Goal: Task Accomplishment & Management: Use online tool/utility

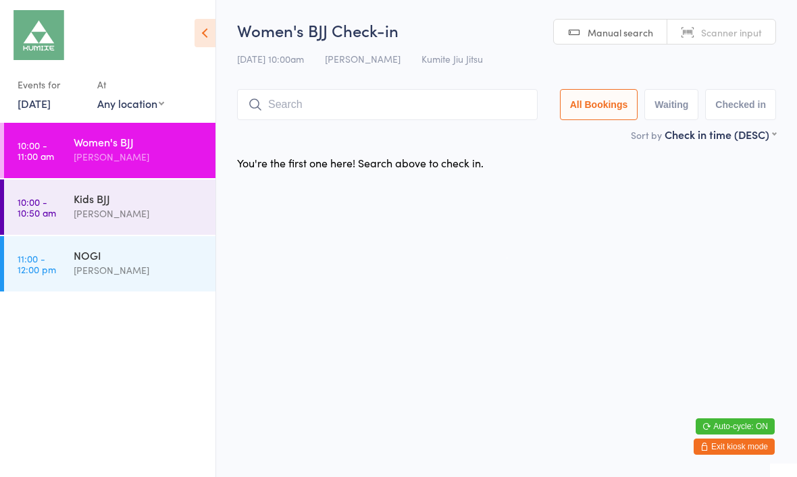
click at [102, 205] on div "Kids BJJ" at bounding box center [139, 198] width 130 height 15
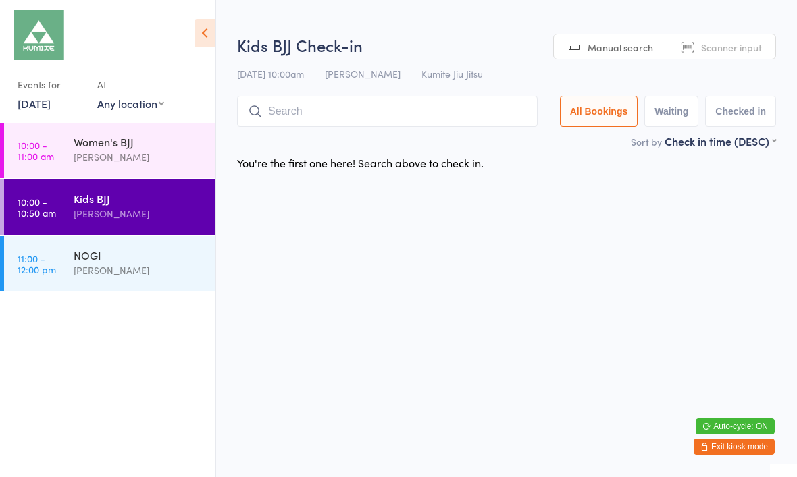
click at [303, 107] on input "search" at bounding box center [387, 111] width 300 height 31
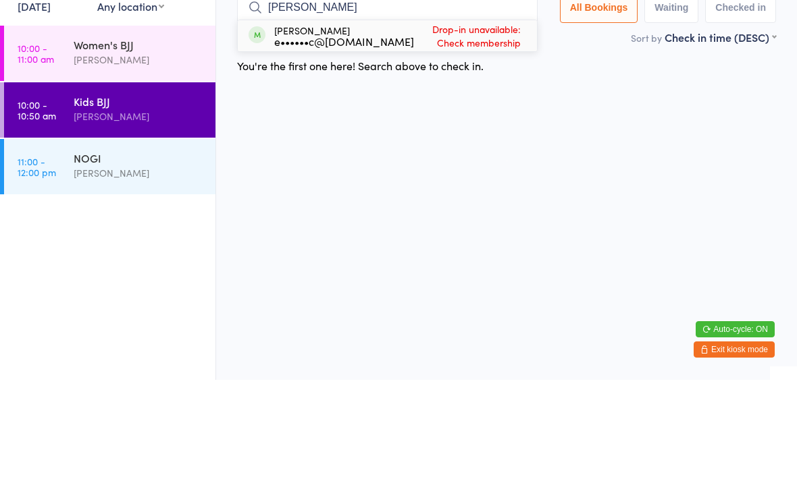
type input "Riley"
click at [361, 133] on div "e••••••c@gmail.com" at bounding box center [344, 138] width 140 height 11
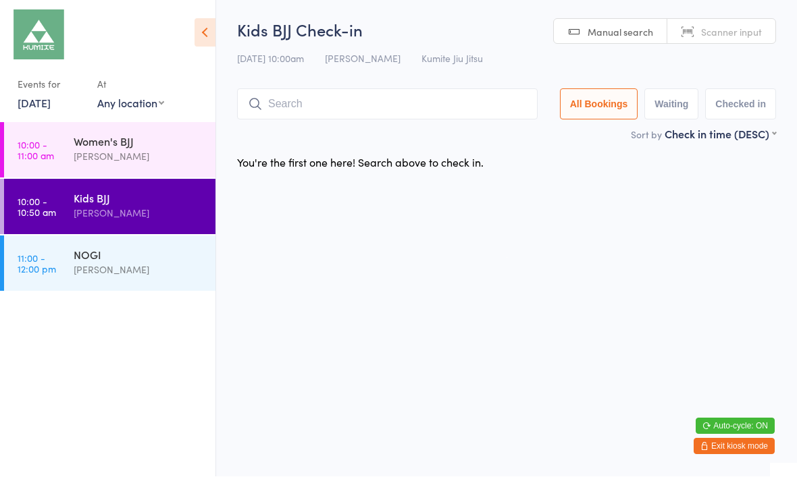
click at [725, 442] on button "Exit kiosk mode" at bounding box center [733, 447] width 81 height 16
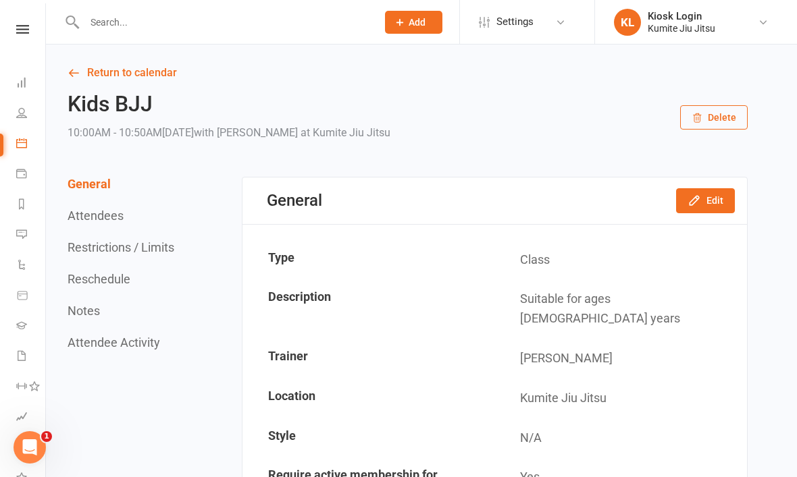
click at [140, 24] on input "text" at bounding box center [223, 22] width 287 height 19
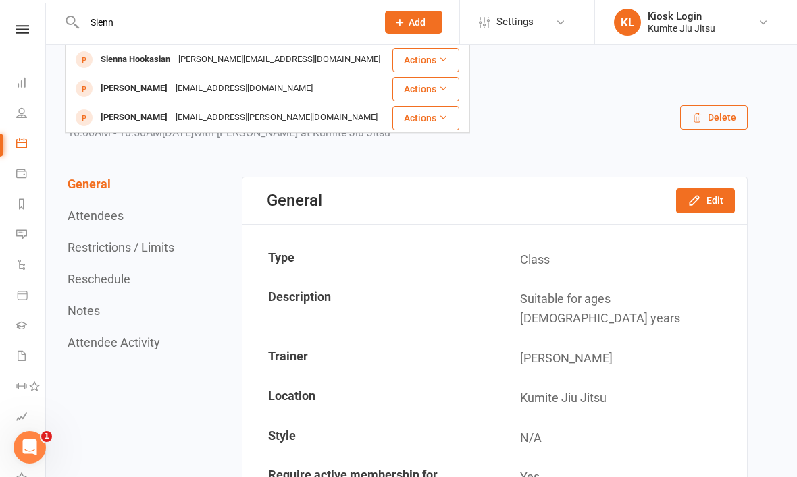
type input "Sienn"
click at [217, 63] on div "allan@plunge-it.com.au" at bounding box center [279, 60] width 210 height 20
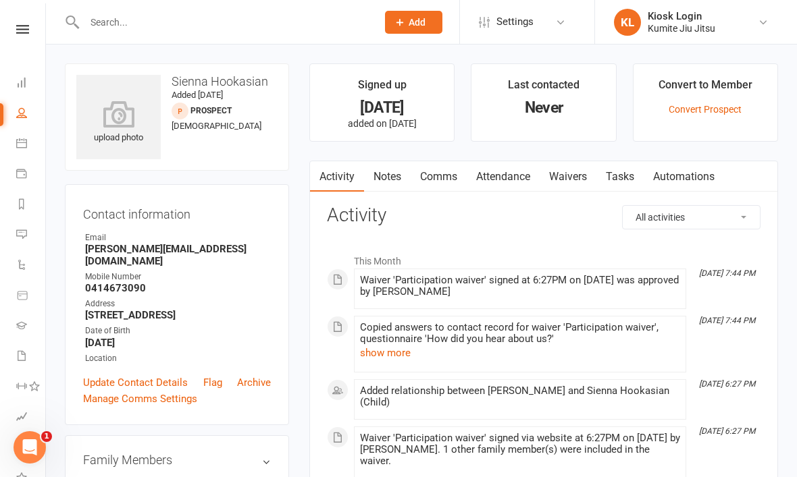
click at [697, 111] on link "Convert Prospect" at bounding box center [704, 109] width 73 height 11
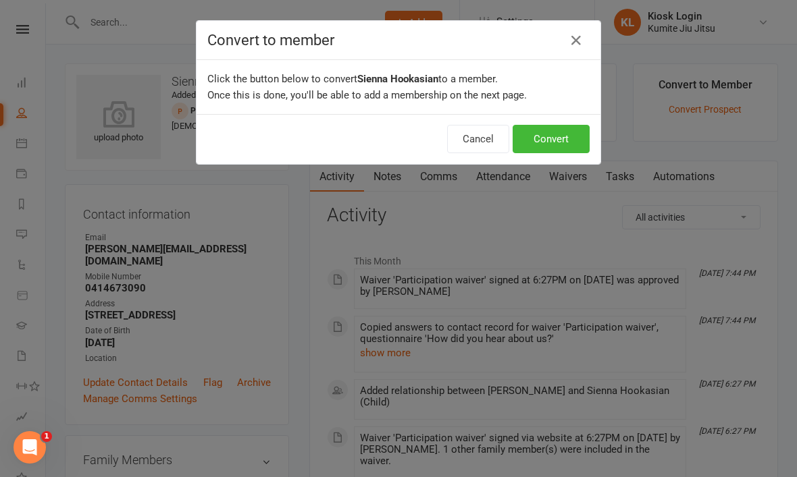
click at [791, 375] on div "Convert to member Click the button below to convert Sienna Hookasian to a membe…" at bounding box center [398, 238] width 797 height 477
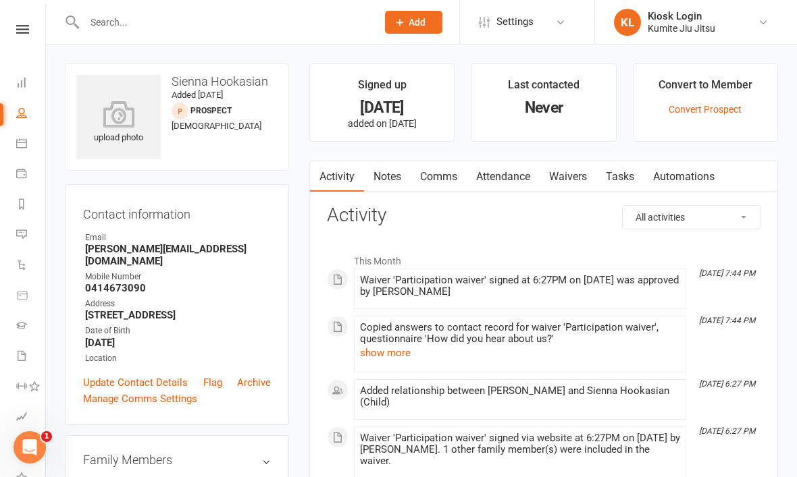
click at [721, 107] on link "Convert Prospect" at bounding box center [704, 109] width 73 height 11
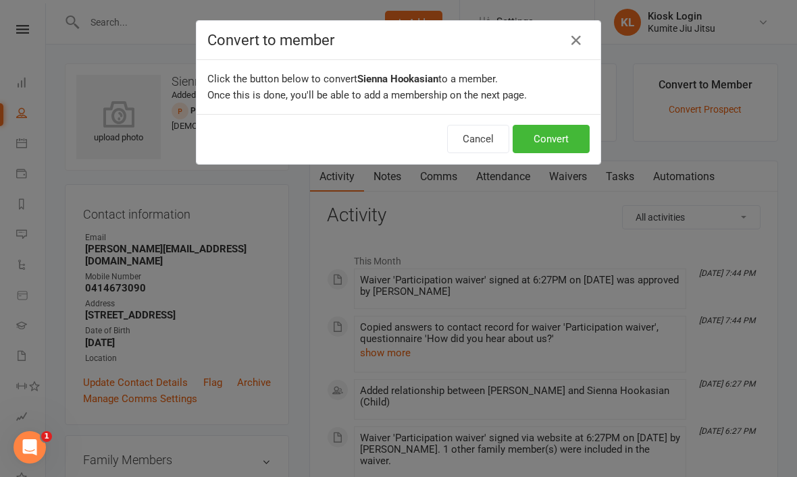
click at [556, 141] on button "Convert" at bounding box center [551, 139] width 77 height 28
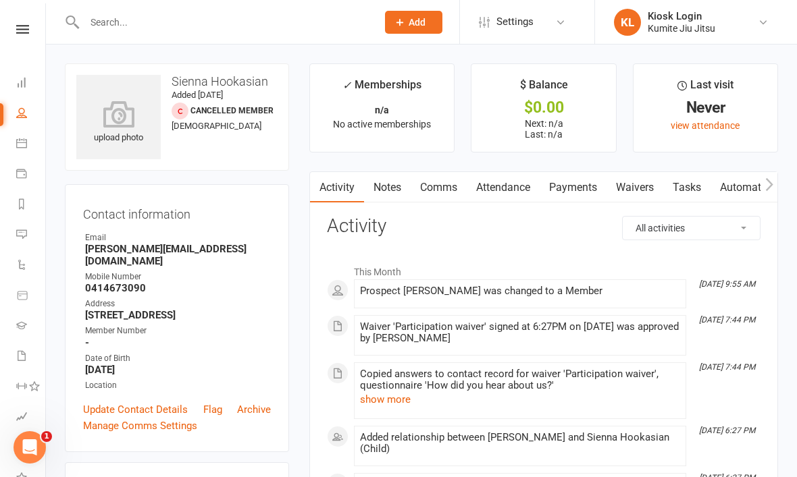
click at [589, 192] on link "Payments" at bounding box center [573, 187] width 67 height 31
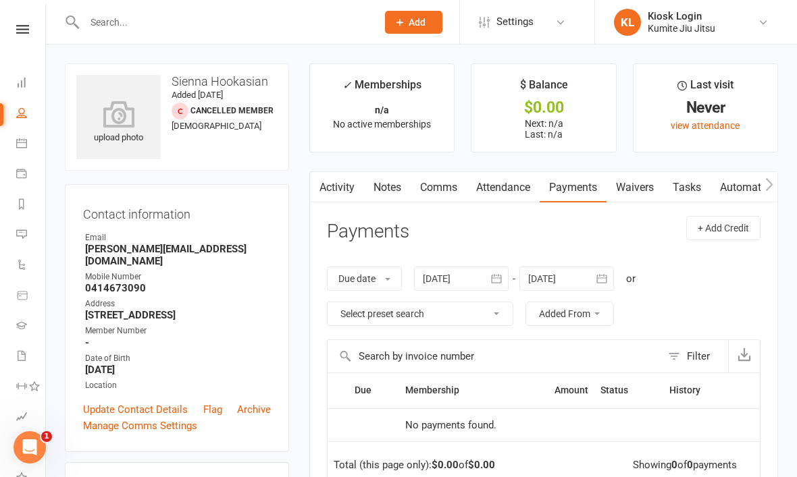
click at [649, 190] on link "Waivers" at bounding box center [634, 187] width 57 height 31
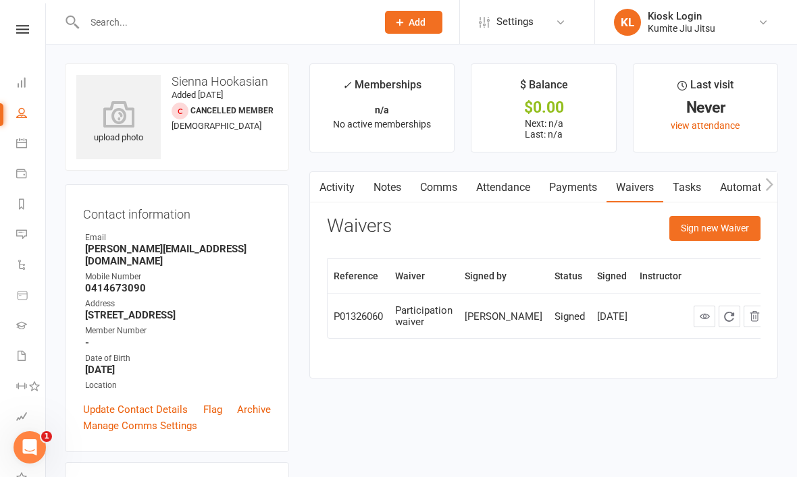
click at [721, 232] on button "Sign new Waiver" at bounding box center [714, 228] width 91 height 24
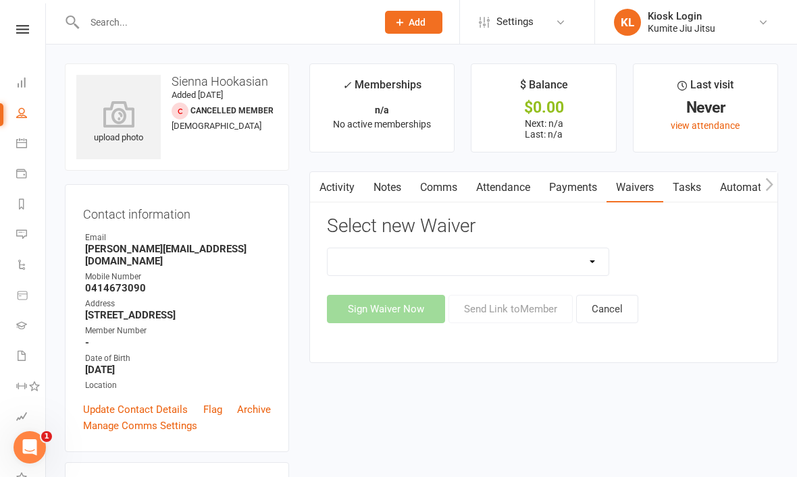
click at [588, 258] on select "10 x class pass Cancellation request Creonte membership Foundation membership I…" at bounding box center [467, 261] width 281 height 27
select select "12006"
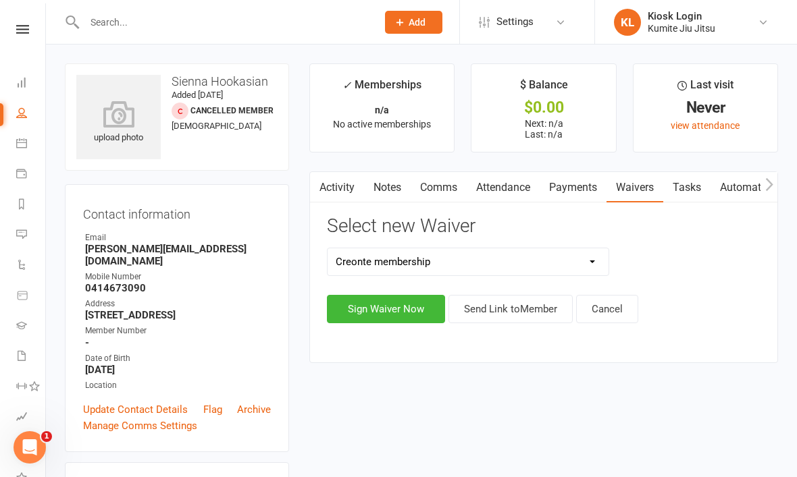
click at [403, 311] on button "Sign Waiver Now" at bounding box center [386, 309] width 118 height 28
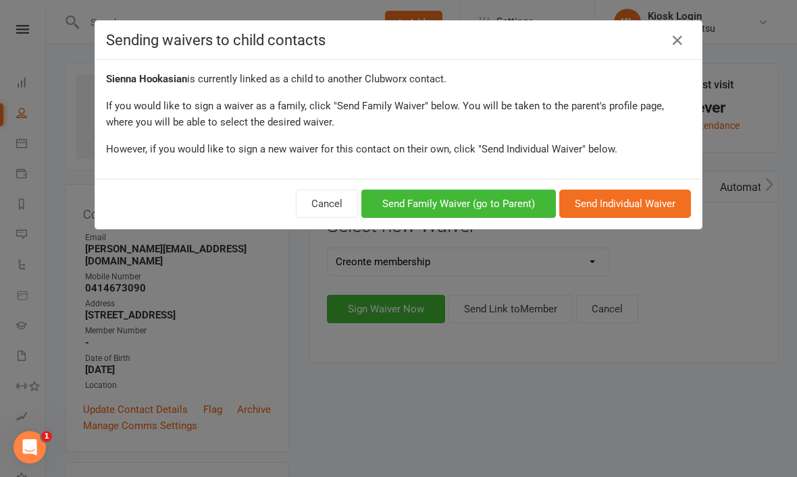
click at [458, 210] on button "Send Family Waiver (go to Parent)" at bounding box center [458, 204] width 194 height 28
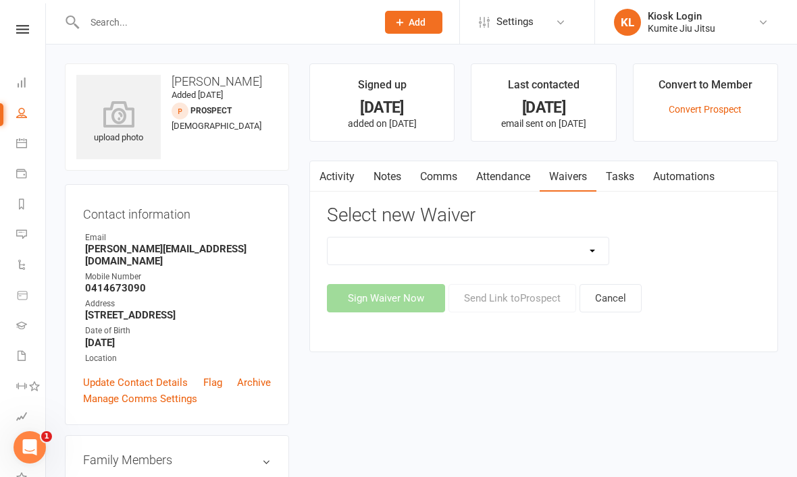
click at [590, 254] on select "10 x class pass Cancellation request Creonte membership Foundation membership I…" at bounding box center [467, 251] width 281 height 27
select select "12006"
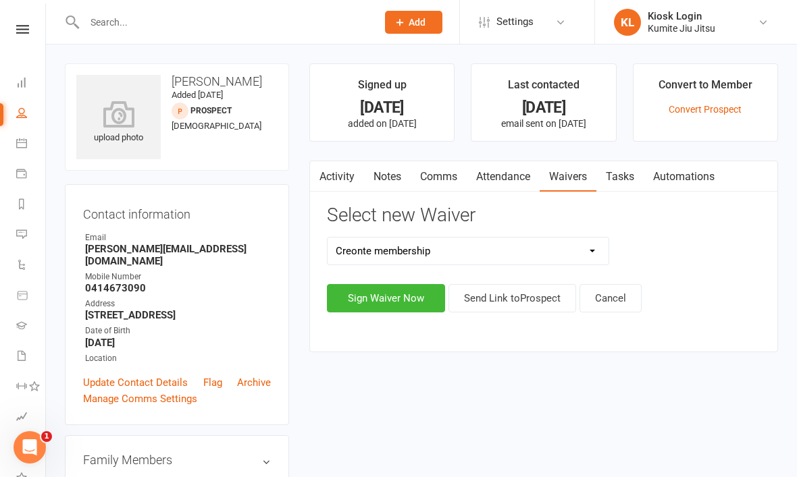
click at [418, 298] on button "Sign Waiver Now" at bounding box center [386, 298] width 118 height 28
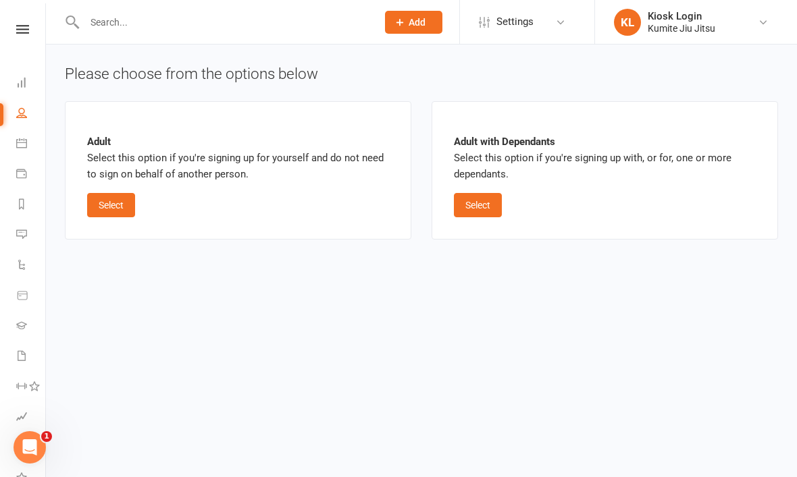
click at [481, 210] on button "Select" at bounding box center [478, 205] width 48 height 24
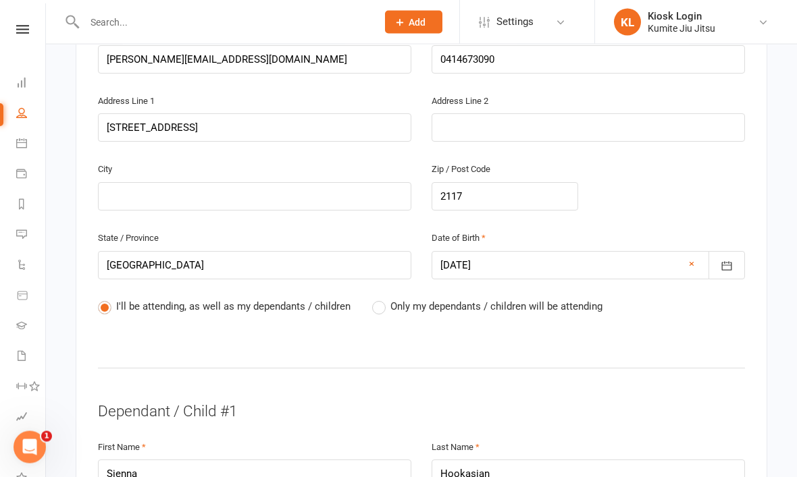
click at [379, 299] on label "Only my dependants / children will be attending" at bounding box center [487, 307] width 230 height 16
click at [379, 299] on input "Only my dependants / children will be attending" at bounding box center [376, 299] width 9 height 0
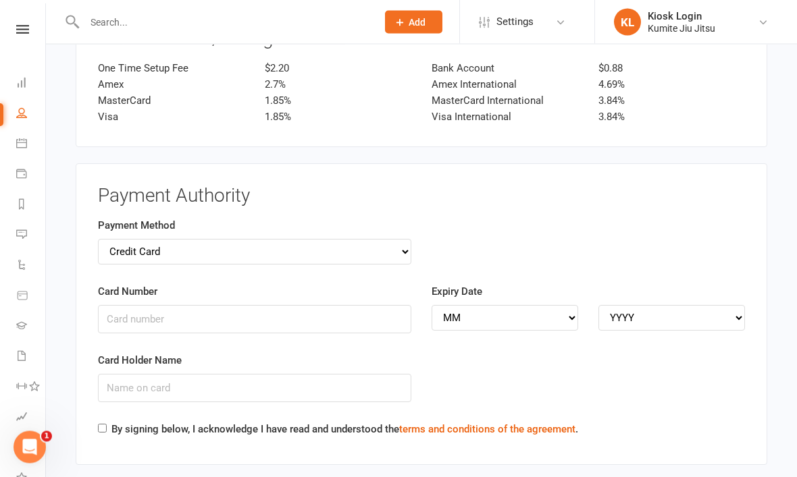
scroll to position [2377, 0]
click at [386, 238] on select "Credit Card Bank Account" at bounding box center [254, 251] width 313 height 26
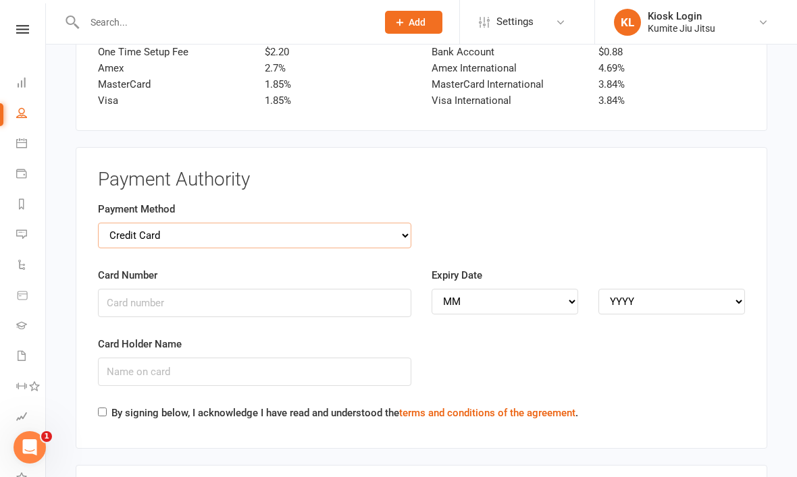
scroll to position [2394, 0]
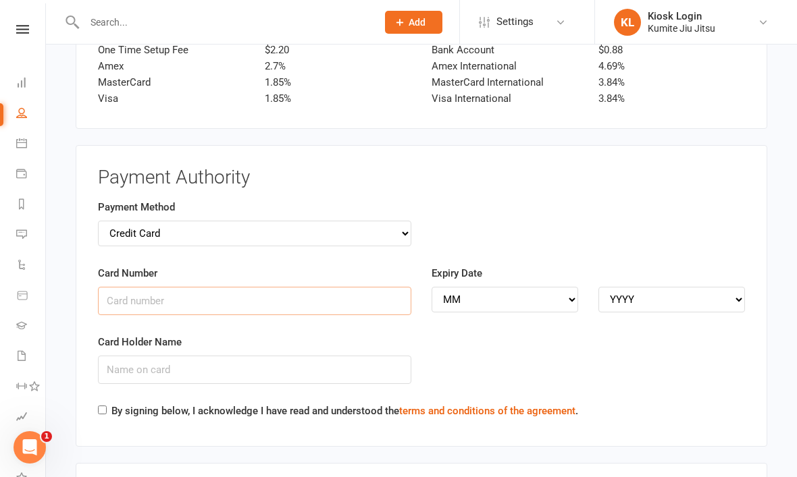
click at [213, 287] on input "Card Number" at bounding box center [254, 301] width 313 height 28
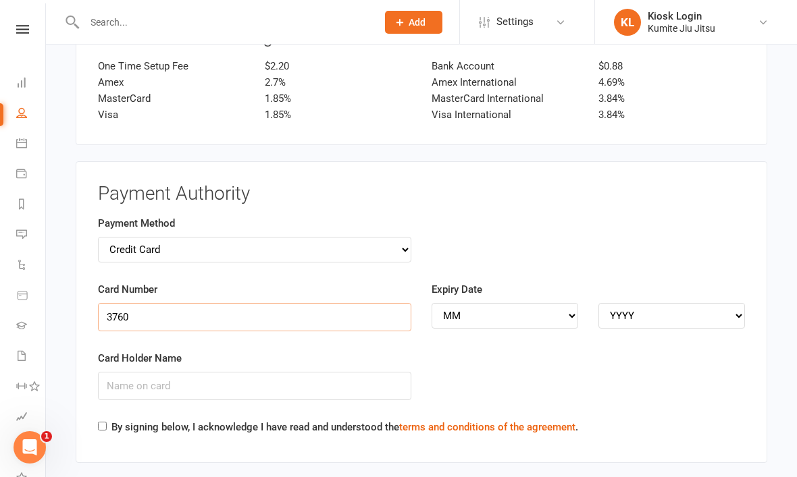
scroll to position [2377, 0]
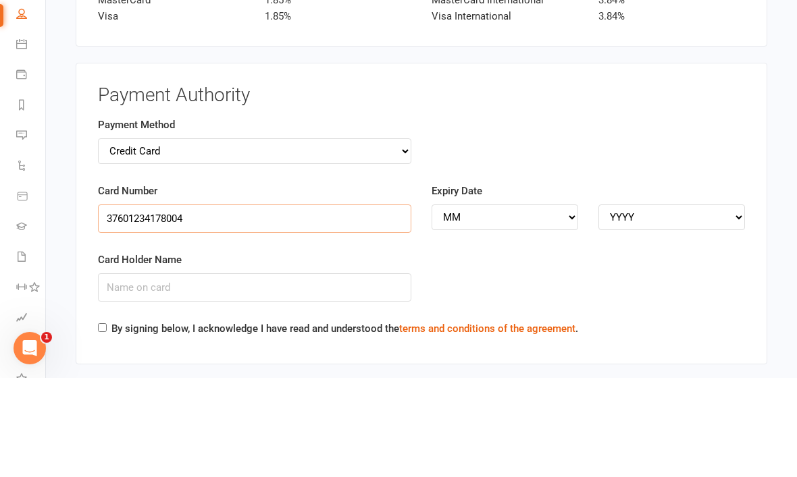
type input "37601234178004"
click at [521, 304] on select "MM 01 02 03 04 05 06 07 08 09 10 11 12" at bounding box center [504, 317] width 147 height 26
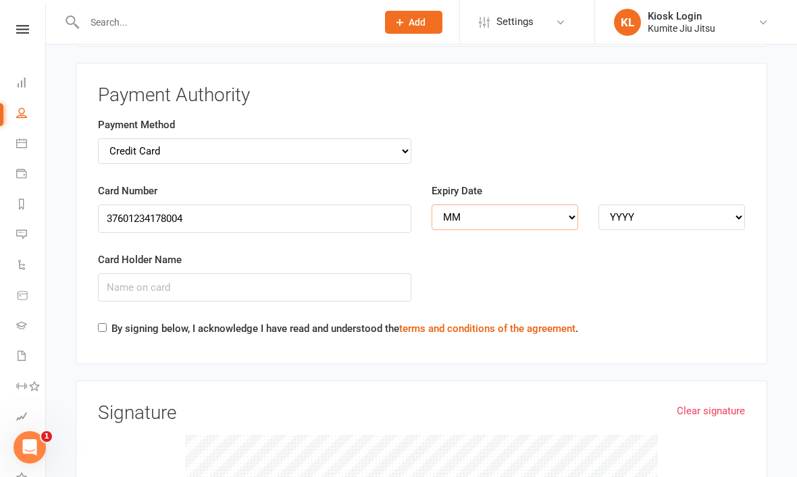
select select "06"
click at [654, 205] on select "YYYY 2025 2026 2027 2028 2029 2030 2031 2032 2033 2034" at bounding box center [671, 218] width 147 height 26
select select "2028"
click at [253, 273] on input "Card Holder Name" at bounding box center [254, 287] width 313 height 28
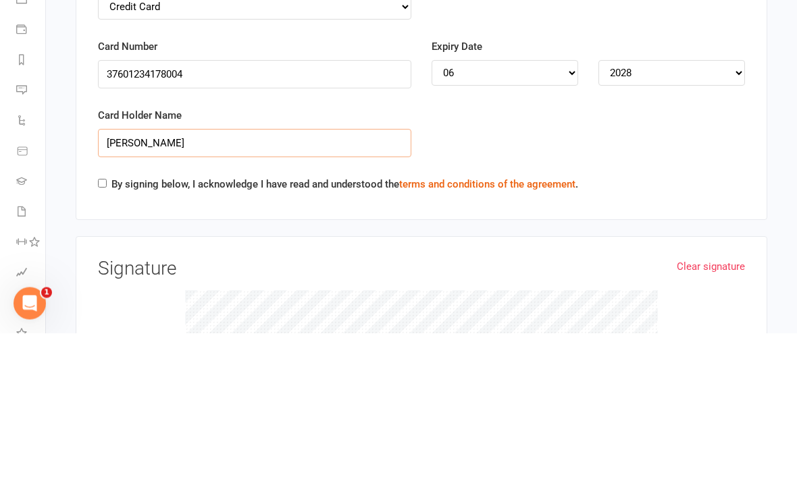
type input "Allan hookasian"
click at [104, 323] on input "By signing below, I acknowledge I have read and understood the terms and condit…" at bounding box center [102, 327] width 9 height 9
checkbox input "true"
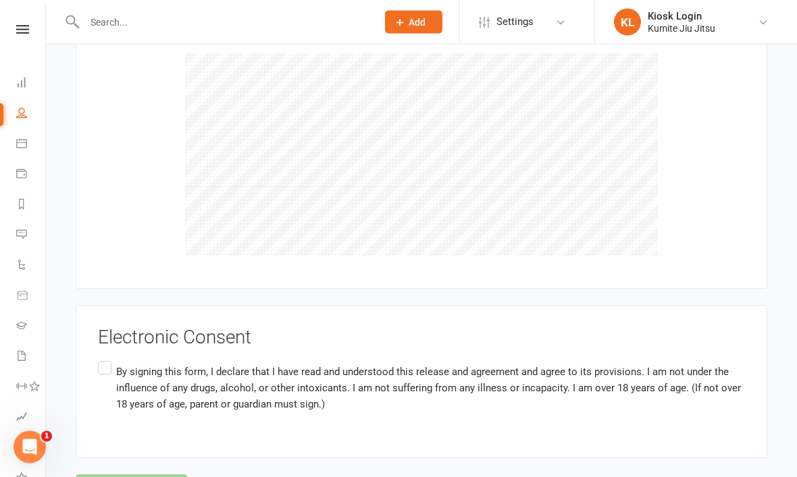
scroll to position [2866, 0]
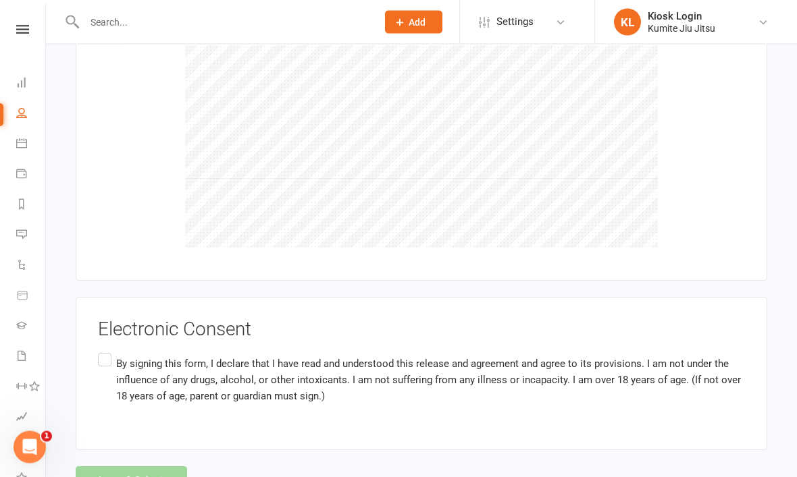
click at [105, 351] on label "By signing this form, I declare that I have read and understood this release an…" at bounding box center [421, 380] width 647 height 59
click at [105, 351] on input "By signing this form, I declare that I have read and understood this release an…" at bounding box center [102, 351] width 9 height 0
click at [159, 467] on button "Agree & Submit" at bounding box center [131, 481] width 111 height 28
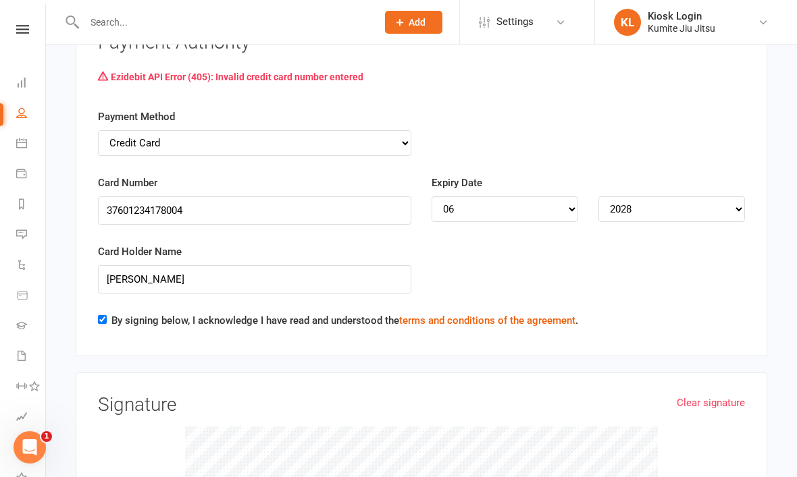
scroll to position [2523, 0]
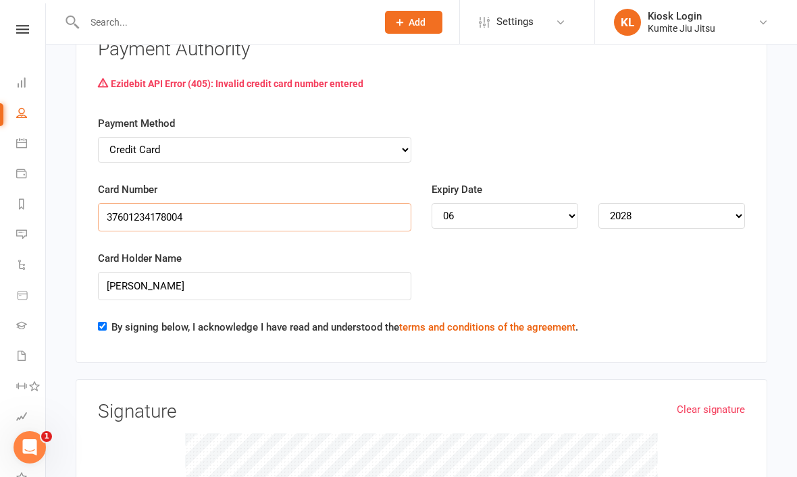
click at [214, 203] on input "37601234178004" at bounding box center [254, 217] width 313 height 28
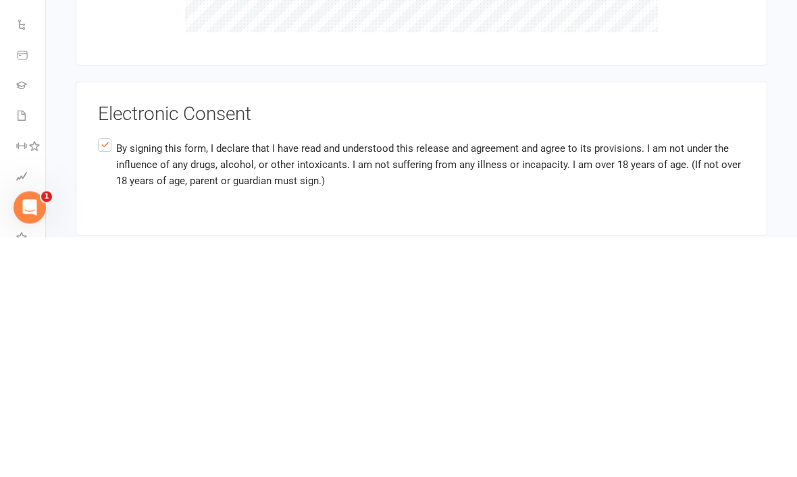
scroll to position [2955, 0]
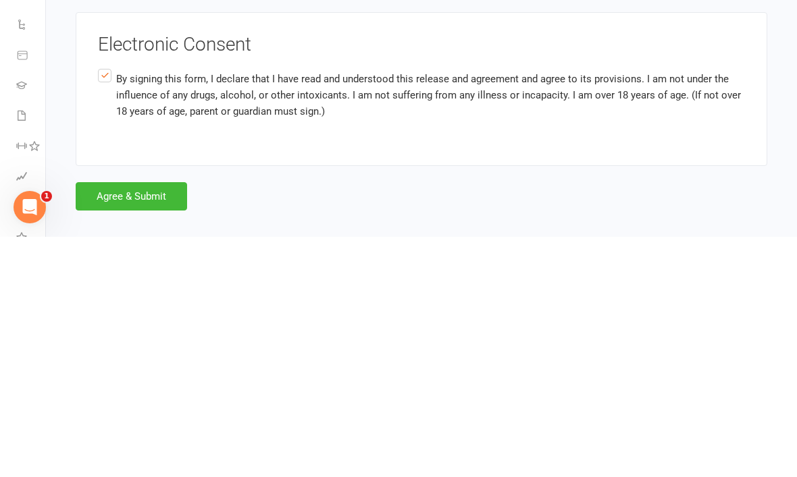
type input "376012341781004"
click at [166, 423] on button "Agree & Submit" at bounding box center [131, 437] width 111 height 28
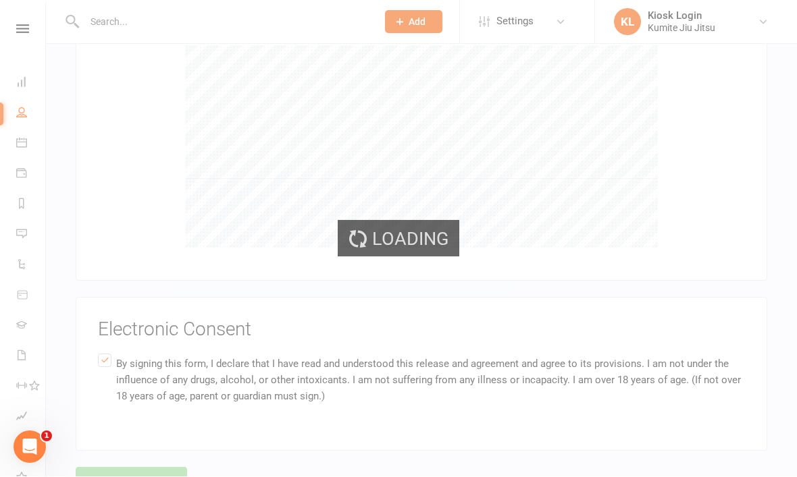
scroll to position [2866, 0]
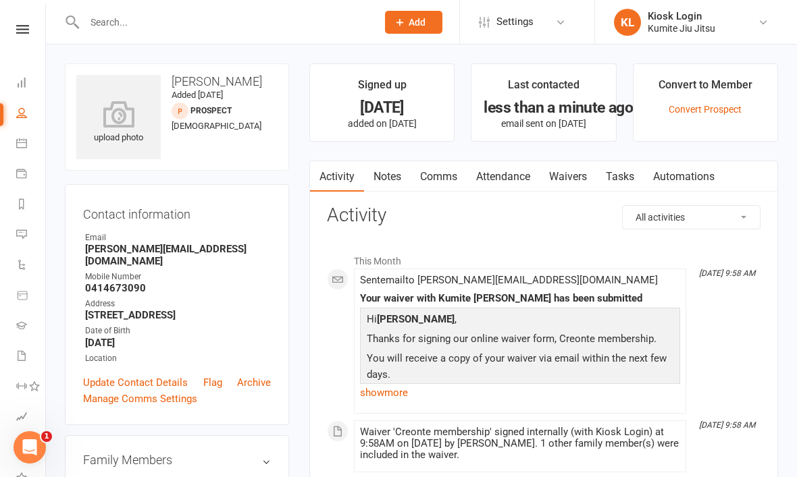
scroll to position [0, 1]
click at [17, 31] on icon at bounding box center [21, 29] width 13 height 9
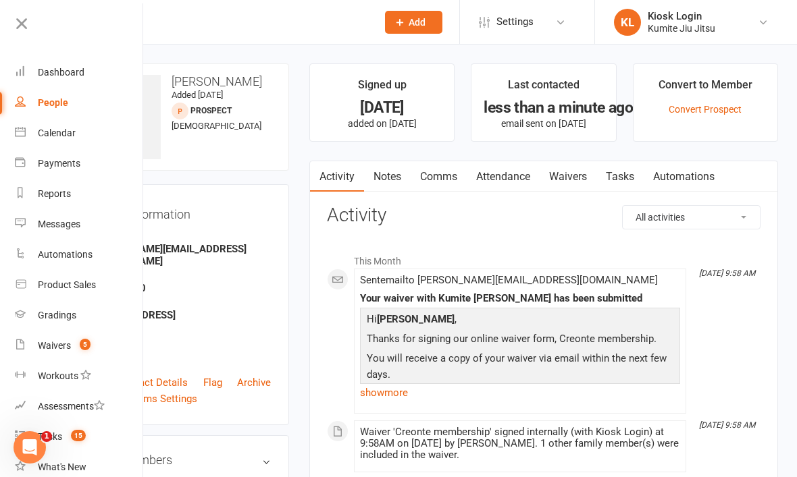
click at [78, 346] on count-badge "5" at bounding box center [82, 345] width 18 height 11
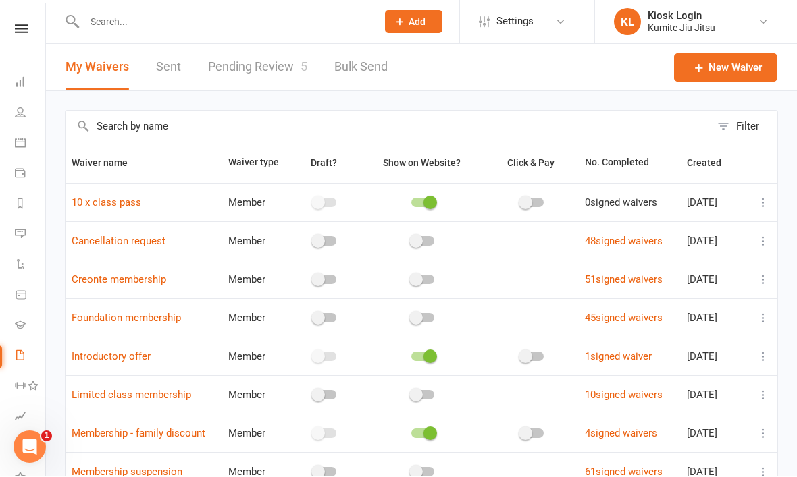
scroll to position [1, 0]
click at [281, 65] on link "Pending Review 5" at bounding box center [257, 67] width 99 height 47
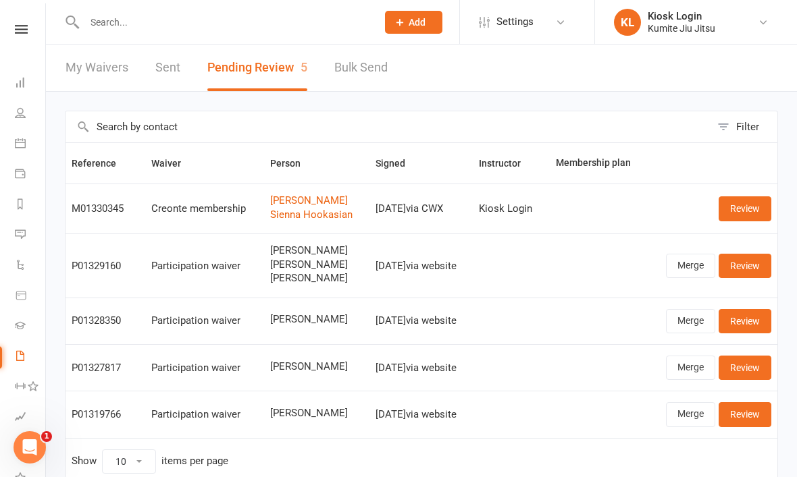
click at [745, 209] on link "Review" at bounding box center [744, 208] width 53 height 24
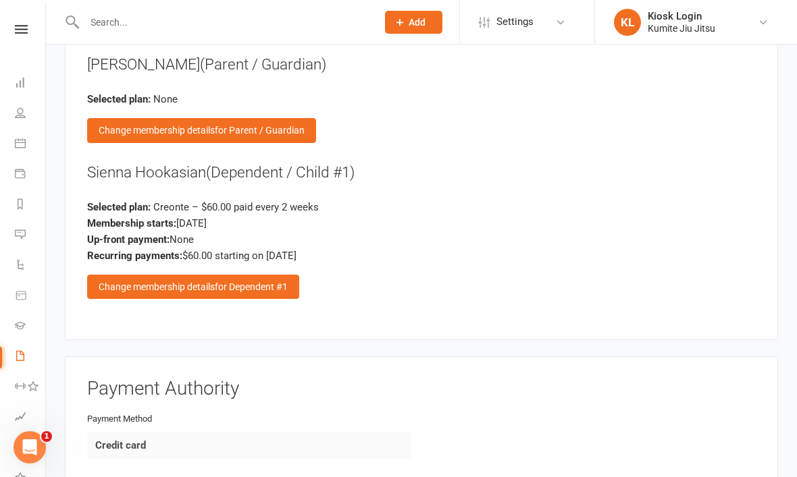
scroll to position [1490, 0]
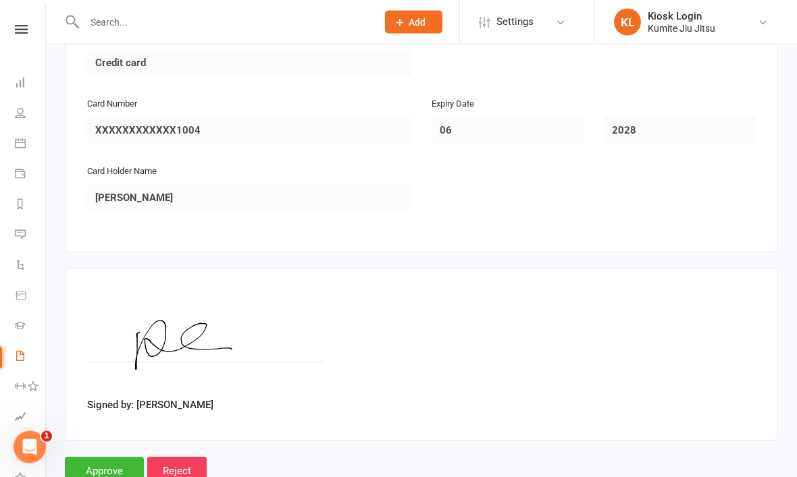
click at [116, 459] on input "Approve" at bounding box center [104, 472] width 79 height 28
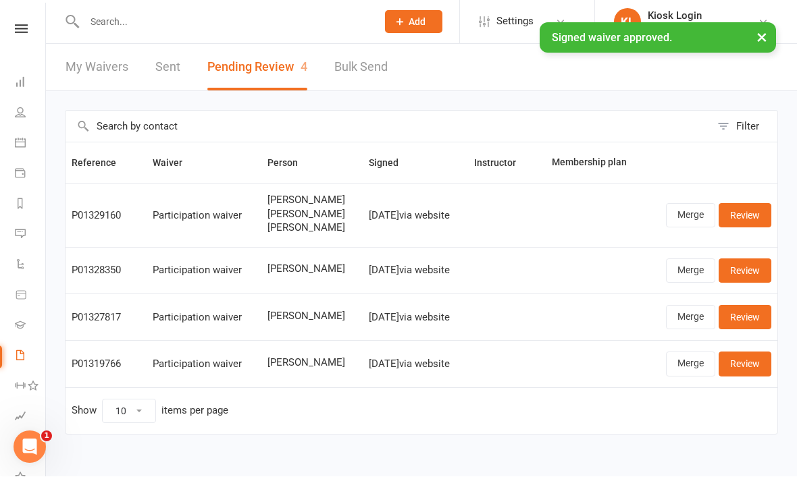
scroll to position [1, 0]
click at [162, 26] on input "text" at bounding box center [223, 22] width 287 height 19
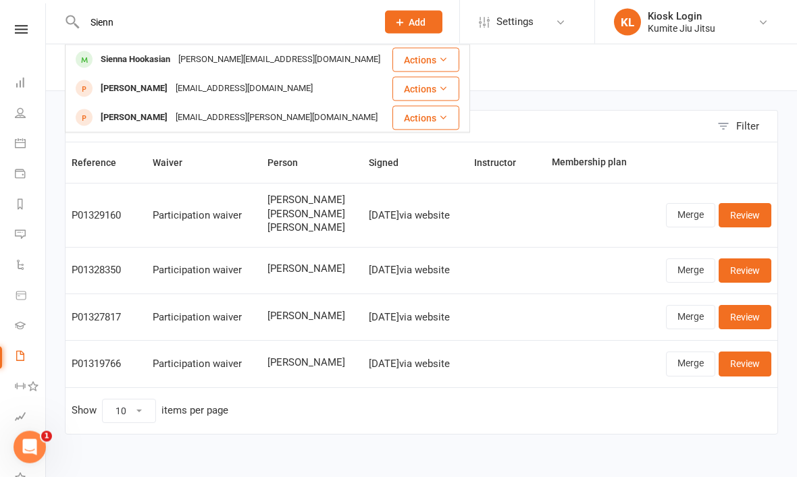
type input "Sienn"
click at [182, 62] on div "allan@plunge-it.com.au" at bounding box center [279, 60] width 210 height 20
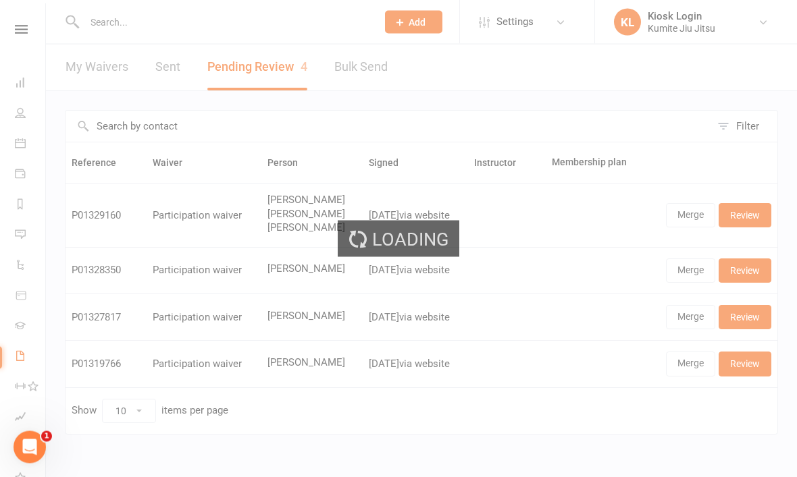
scroll to position [1, 0]
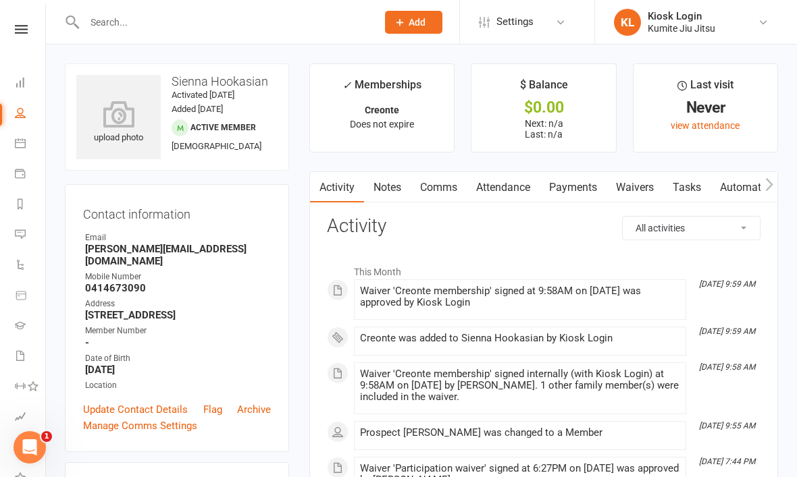
click at [123, 124] on icon at bounding box center [118, 114] width 84 height 27
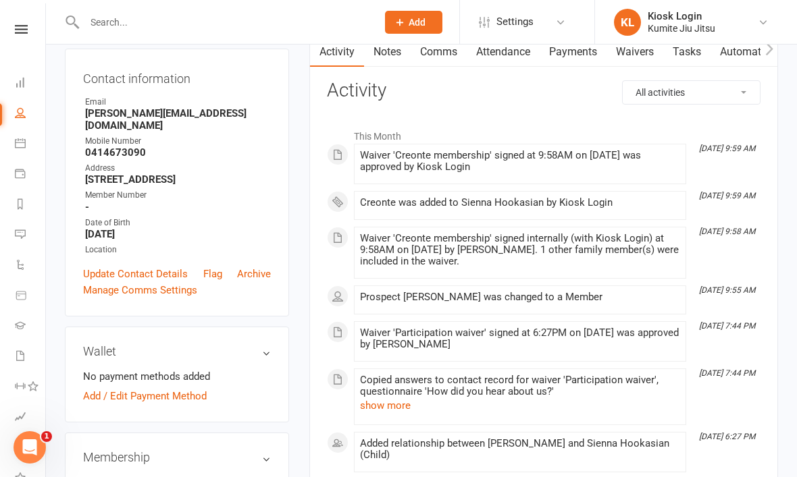
scroll to position [187, 0]
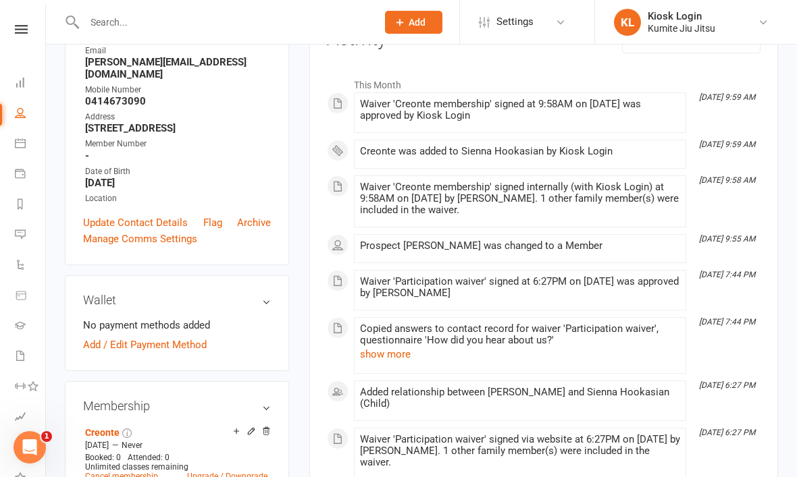
click at [169, 342] on link "Add / Edit Payment Method" at bounding box center [145, 345] width 124 height 16
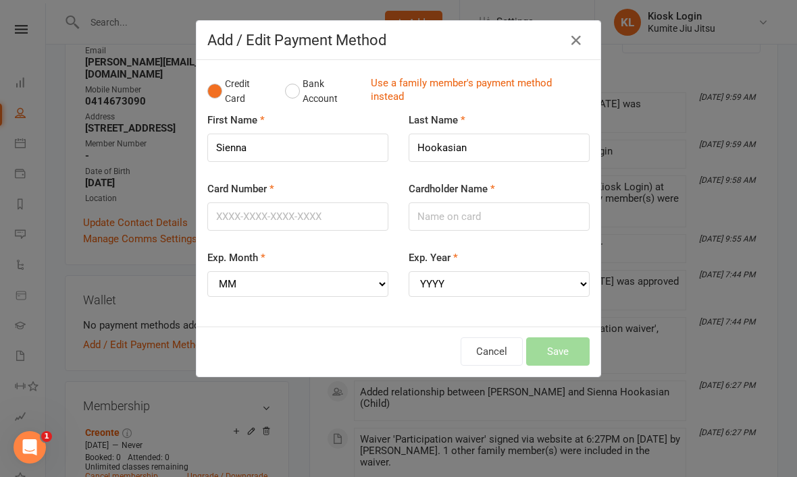
click at [398, 83] on link "Use a family member's payment method instead" at bounding box center [477, 91] width 212 height 30
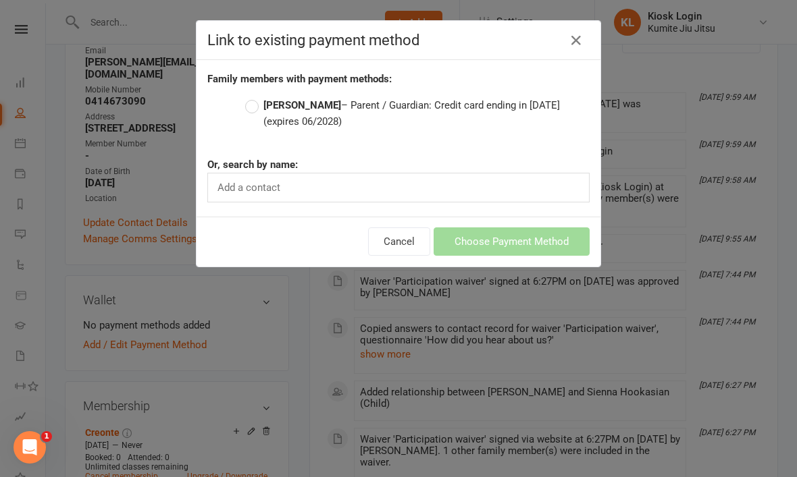
click at [298, 120] on span "(expires 06/2028)" at bounding box center [302, 121] width 78 height 12
click at [254, 97] on input "Allan Hookasian – Parent / Guardian: Credit card ending in 1004 (expires 06/202…" at bounding box center [249, 97] width 9 height 0
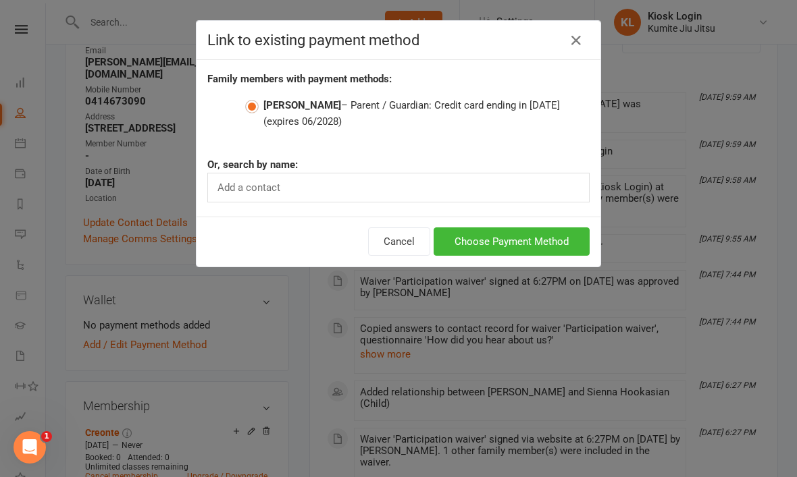
click at [521, 244] on button "Choose Payment Method" at bounding box center [511, 242] width 156 height 28
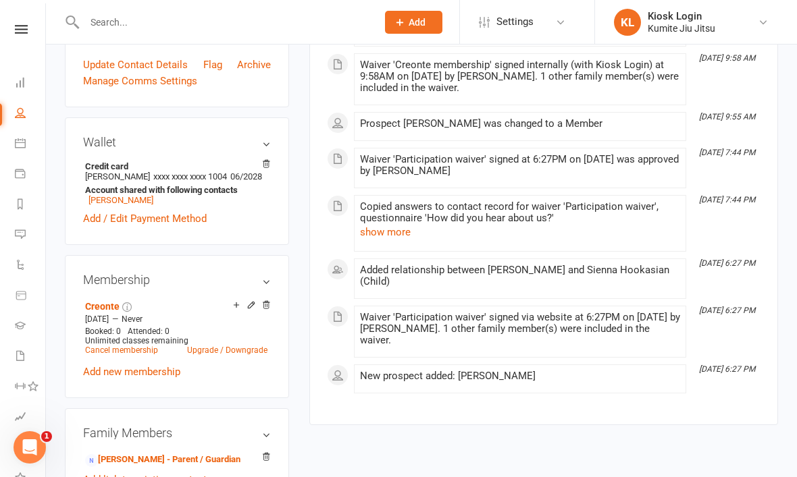
scroll to position [0, 0]
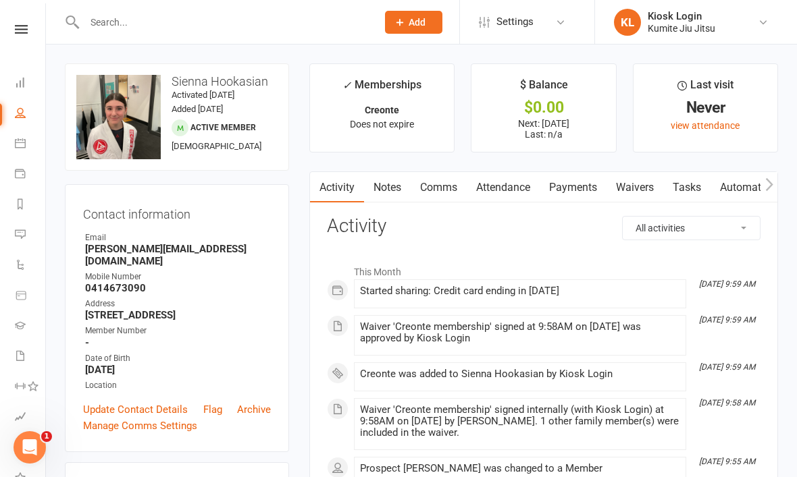
click at [21, 33] on icon at bounding box center [21, 29] width 13 height 9
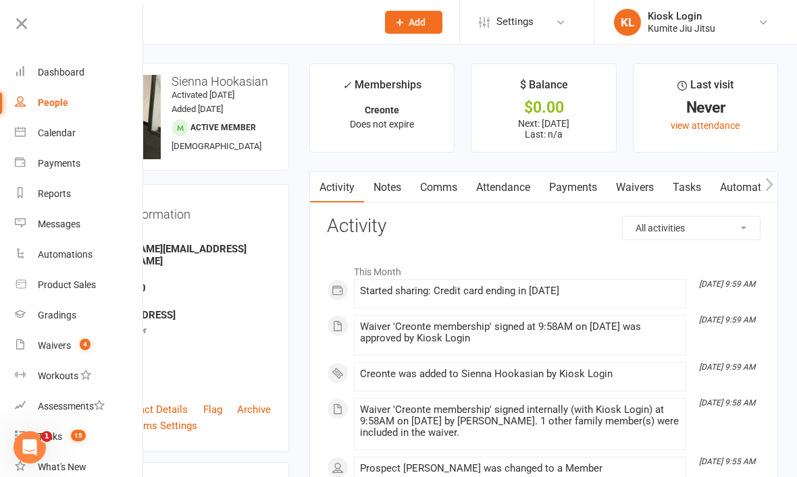
click at [86, 74] on link "Dashboard" at bounding box center [79, 72] width 128 height 30
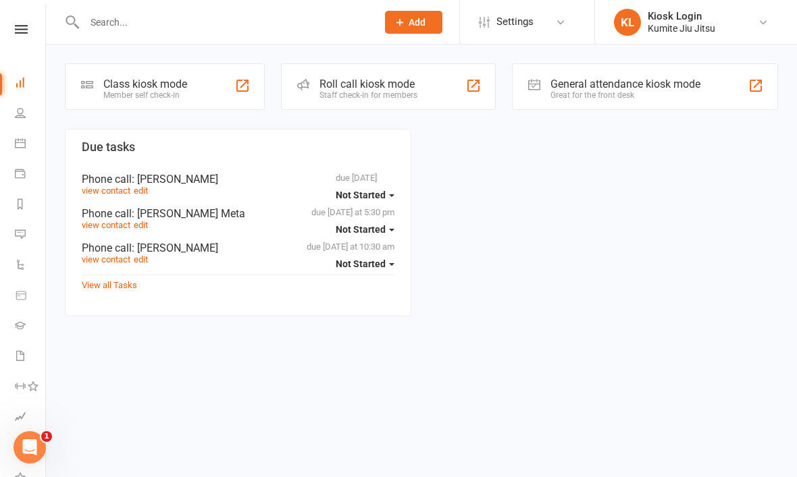
click at [193, 85] on div "Class kiosk mode Member self check-in" at bounding box center [165, 86] width 200 height 47
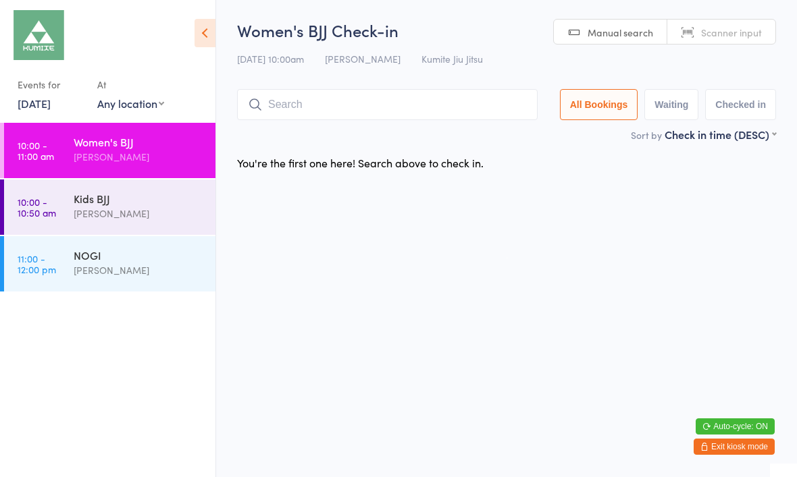
click at [81, 197] on div "Kids BJJ" at bounding box center [139, 198] width 130 height 15
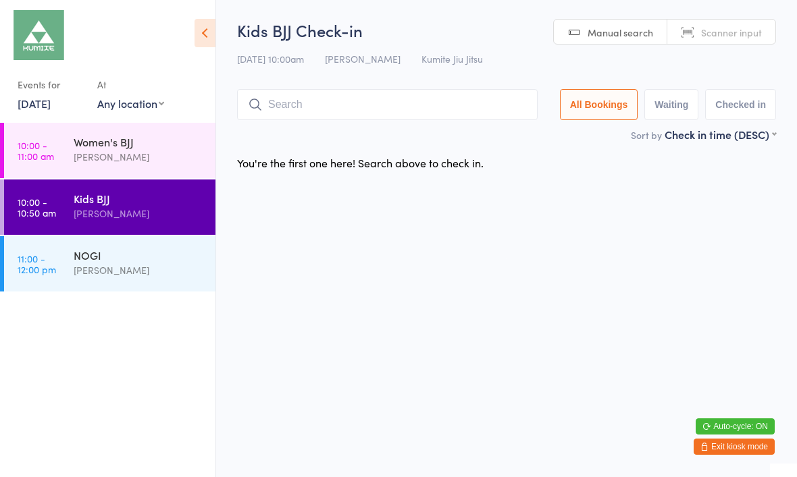
click at [295, 109] on input "search" at bounding box center [387, 104] width 300 height 31
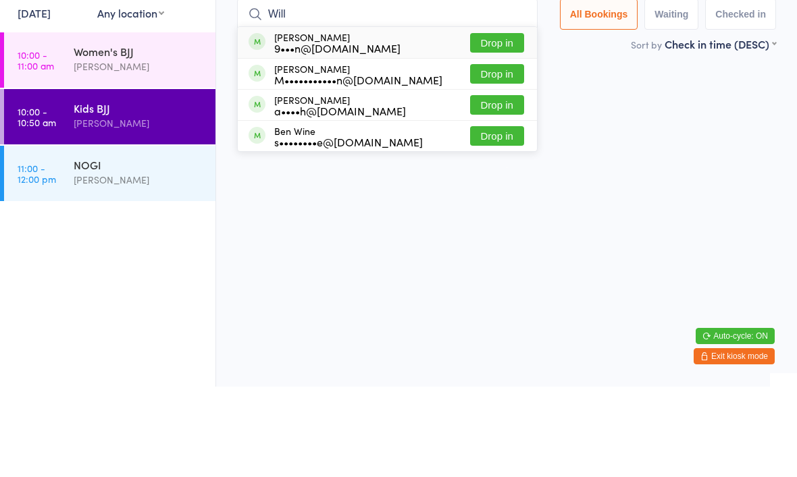
type input "Will"
click at [493, 124] on button "Drop in" at bounding box center [497, 134] width 54 height 20
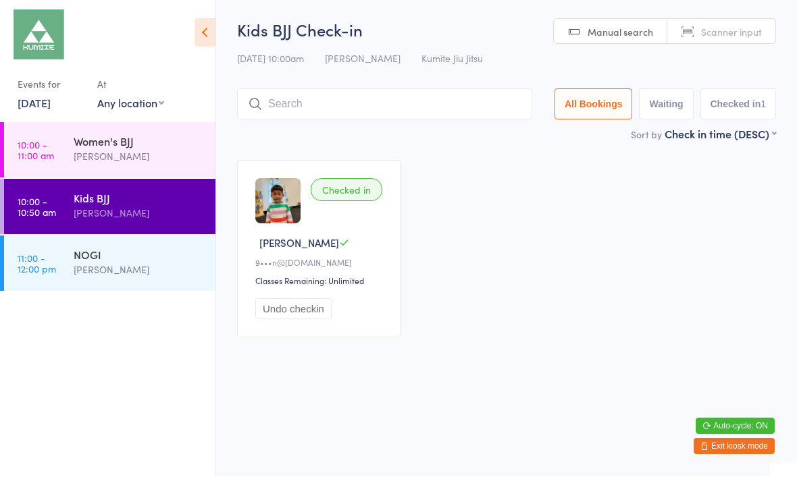
click at [163, 148] on div "Women's BJJ" at bounding box center [139, 141] width 130 height 15
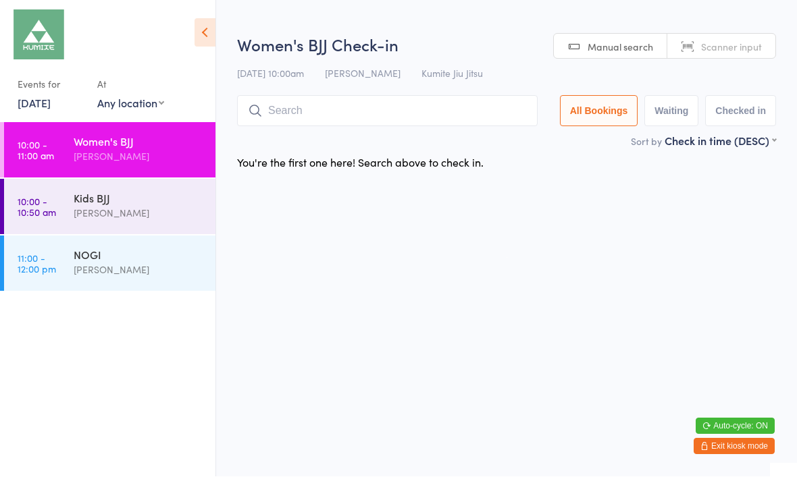
click at [159, 211] on div "[PERSON_NAME]" at bounding box center [139, 214] width 130 height 16
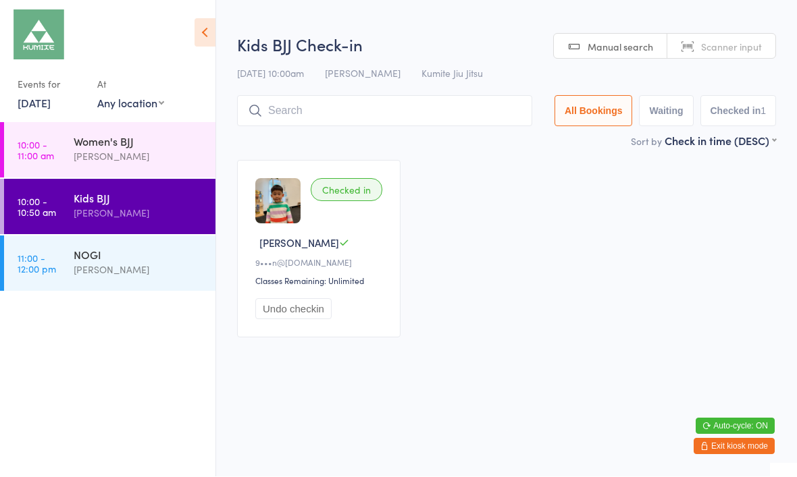
click at [344, 113] on input "search" at bounding box center [384, 111] width 295 height 31
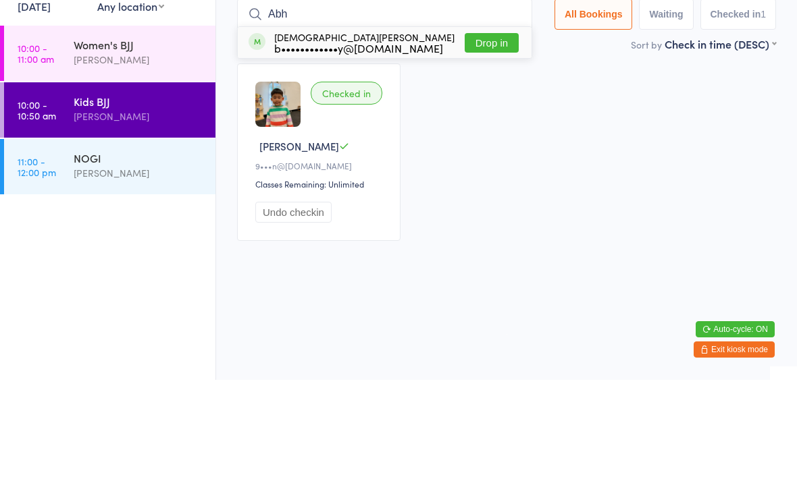
type input "Abh"
click at [490, 130] on button "Drop in" at bounding box center [492, 140] width 54 height 20
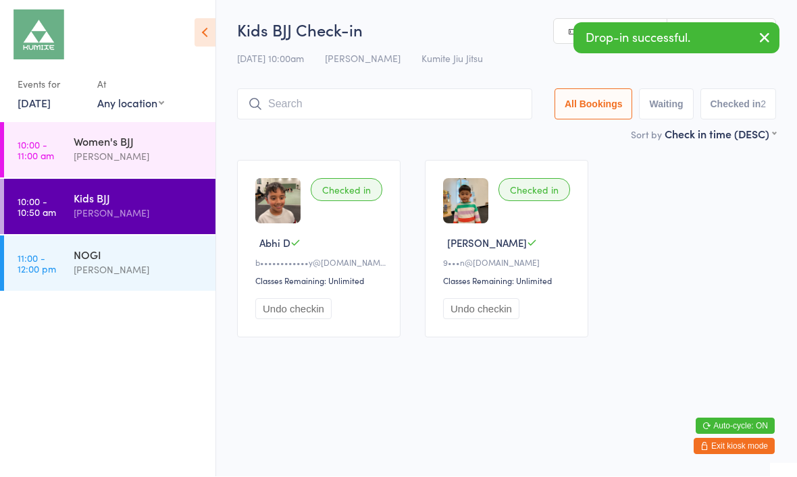
click at [407, 120] on input "search" at bounding box center [384, 104] width 295 height 31
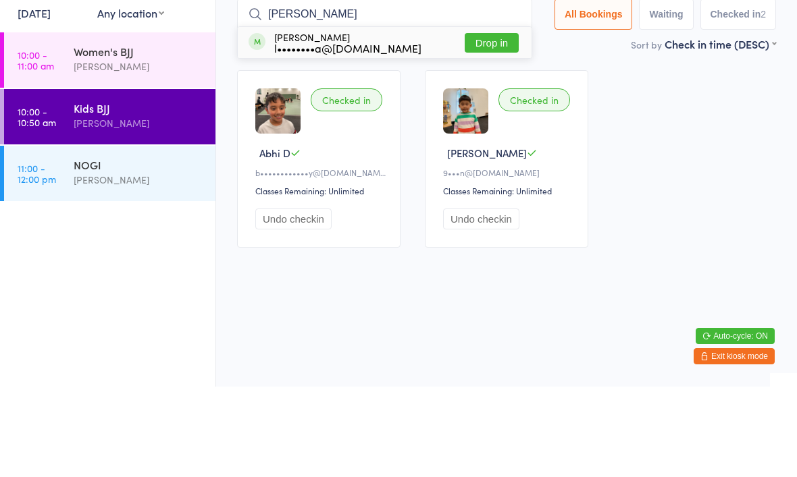
type input "Piet"
click at [488, 124] on button "Drop in" at bounding box center [492, 134] width 54 height 20
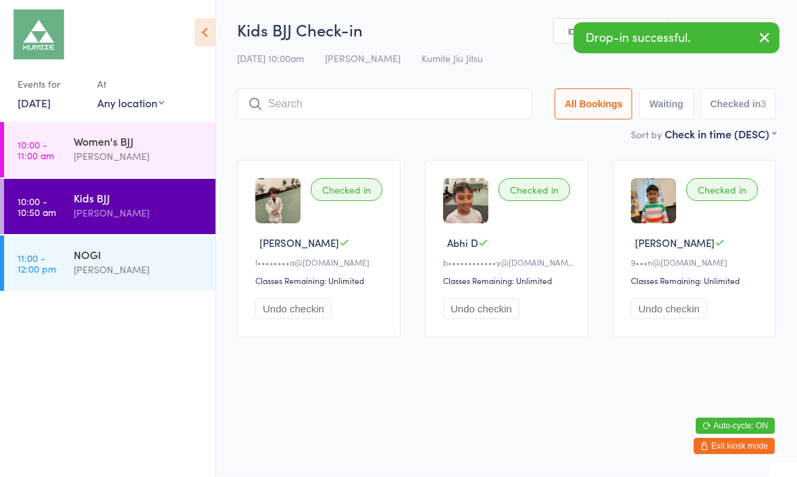
click at [349, 107] on input "search" at bounding box center [384, 104] width 295 height 31
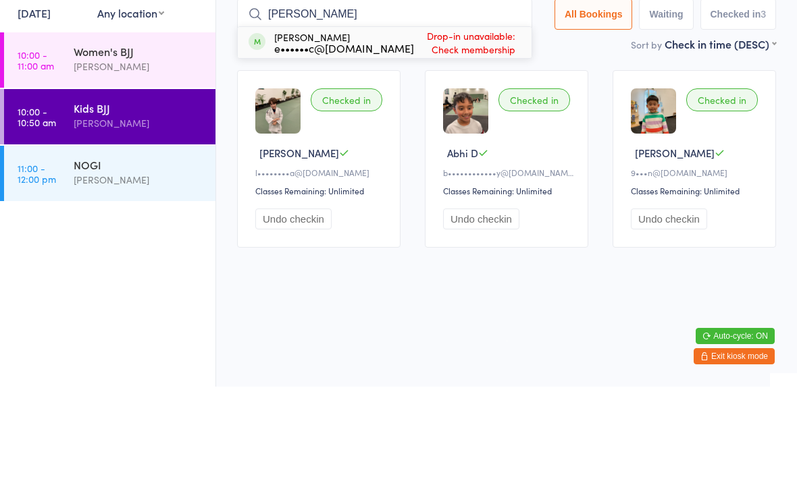
type input "Riley"
click at [464, 116] on span "Drop-in unavailable: Check membership" at bounding box center [466, 133] width 105 height 34
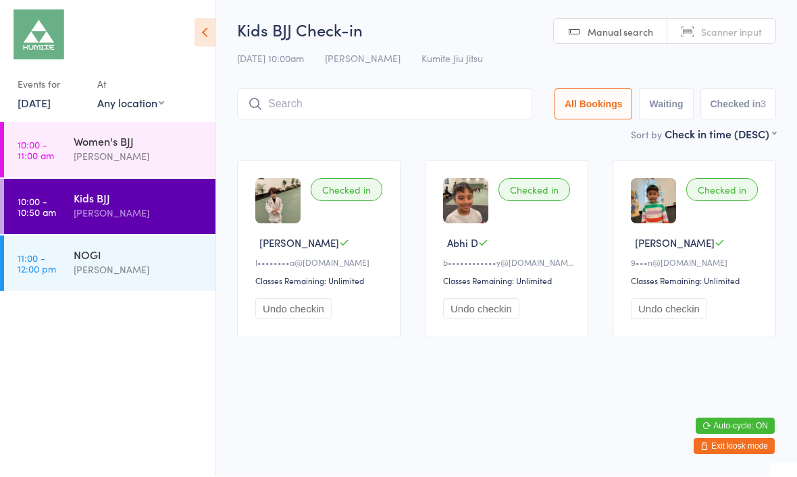
click at [342, 102] on input "search" at bounding box center [384, 104] width 295 height 31
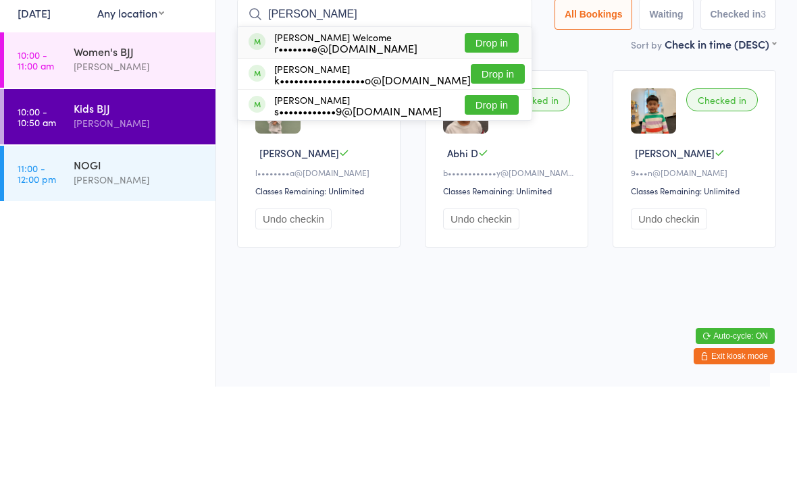
type input "Sams"
click at [488, 124] on button "Drop in" at bounding box center [492, 134] width 54 height 20
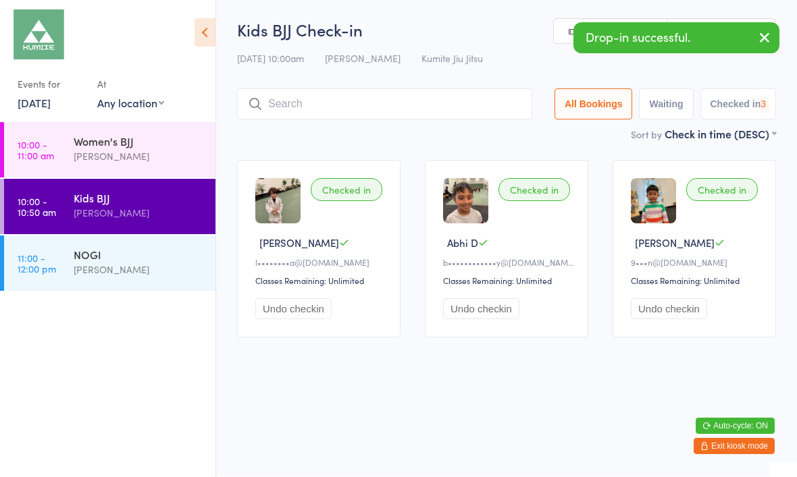
scroll to position [1, 0]
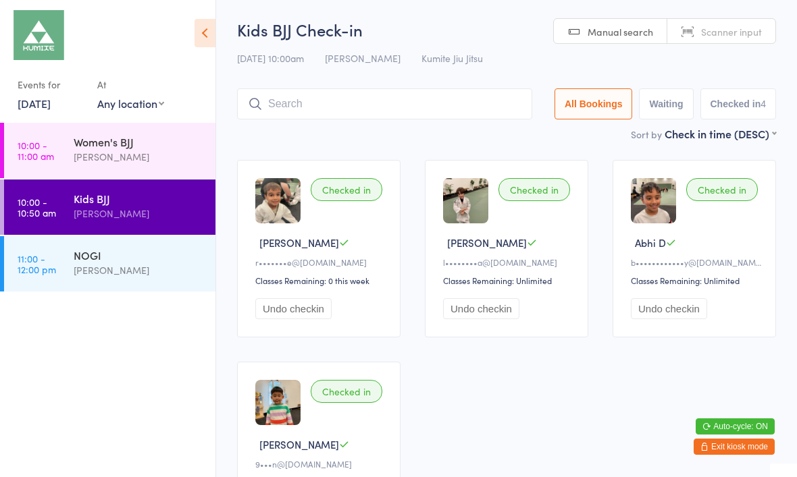
click at [148, 265] on div "[PERSON_NAME]" at bounding box center [139, 271] width 130 height 16
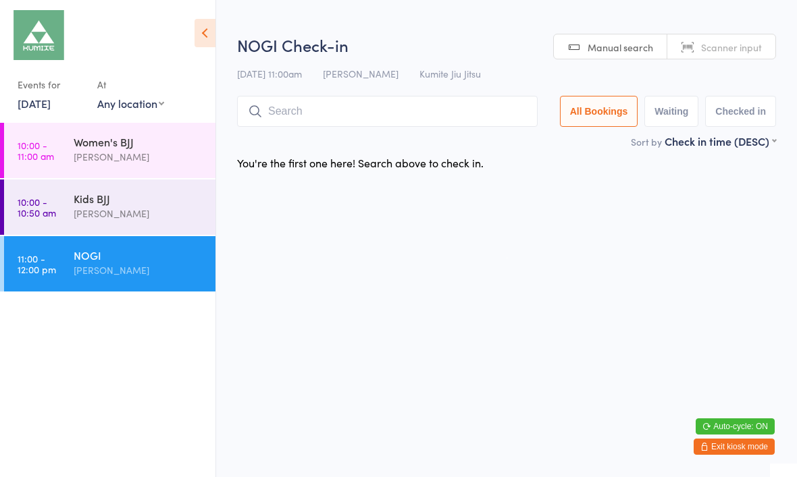
click at [177, 145] on div "Women's BJJ" at bounding box center [139, 141] width 130 height 15
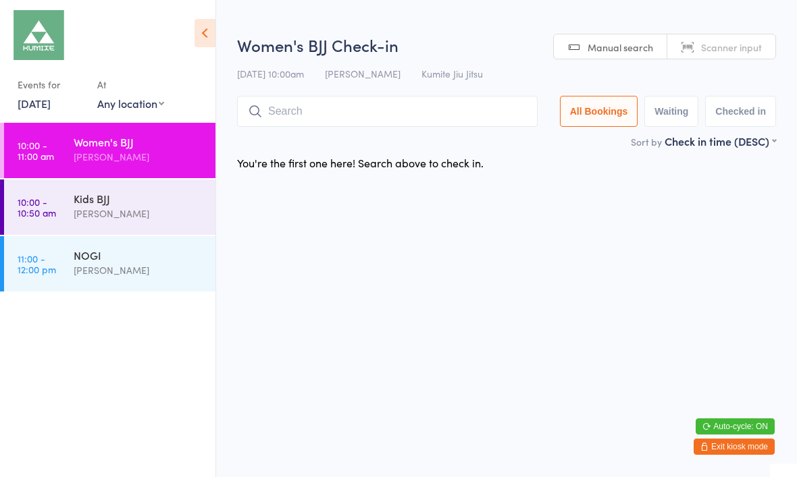
click at [363, 111] on input "search" at bounding box center [387, 111] width 300 height 31
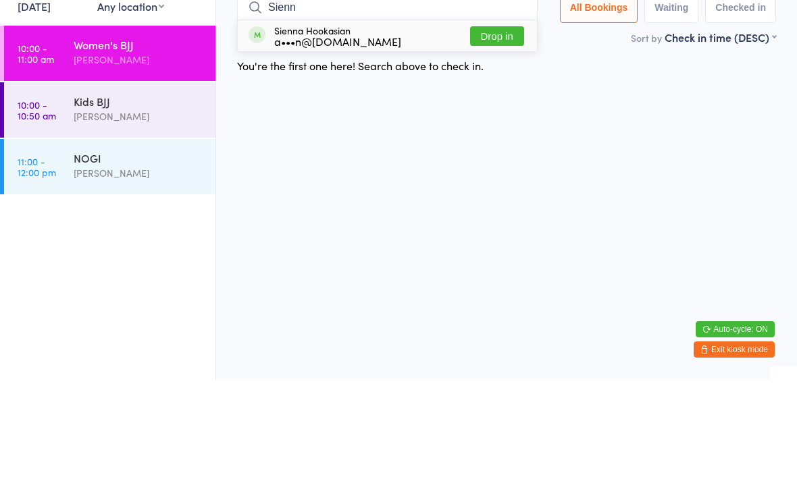
type input "Sienn"
click at [501, 124] on button "Drop in" at bounding box center [497, 134] width 54 height 20
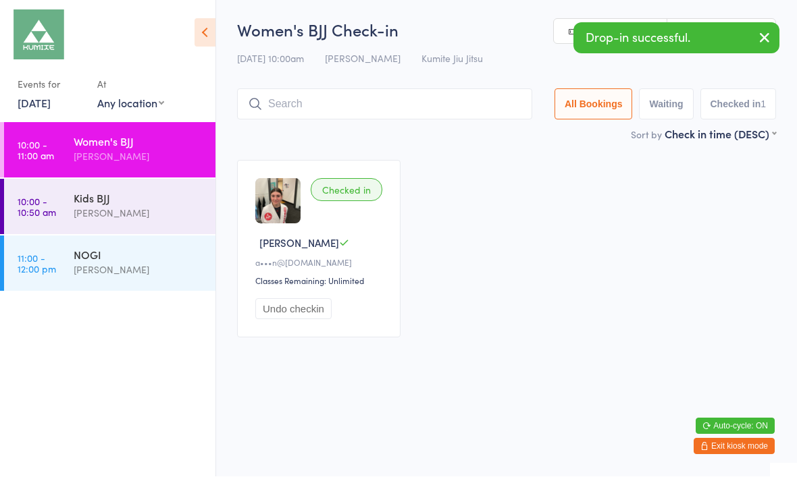
click at [442, 102] on input "search" at bounding box center [384, 104] width 295 height 31
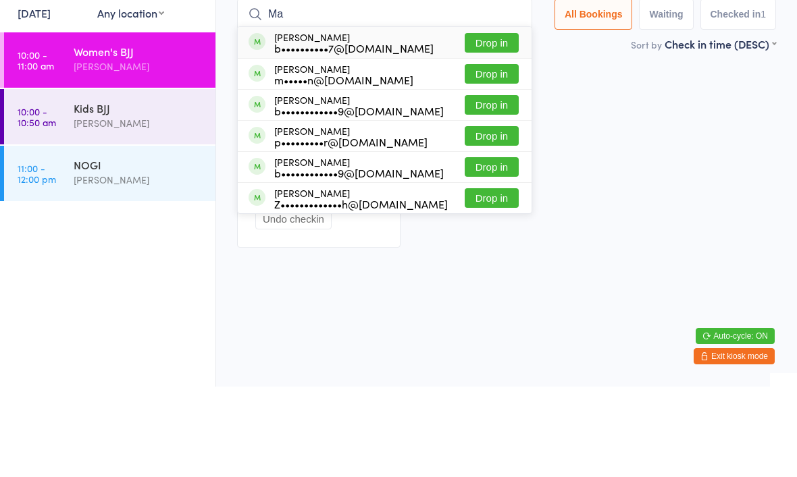
type input "M"
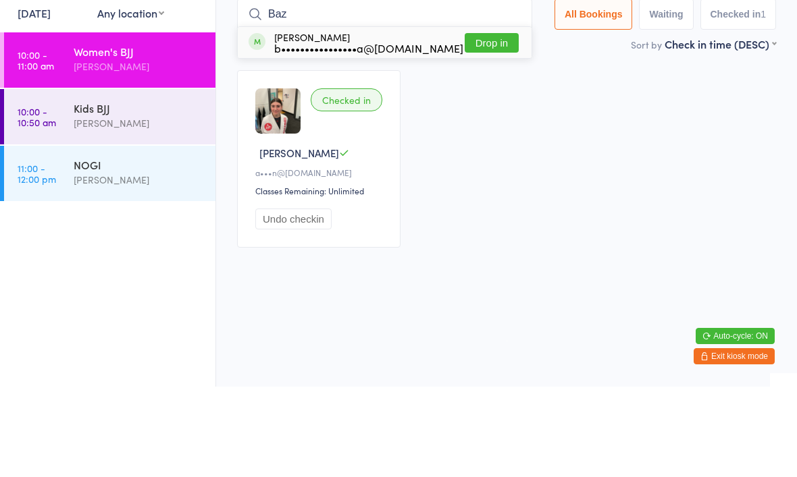
type input "Baz"
click at [492, 124] on button "Drop in" at bounding box center [492, 134] width 54 height 20
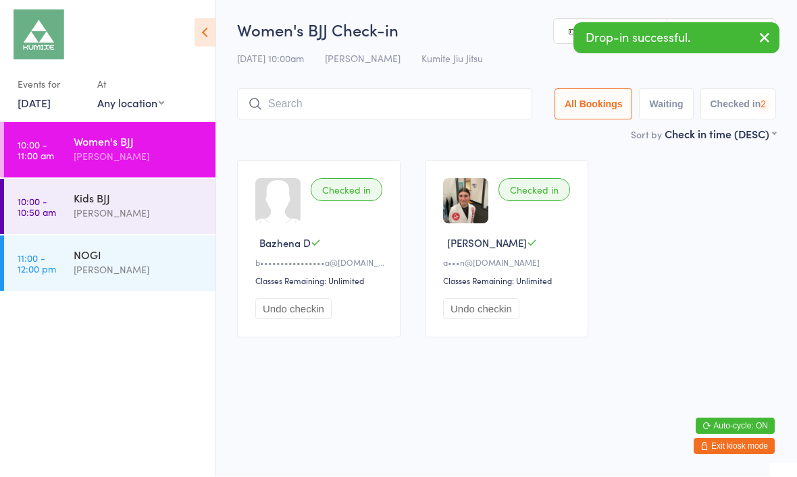
click at [147, 213] on div "[PERSON_NAME]" at bounding box center [139, 214] width 130 height 16
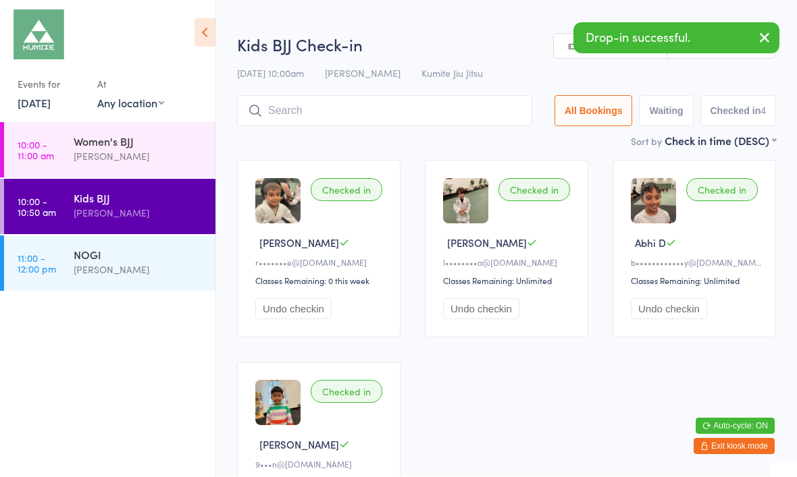
scroll to position [1, 0]
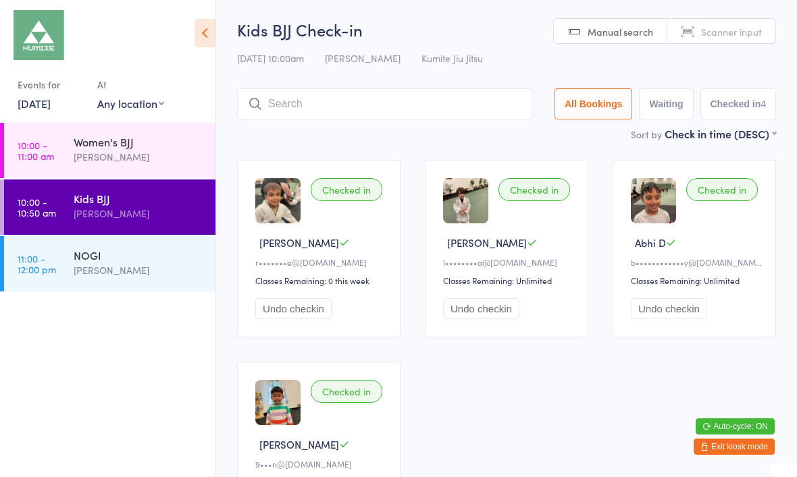
click at [727, 450] on button "Exit kiosk mode" at bounding box center [733, 447] width 81 height 16
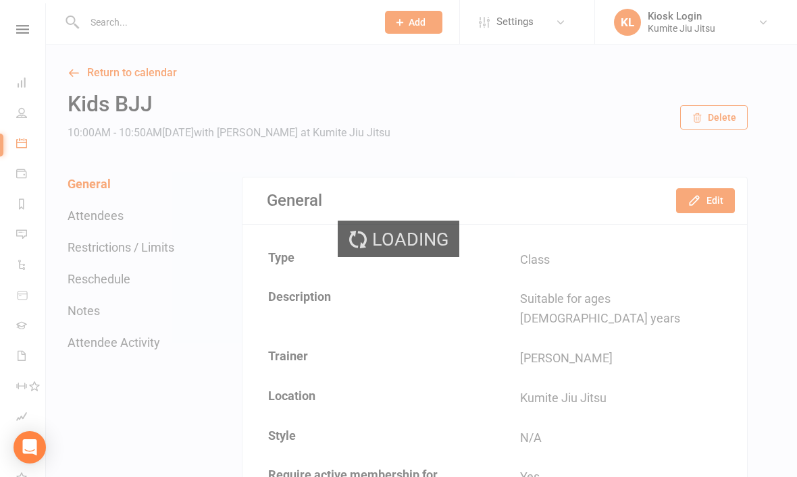
click at [230, 25] on input "text" at bounding box center [223, 22] width 287 height 19
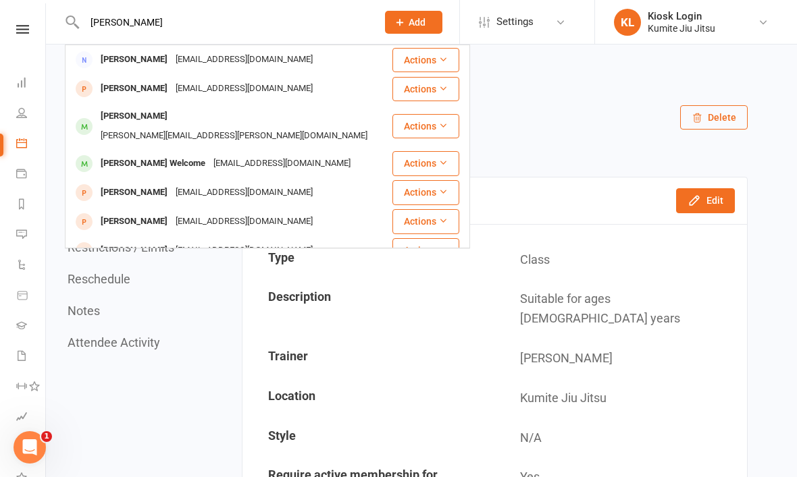
type input "[PERSON_NAME]"
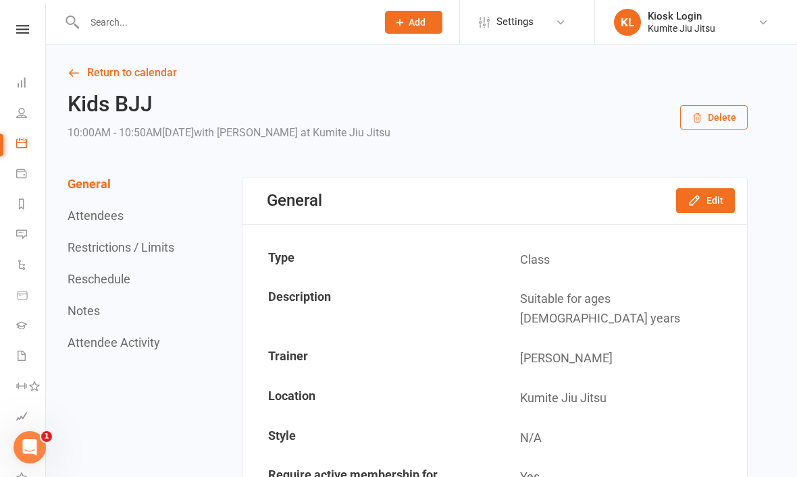
click at [20, 32] on icon at bounding box center [22, 29] width 13 height 9
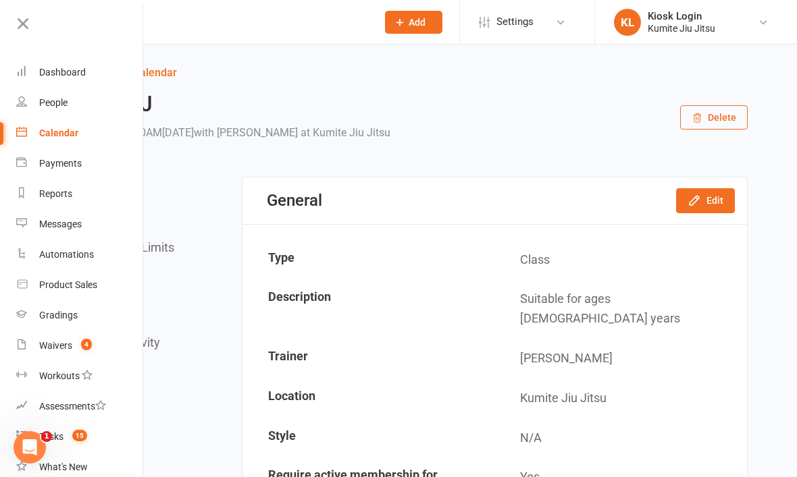
click at [76, 72] on div "Dashboard" at bounding box center [62, 72] width 47 height 11
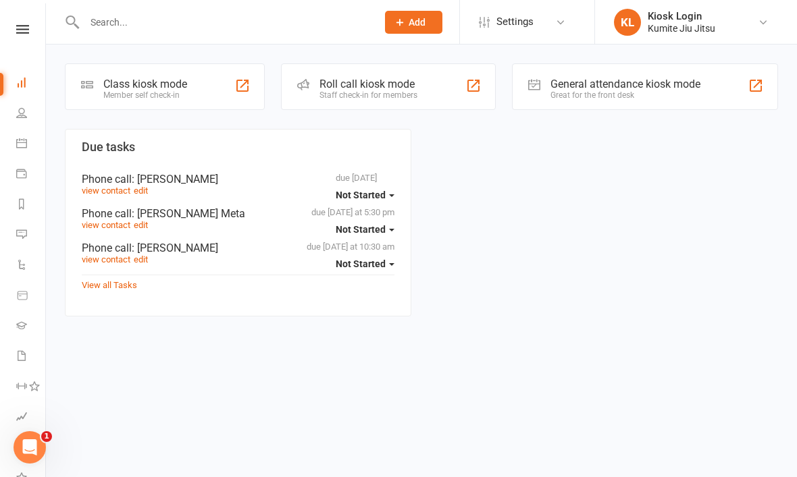
click at [234, 86] on div at bounding box center [242, 86] width 16 height 16
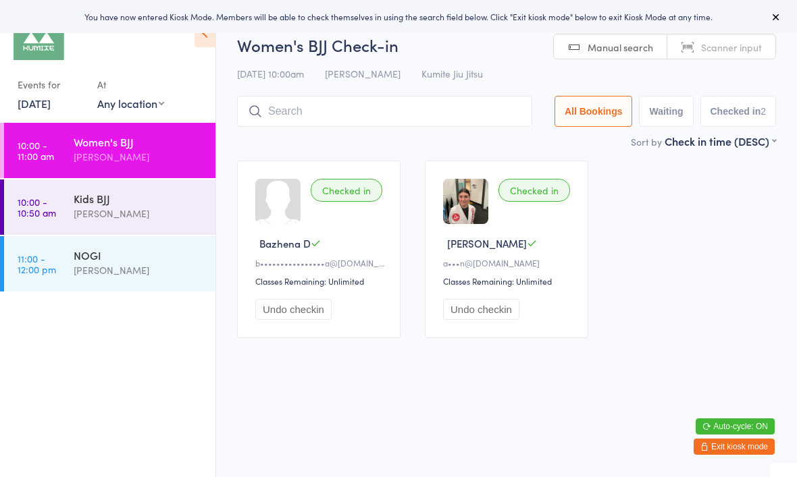
click at [166, 212] on div "[PERSON_NAME]" at bounding box center [139, 214] width 130 height 16
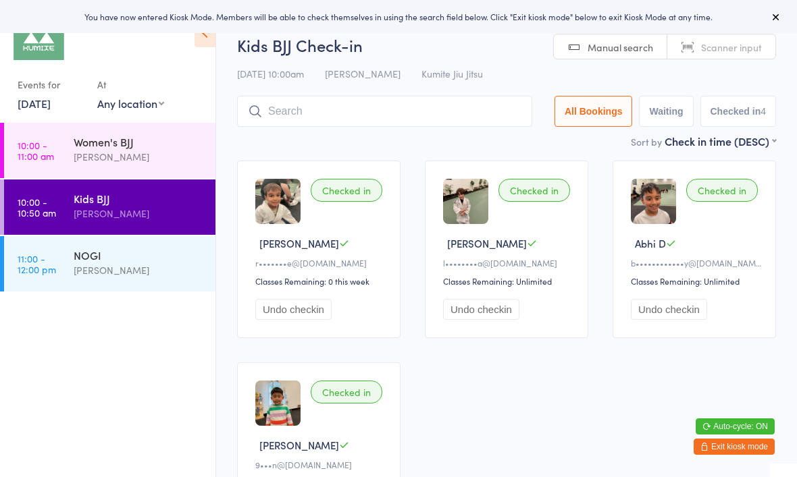
click at [359, 114] on input "search" at bounding box center [384, 111] width 295 height 31
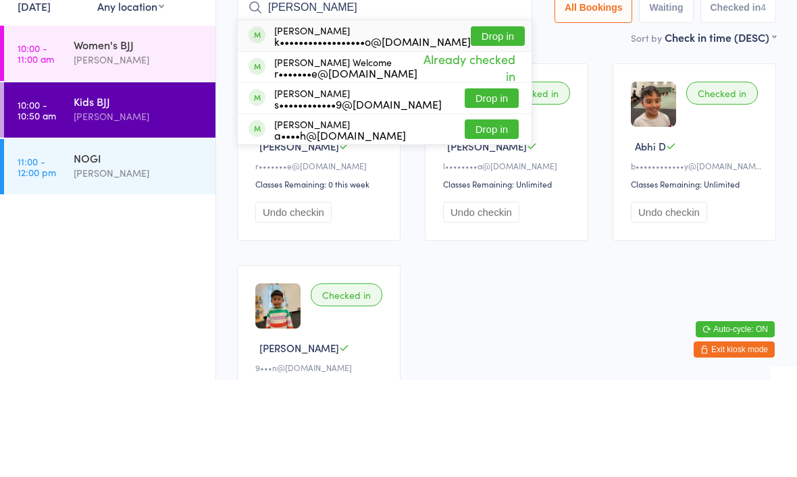
type input "[PERSON_NAME]"
click at [492, 124] on button "Drop in" at bounding box center [498, 134] width 54 height 20
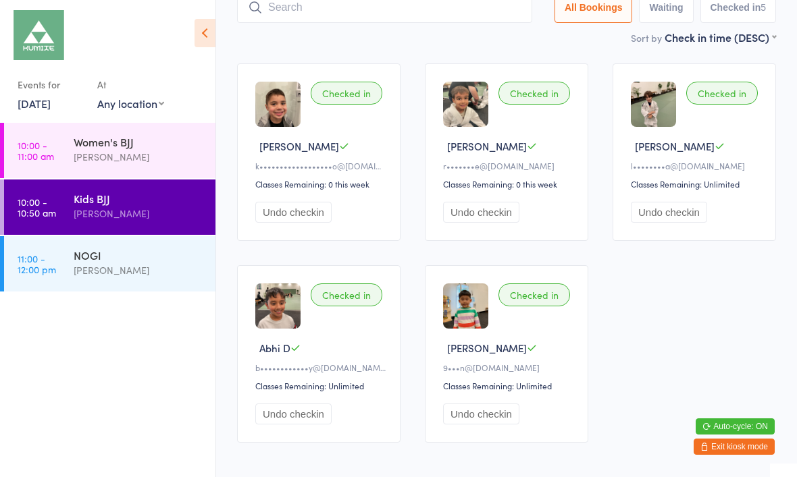
click at [733, 451] on button "Exit kiosk mode" at bounding box center [733, 447] width 81 height 16
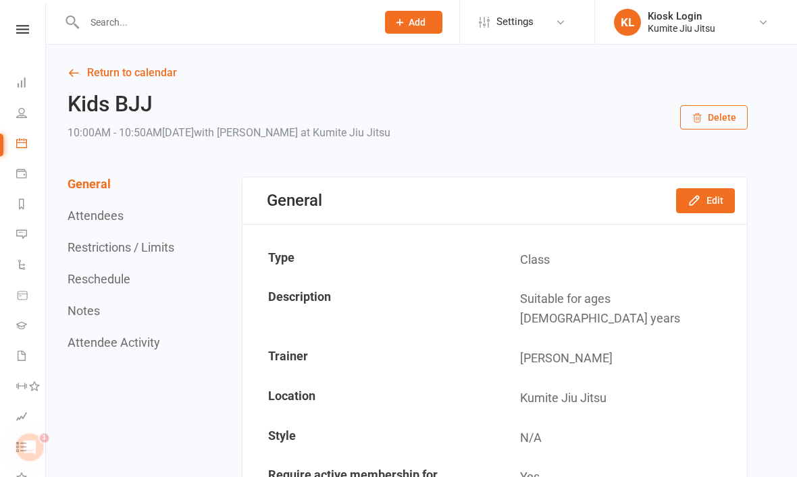
click at [25, 30] on icon at bounding box center [22, 29] width 13 height 9
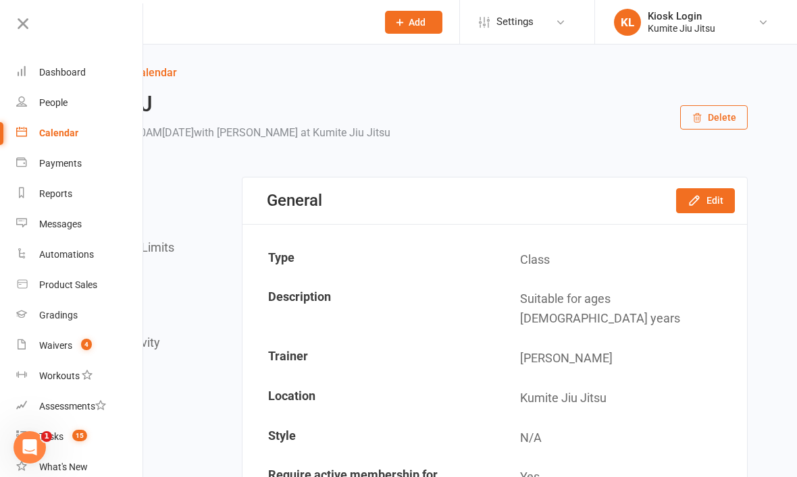
click at [81, 346] on span "4" at bounding box center [86, 344] width 11 height 11
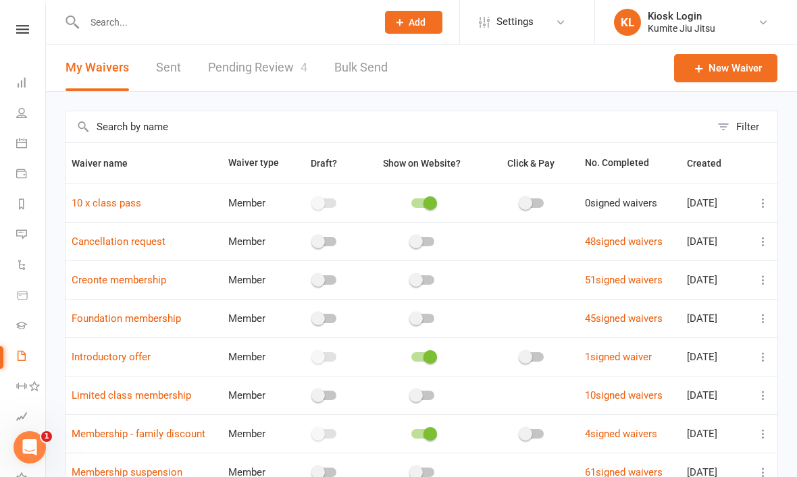
click at [271, 68] on link "Pending Review 4" at bounding box center [257, 68] width 99 height 47
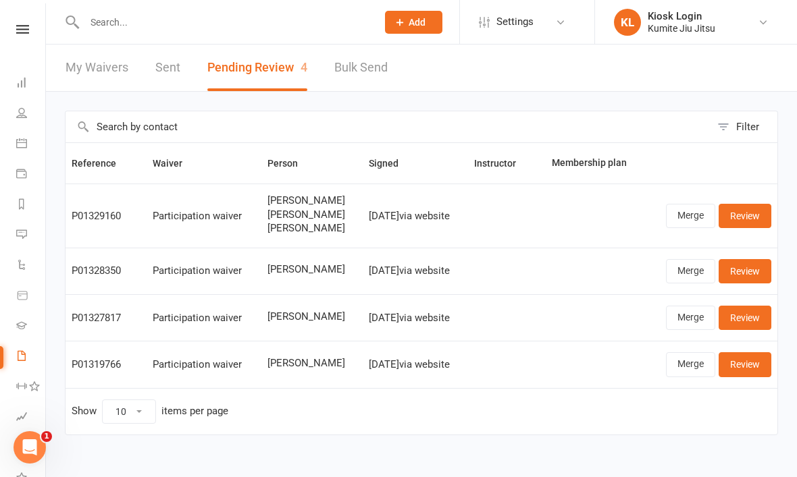
click at [27, 30] on icon at bounding box center [22, 29] width 13 height 9
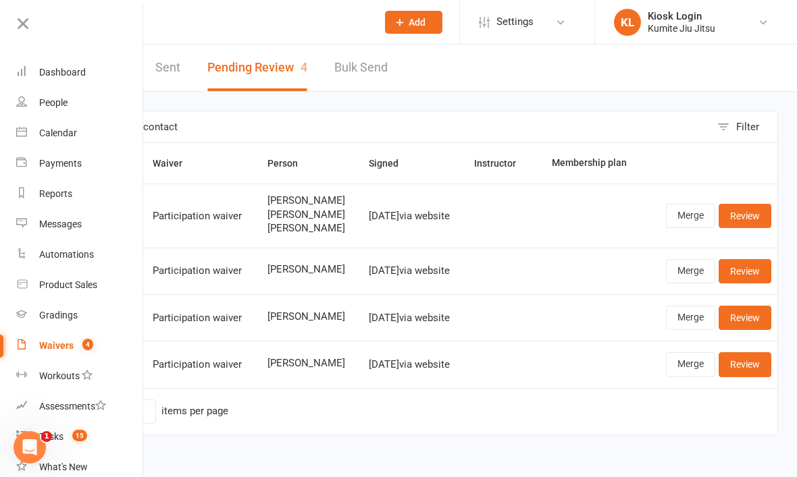
click at [91, 71] on link "Dashboard" at bounding box center [80, 72] width 128 height 30
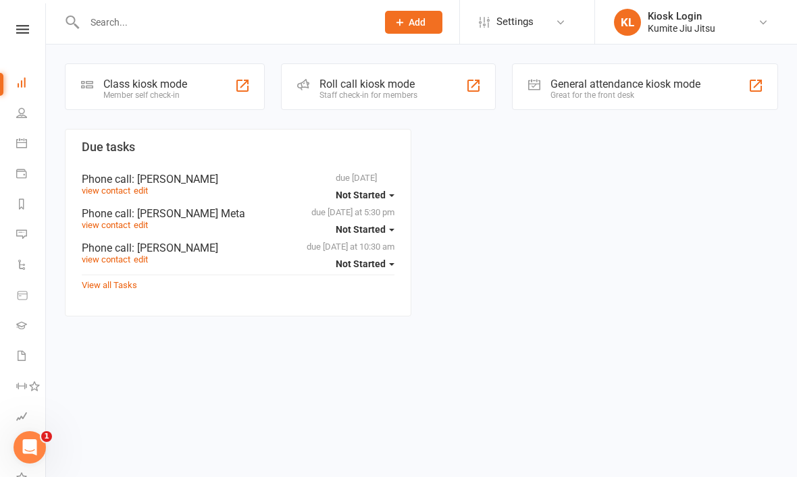
click at [221, 78] on div "Class kiosk mode Member self check-in" at bounding box center [165, 86] width 200 height 47
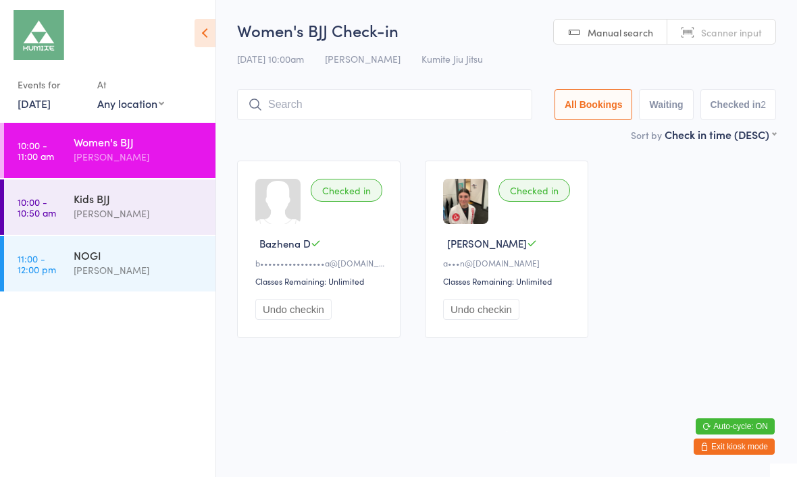
click at [165, 205] on div "Kids BJJ" at bounding box center [139, 198] width 130 height 15
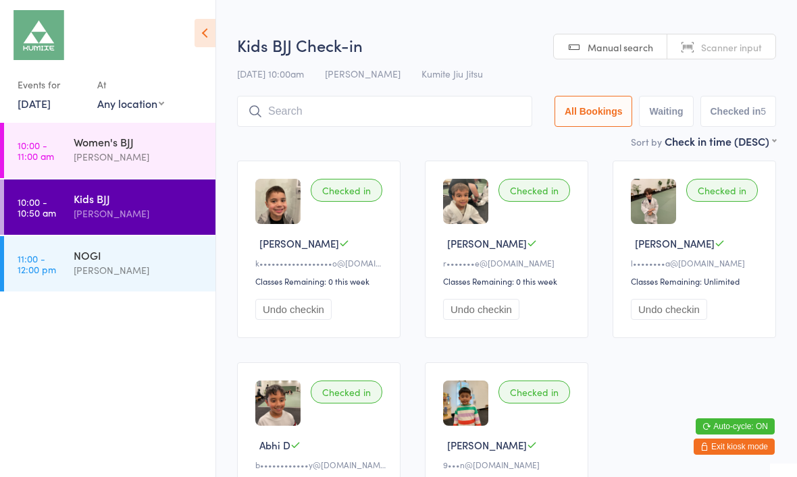
click at [402, 117] on input "search" at bounding box center [384, 111] width 295 height 31
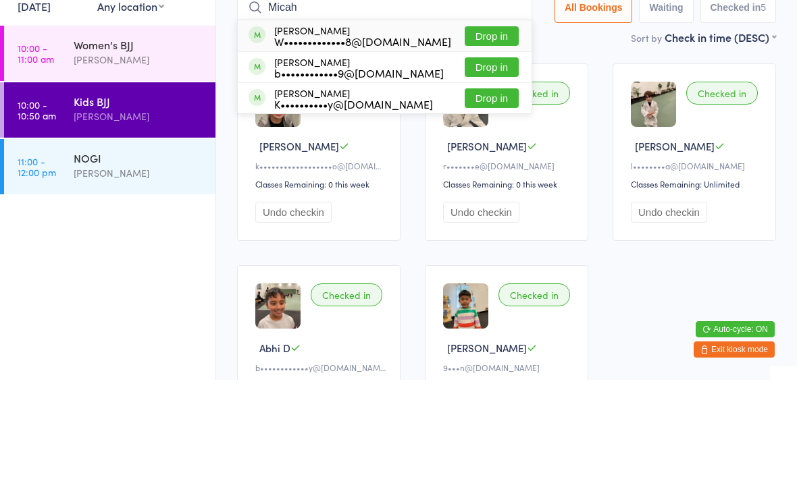
type input "Micah"
click at [492, 155] on button "Drop in" at bounding box center [492, 165] width 54 height 20
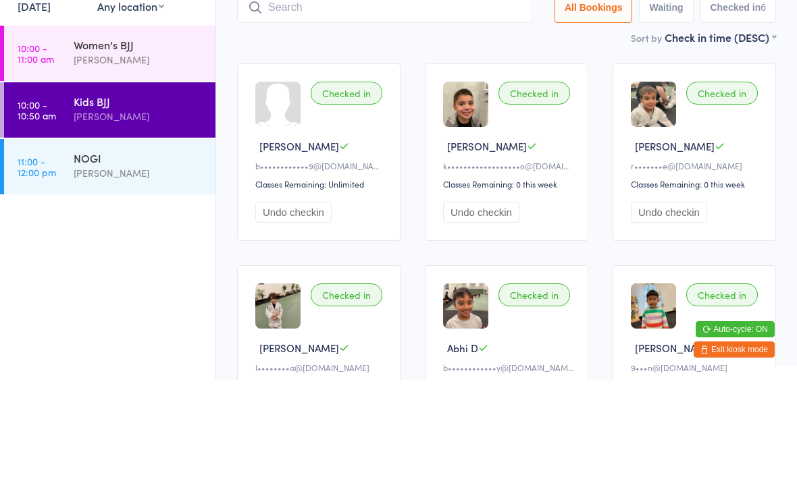
click at [513, 51] on main "Kids BJJ Check-in 16 Aug 10:00am Hope Douglass Kumite Jiu Jitsu Manual search S…" at bounding box center [506, 285] width 539 height 533
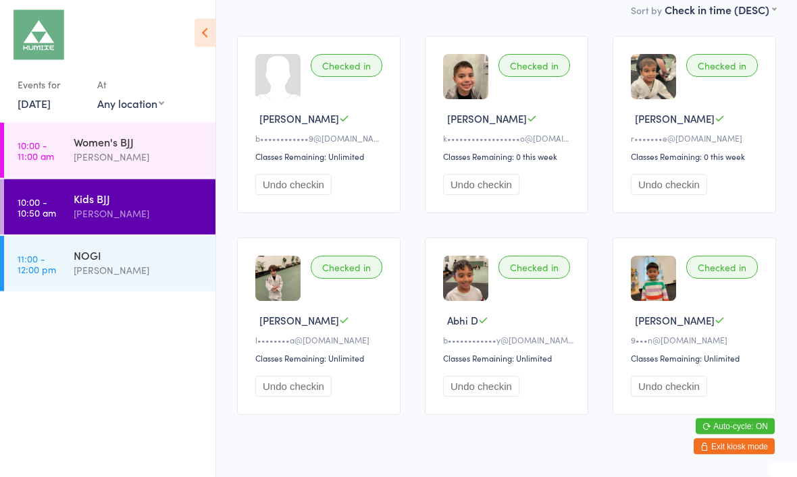
scroll to position [132, 0]
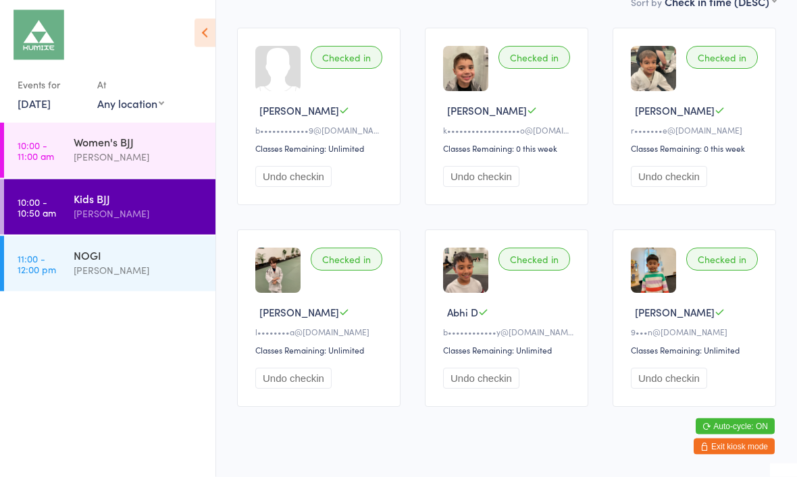
click at [160, 267] on div "[PERSON_NAME]" at bounding box center [139, 271] width 130 height 16
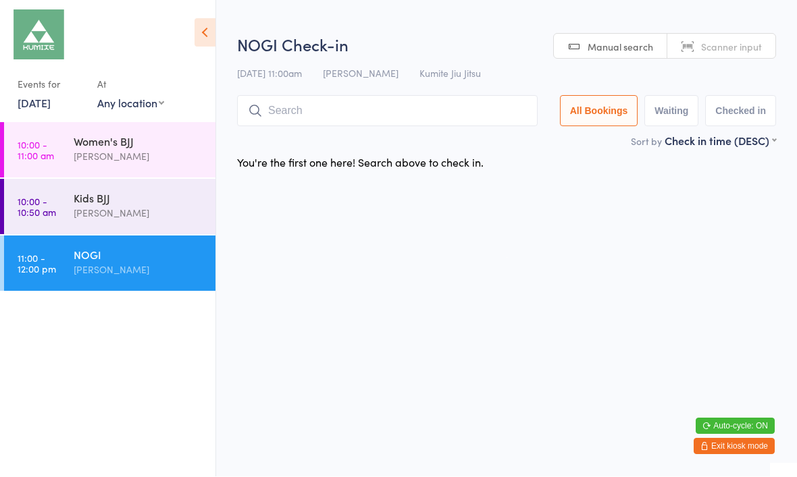
click at [148, 143] on div "Women's BJJ" at bounding box center [139, 141] width 130 height 15
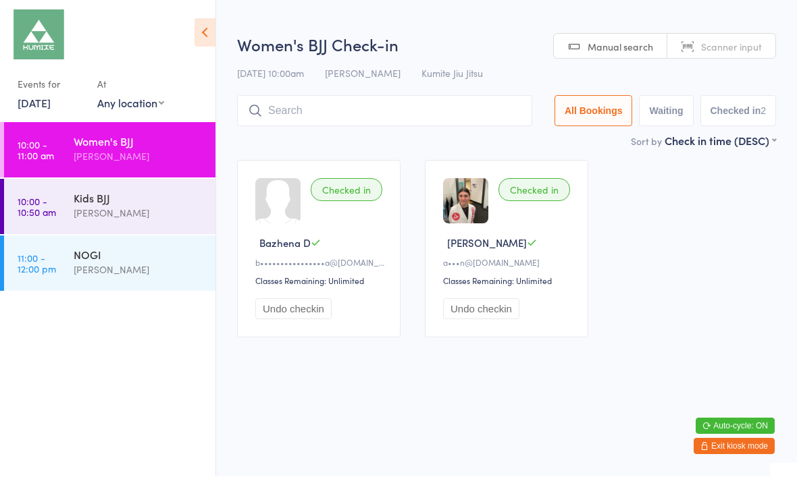
click at [377, 120] on input "search" at bounding box center [384, 111] width 295 height 31
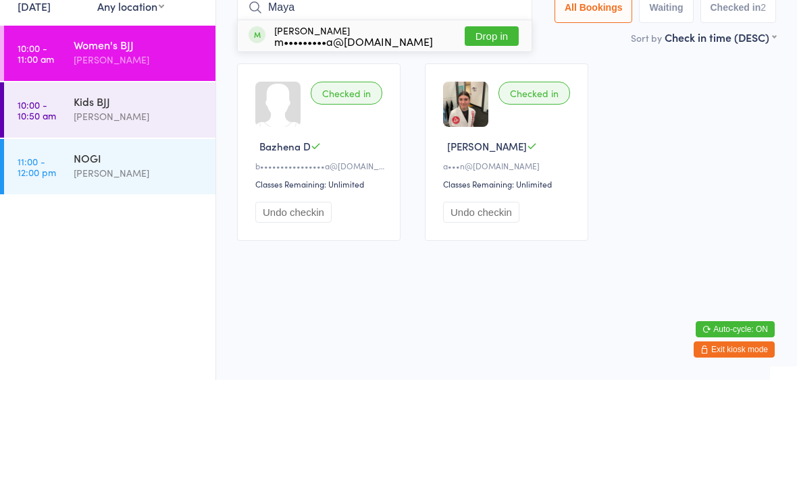
type input "Maya"
click at [492, 124] on button "Drop in" at bounding box center [492, 134] width 54 height 20
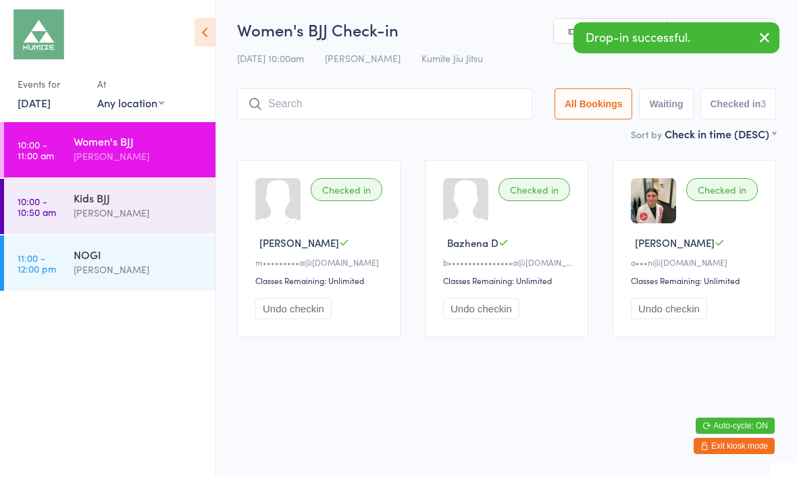
click at [419, 118] on input "search" at bounding box center [384, 104] width 295 height 31
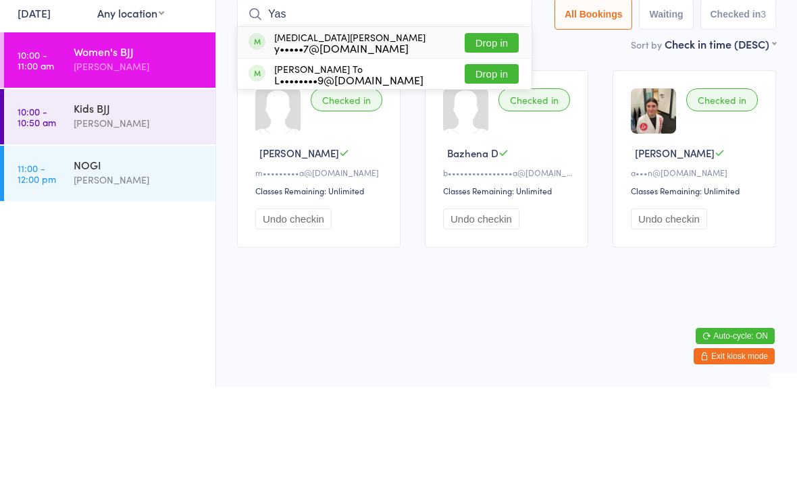
type input "Yas"
click at [490, 124] on button "Drop in" at bounding box center [492, 134] width 54 height 20
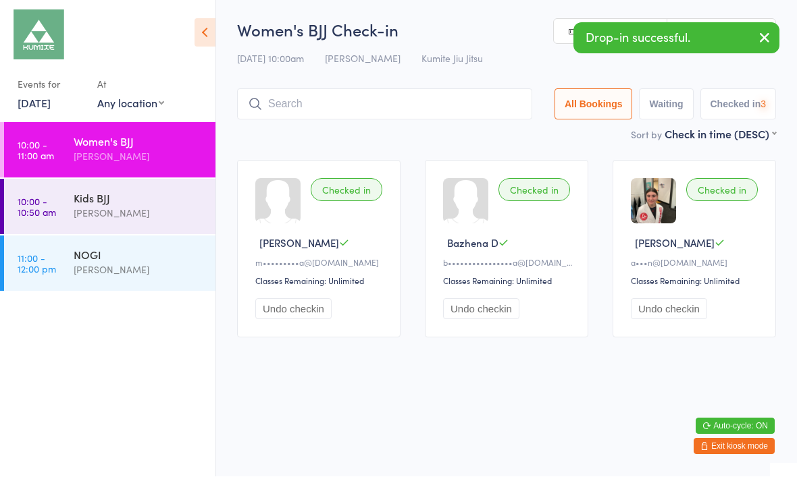
scroll to position [1, 0]
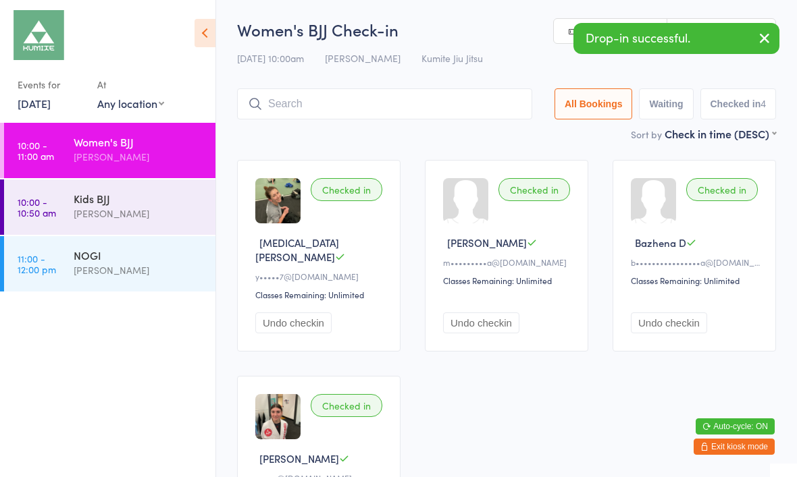
click at [410, 107] on input "search" at bounding box center [384, 103] width 295 height 31
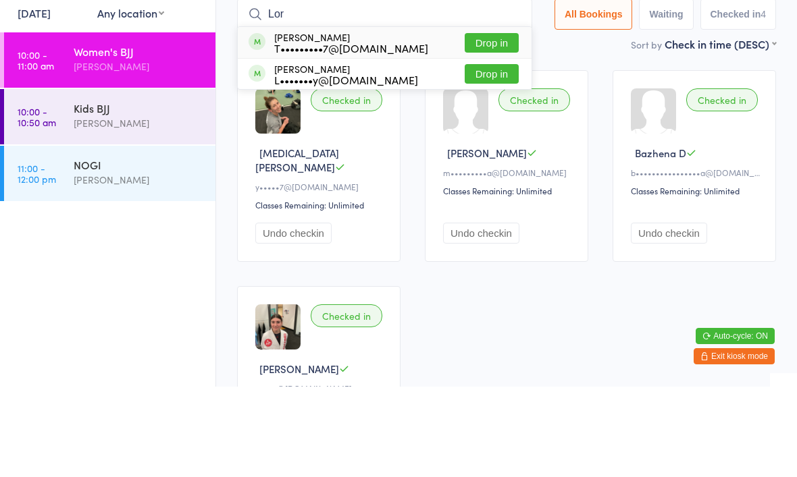
type input "Lor"
click at [479, 155] on button "Drop in" at bounding box center [492, 165] width 54 height 20
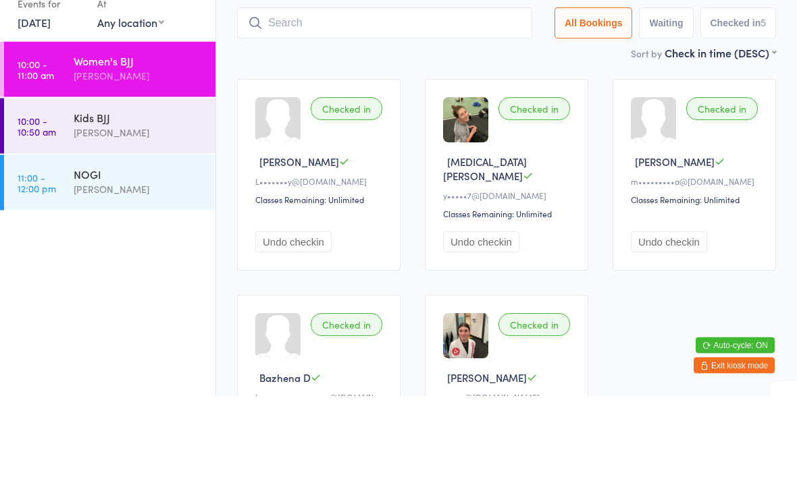
click at [154, 206] on div "[PERSON_NAME]" at bounding box center [139, 214] width 130 height 16
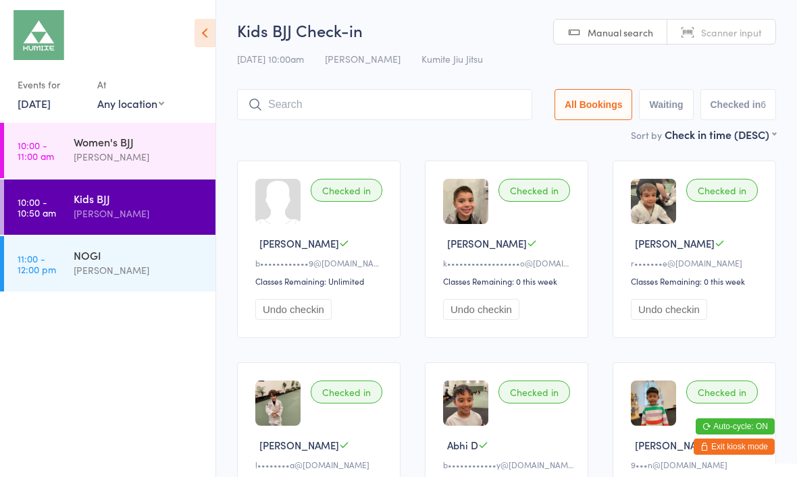
click at [161, 152] on div "[PERSON_NAME]" at bounding box center [139, 157] width 130 height 16
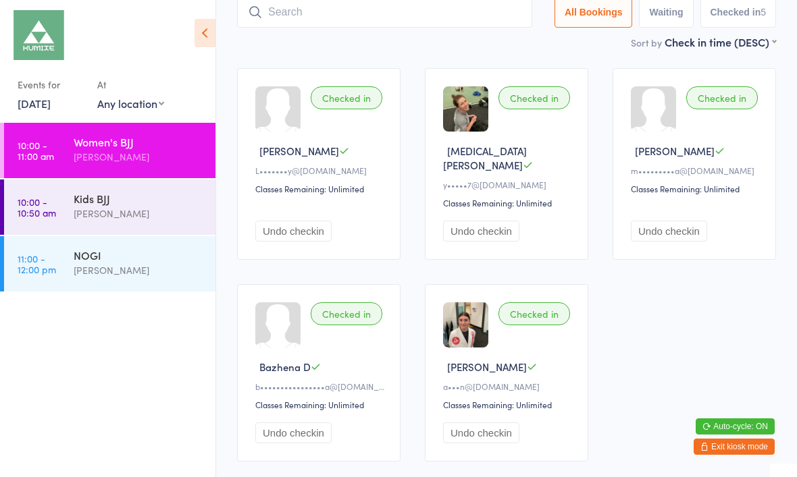
scroll to position [116, 0]
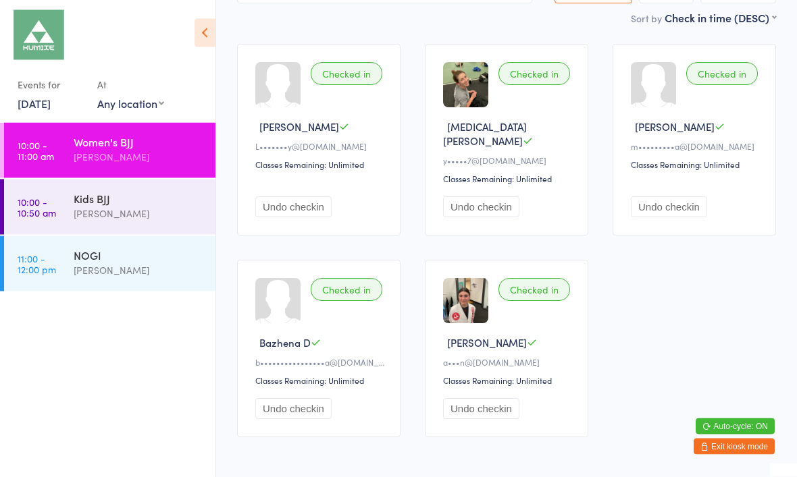
click at [119, 211] on div "[PERSON_NAME]" at bounding box center [139, 214] width 130 height 16
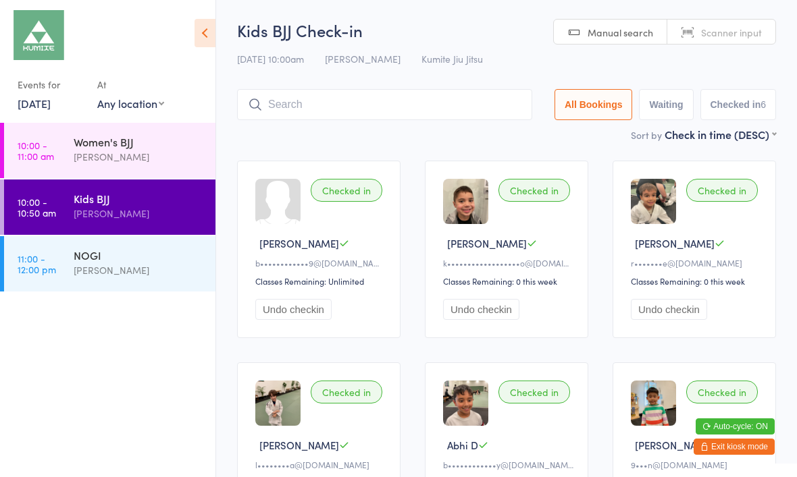
click at [451, 117] on input "search" at bounding box center [384, 104] width 295 height 31
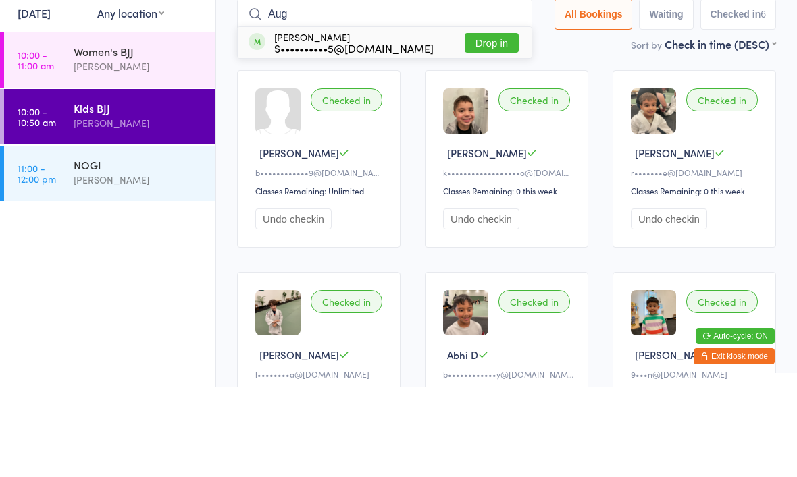
type input "Aug"
click at [481, 124] on button "Drop in" at bounding box center [492, 134] width 54 height 20
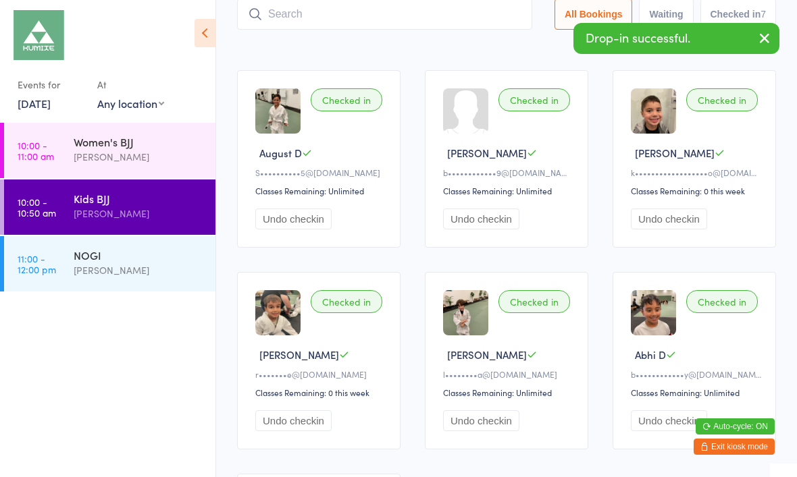
click at [165, 142] on div "Women's BJJ" at bounding box center [139, 141] width 130 height 15
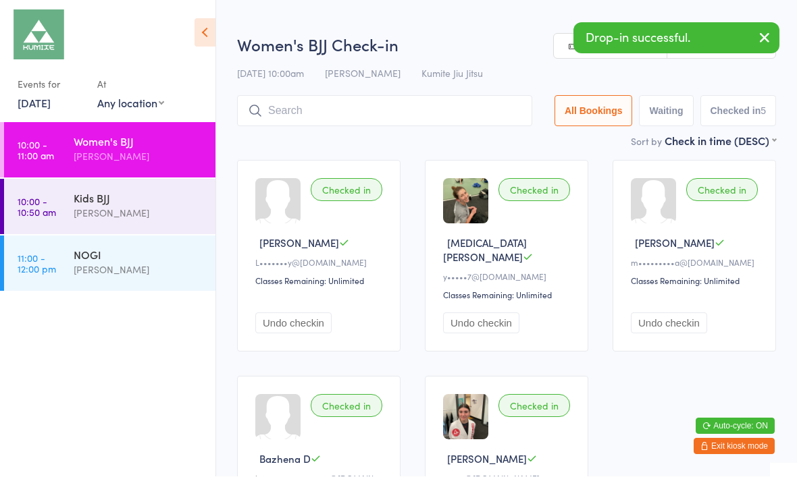
scroll to position [1, 0]
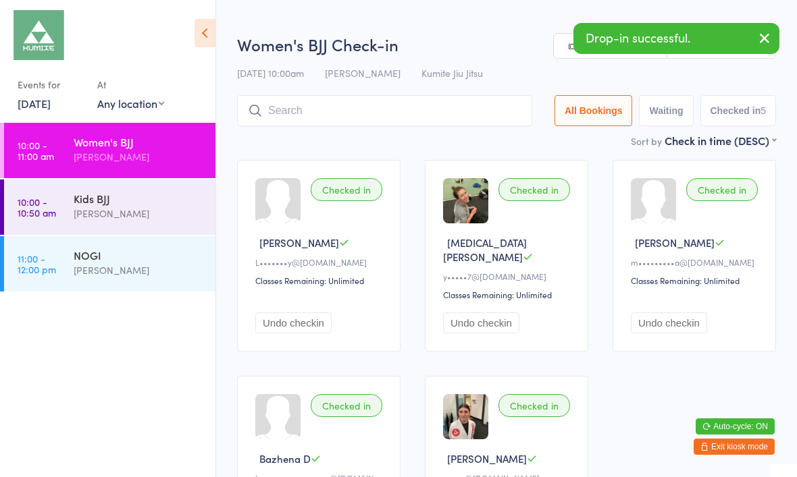
click at [346, 117] on input "search" at bounding box center [384, 110] width 295 height 31
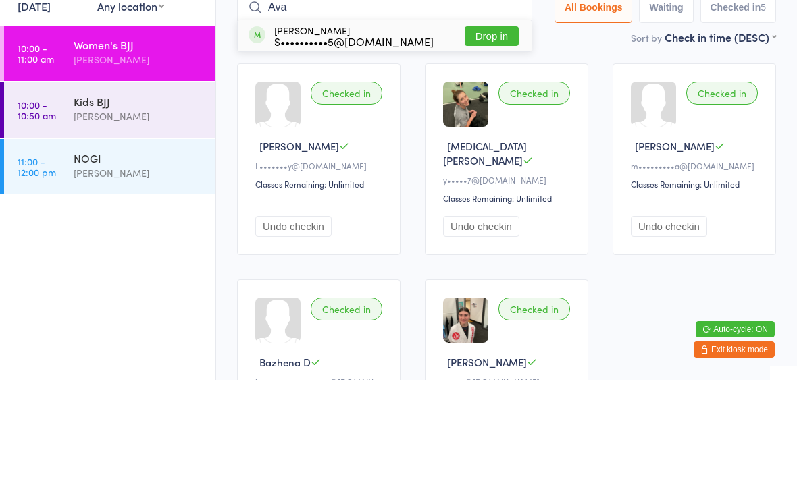
type input "Ava"
click at [483, 124] on button "Drop in" at bounding box center [492, 134] width 54 height 20
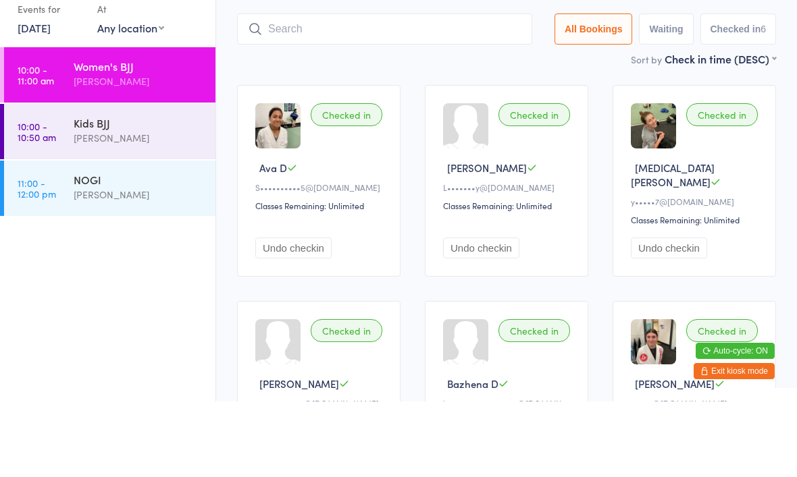
click at [167, 206] on div "[PERSON_NAME]" at bounding box center [139, 214] width 130 height 16
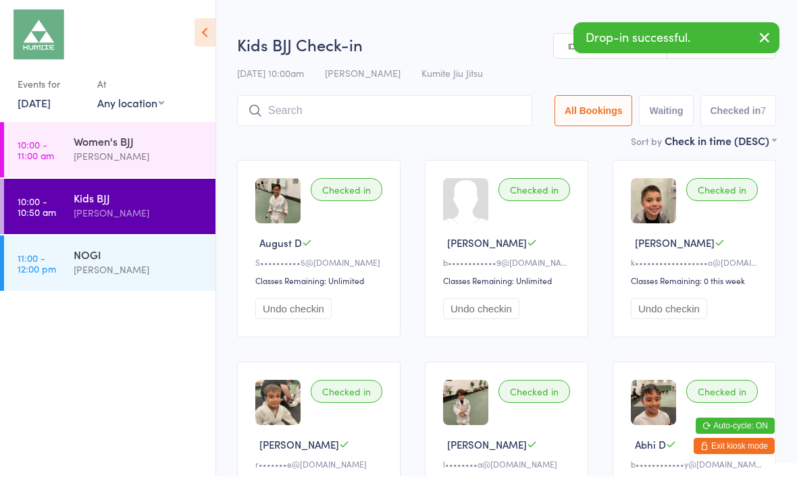
scroll to position [1, 0]
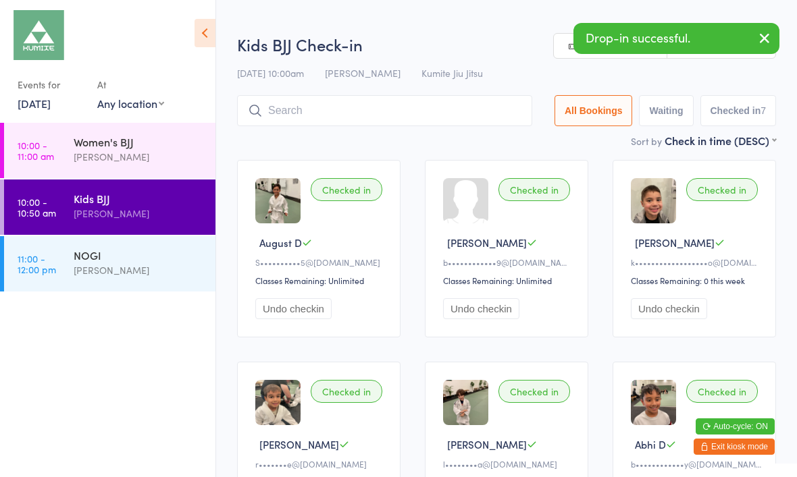
click at [154, 176] on div "Women's BJJ Hope Douglass" at bounding box center [145, 149] width 142 height 53
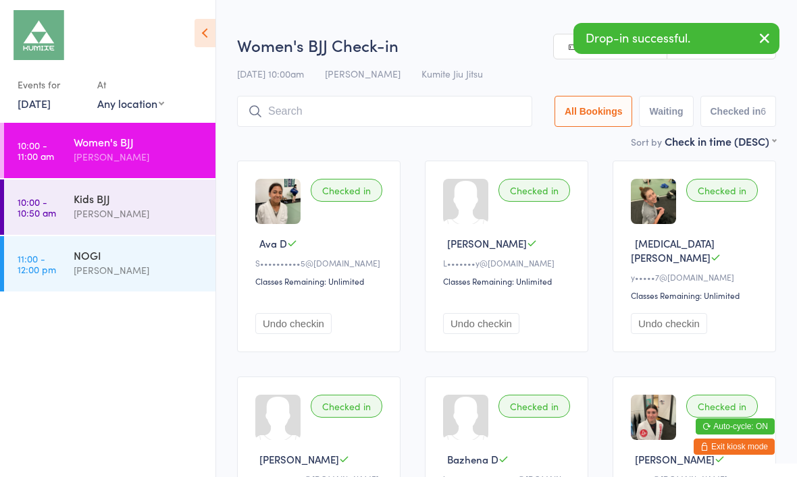
click at [180, 200] on div "Kids BJJ" at bounding box center [139, 198] width 130 height 15
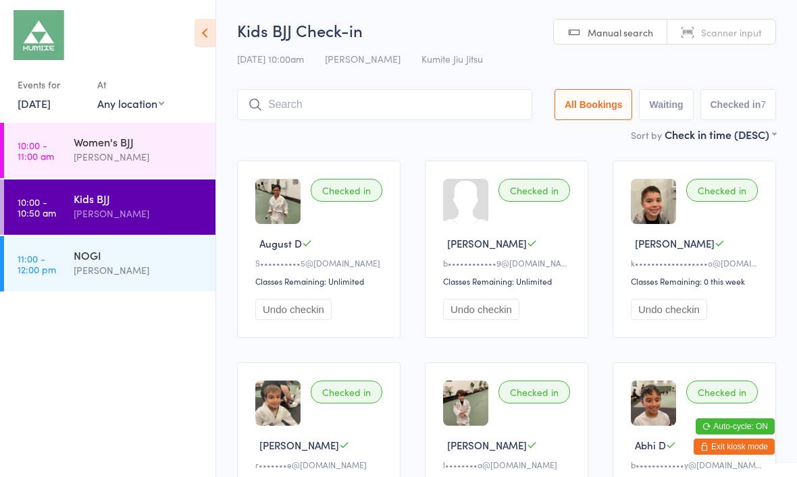
click at [155, 138] on div "Women's BJJ" at bounding box center [139, 141] width 130 height 15
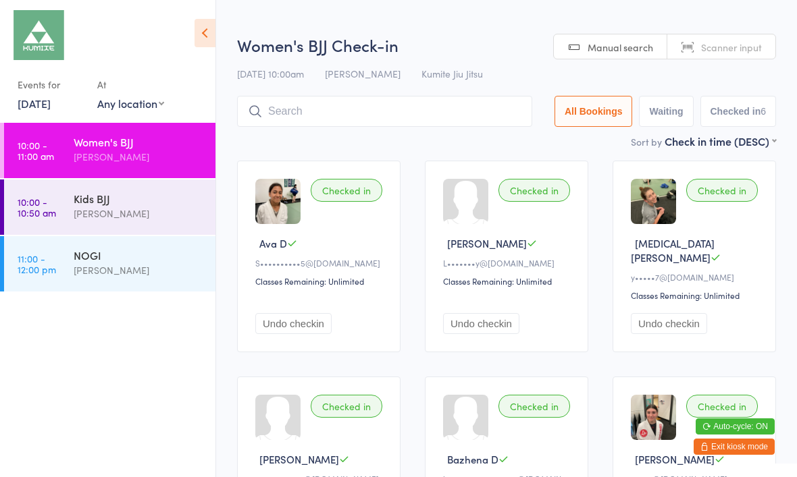
click at [421, 113] on input "search" at bounding box center [384, 111] width 295 height 31
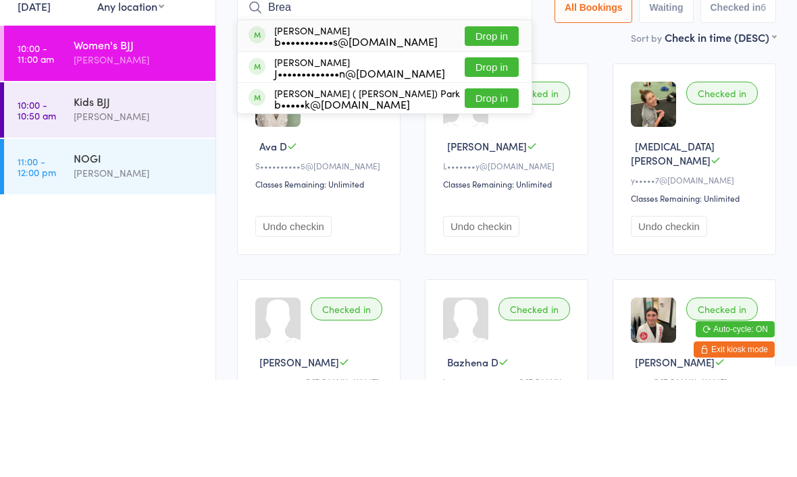
type input "Brea"
click at [479, 186] on button "Drop in" at bounding box center [492, 196] width 54 height 20
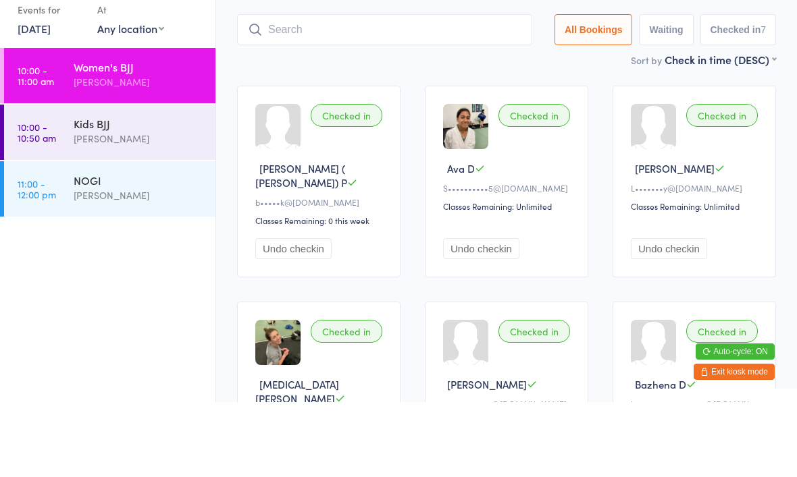
click at [170, 206] on div "[PERSON_NAME]" at bounding box center [139, 214] width 130 height 16
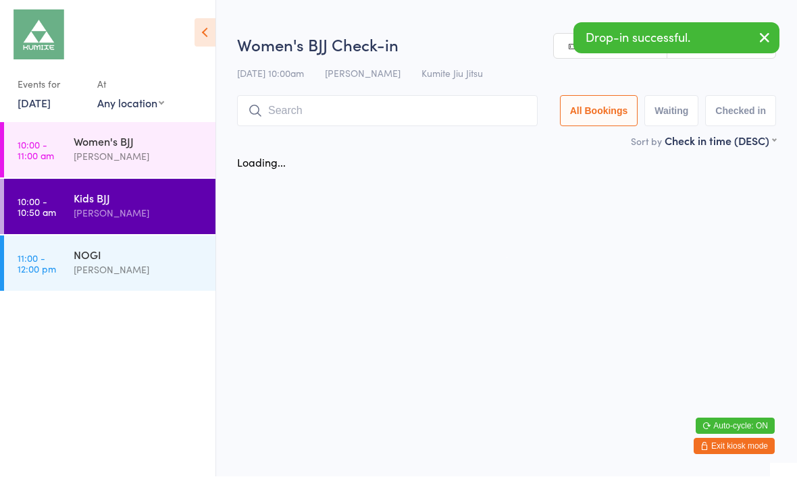
scroll to position [1, 0]
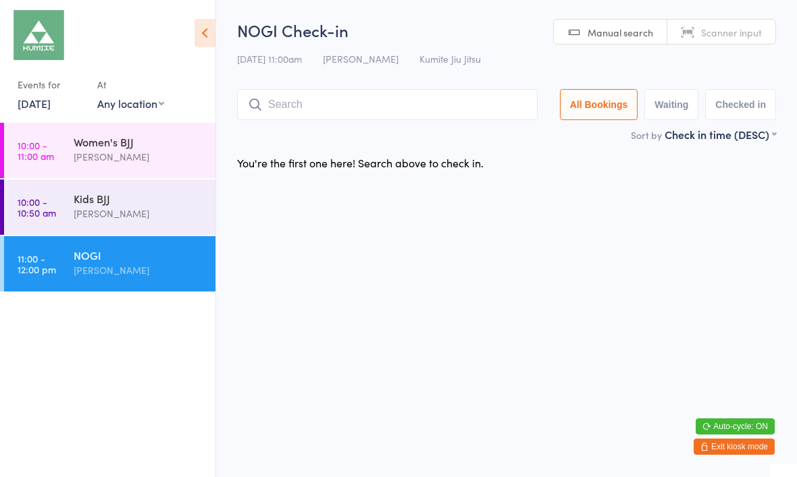
click at [486, 101] on input "search" at bounding box center [387, 104] width 300 height 31
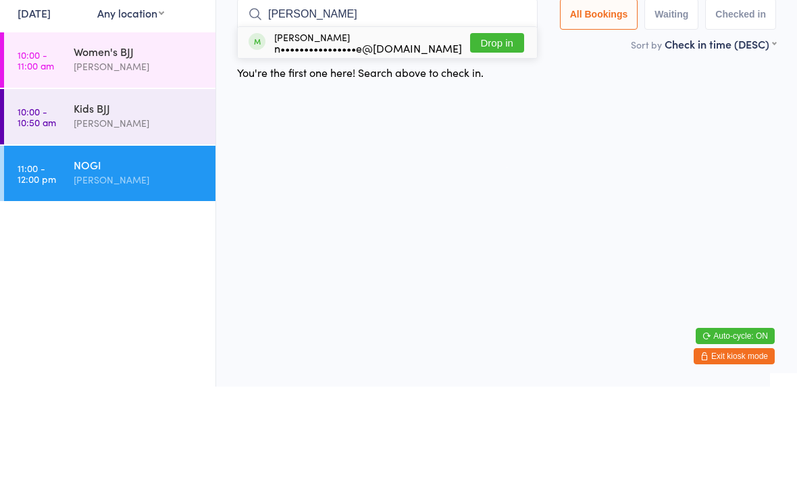
type input "Nichol"
click at [426, 133] on div "n••••••••••••••••e@[DOMAIN_NAME]" at bounding box center [368, 138] width 188 height 11
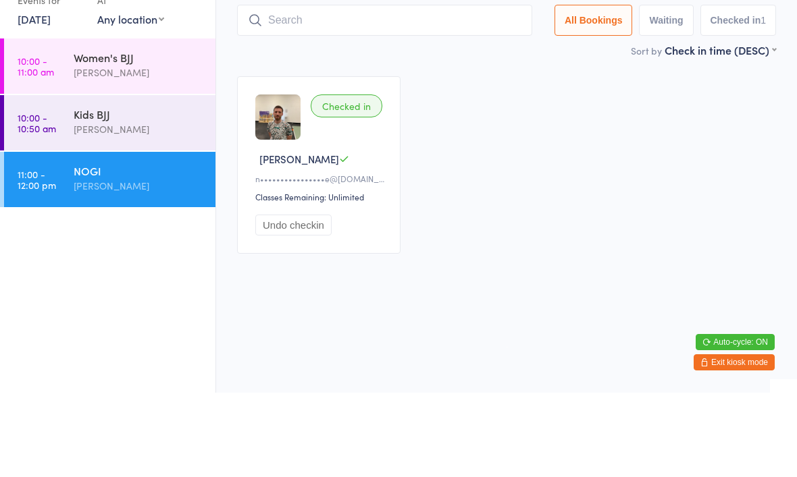
click at [425, 89] on input "search" at bounding box center [384, 104] width 295 height 31
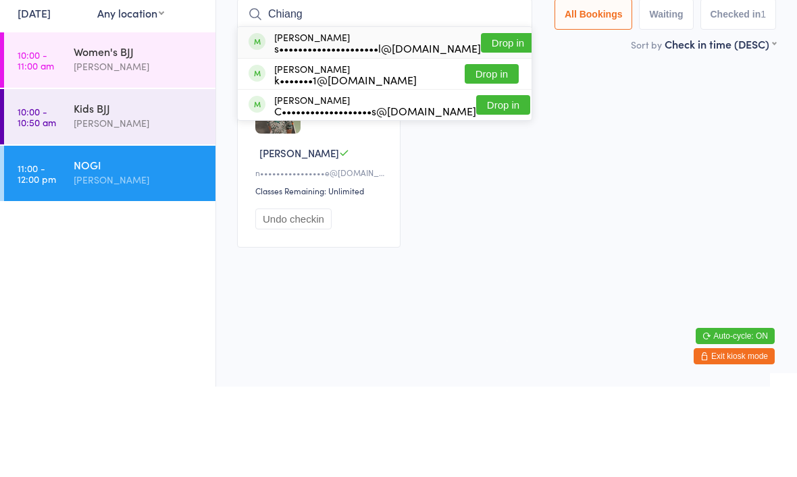
type input "Chiang"
click at [490, 124] on button "Drop in" at bounding box center [508, 134] width 54 height 20
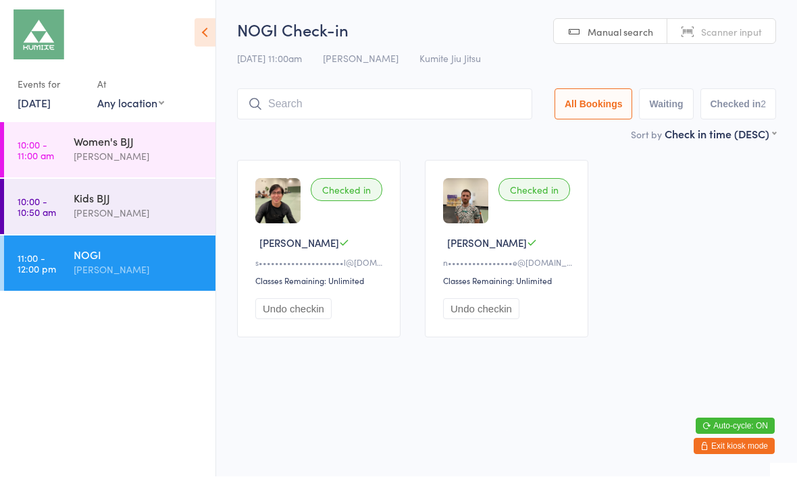
click at [307, 99] on input "search" at bounding box center [384, 104] width 295 height 31
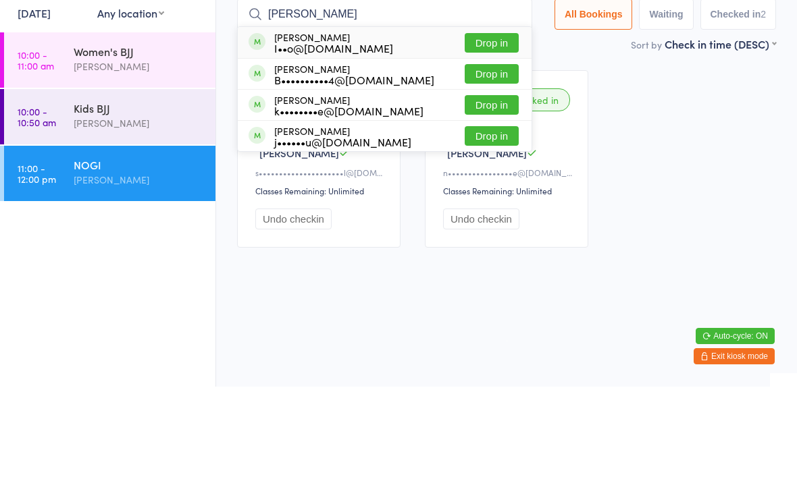
type input "Jas"
click at [483, 155] on button "Drop in" at bounding box center [492, 165] width 54 height 20
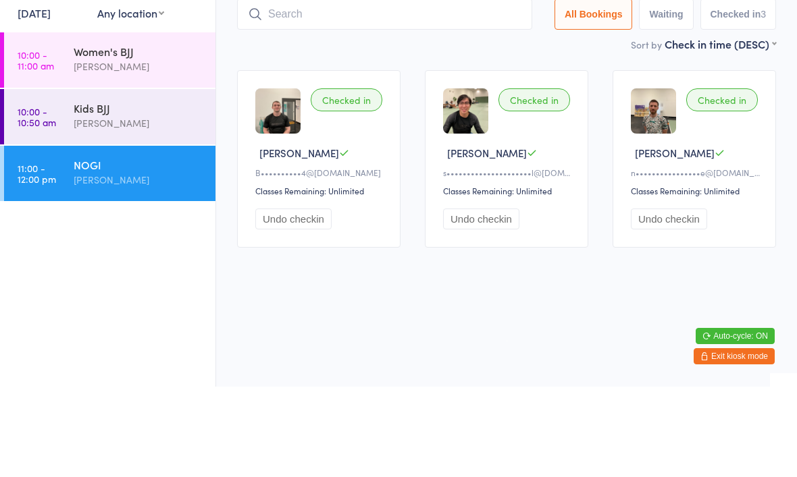
click at [441, 89] on input "search" at bounding box center [384, 104] width 295 height 31
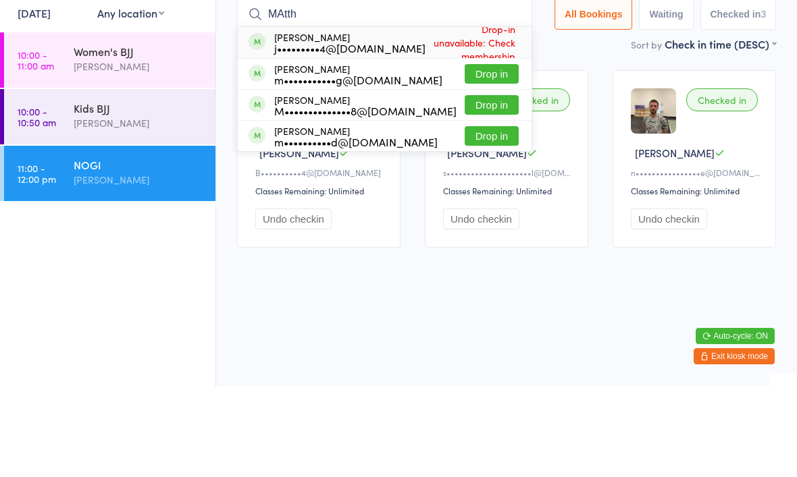
type input "MAtth"
click at [491, 155] on button "Drop in" at bounding box center [492, 165] width 54 height 20
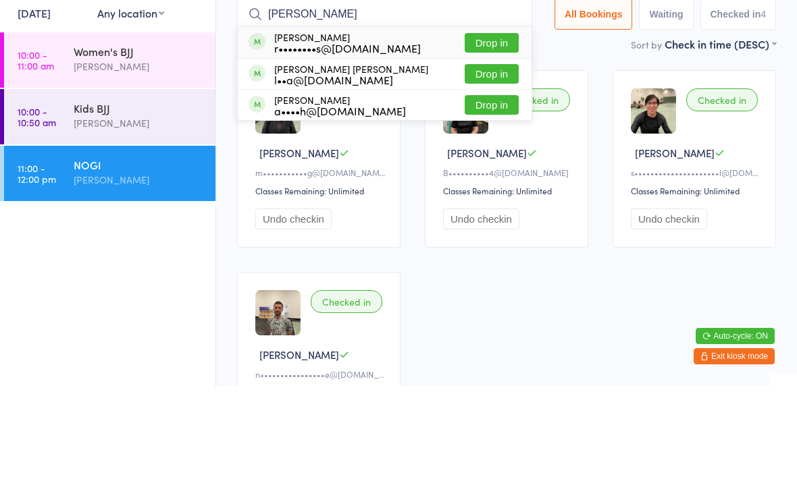
type input "Ron"
click at [473, 124] on button "Drop in" at bounding box center [492, 134] width 54 height 20
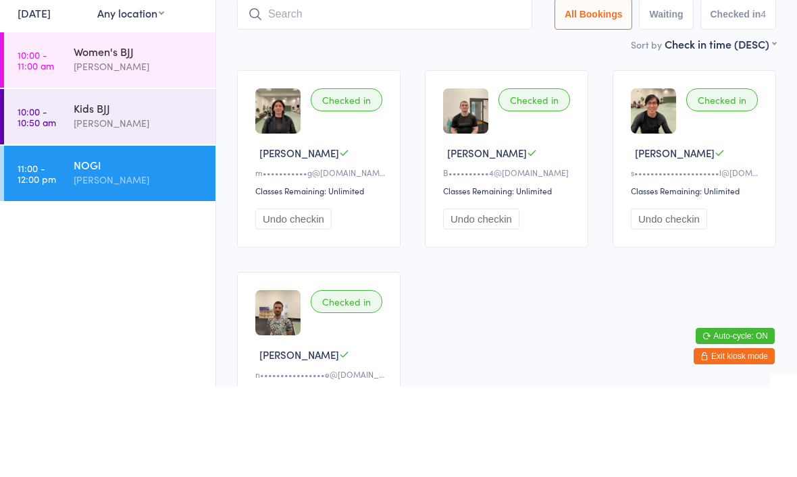
scroll to position [90, 0]
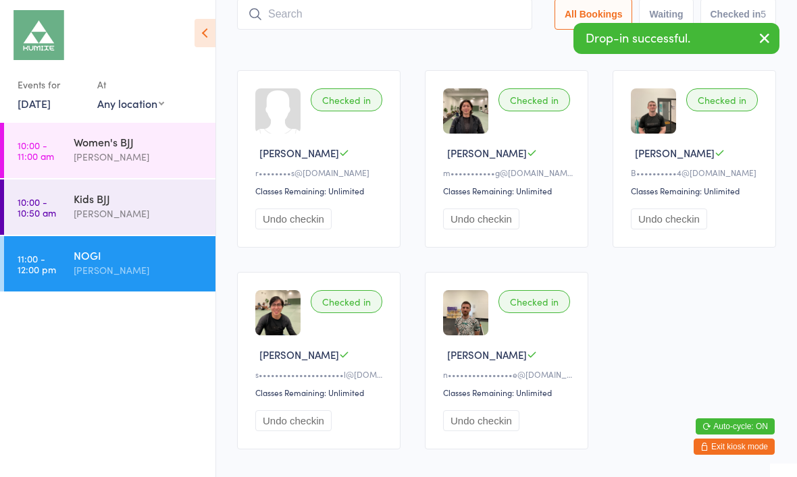
click at [478, 20] on input "search" at bounding box center [384, 14] width 295 height 31
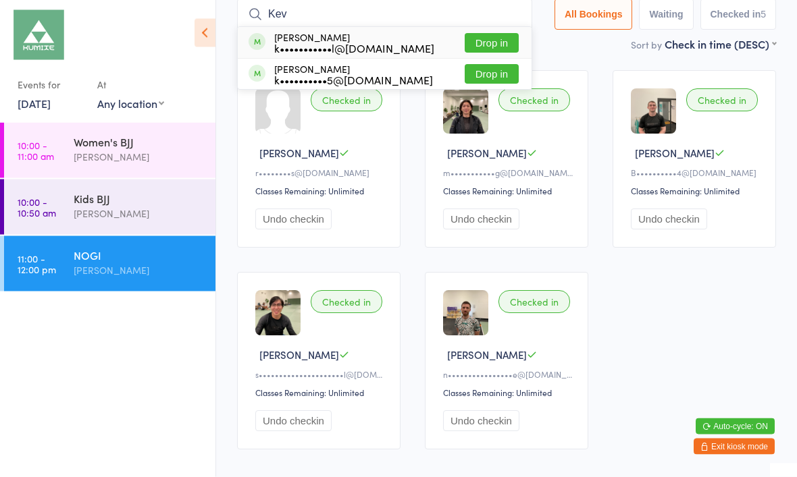
type input "Kev"
click at [490, 36] on button "Drop in" at bounding box center [492, 44] width 54 height 20
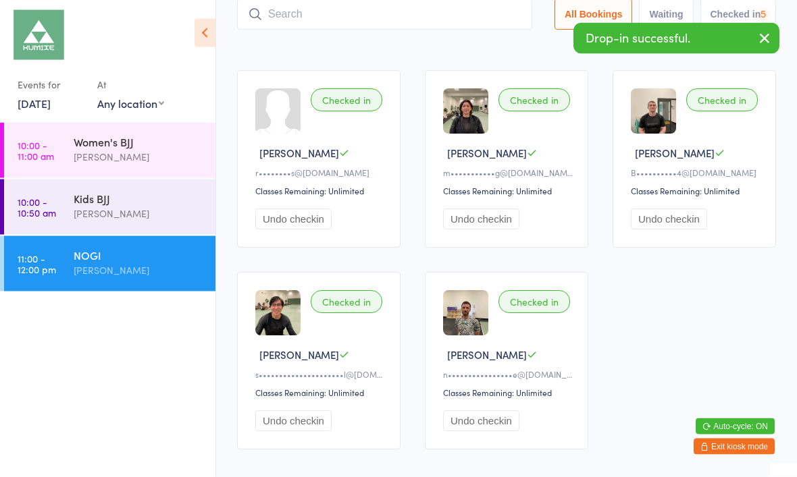
scroll to position [90, 0]
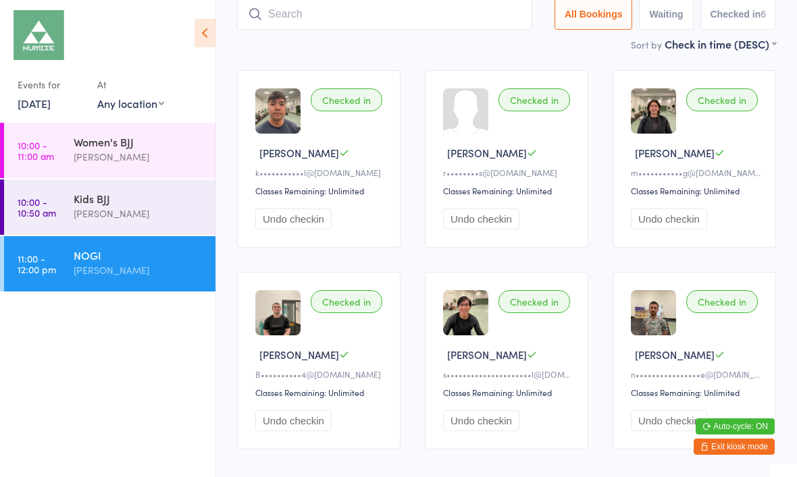
click at [485, 20] on input "search" at bounding box center [384, 14] width 295 height 31
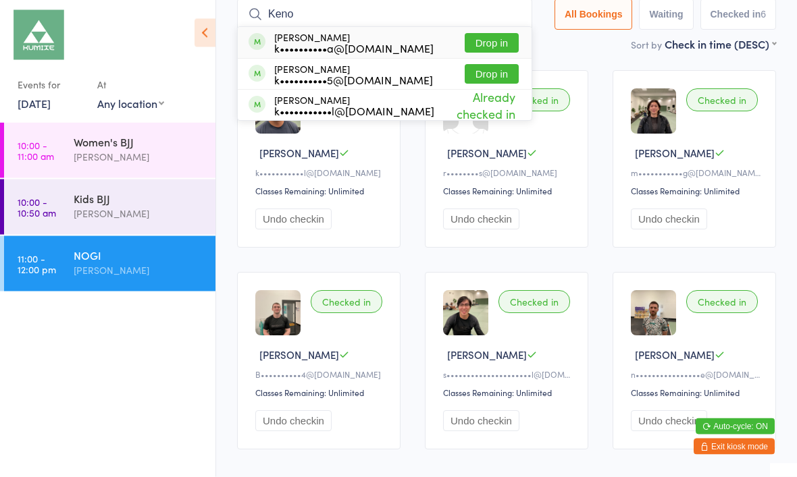
type input "Keno"
click at [485, 41] on button "Drop in" at bounding box center [492, 44] width 54 height 20
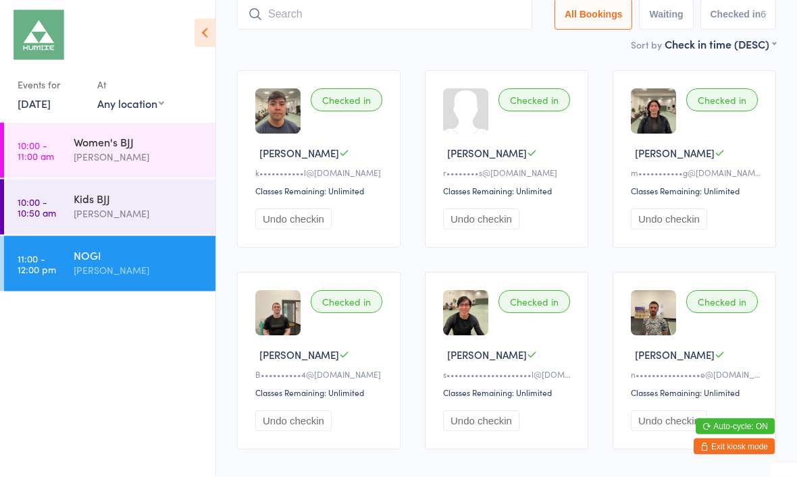
scroll to position [90, 0]
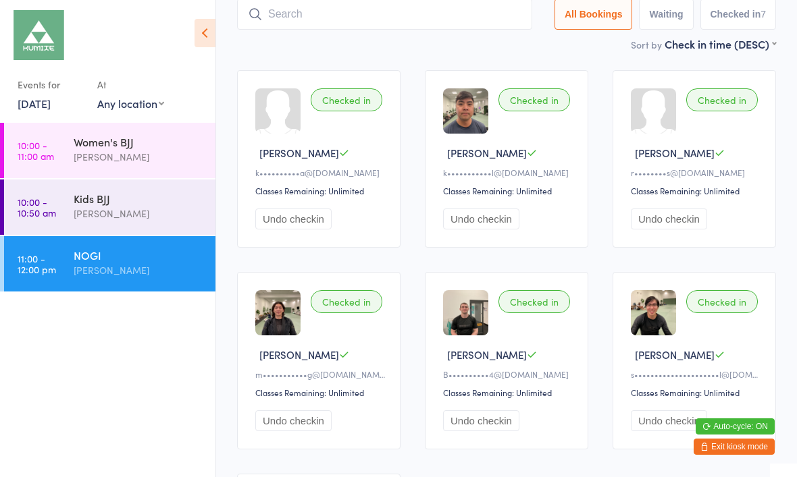
click at [324, 20] on input "search" at bounding box center [384, 14] width 295 height 31
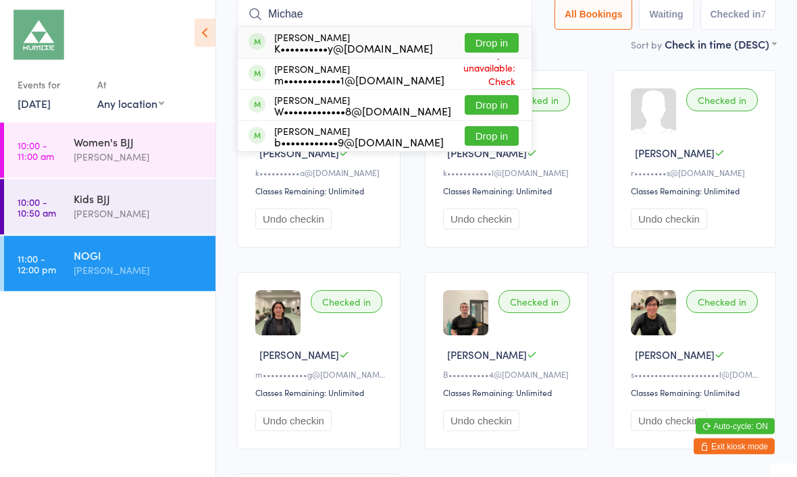
type input "Michae"
click at [485, 42] on button "Drop in" at bounding box center [492, 44] width 54 height 20
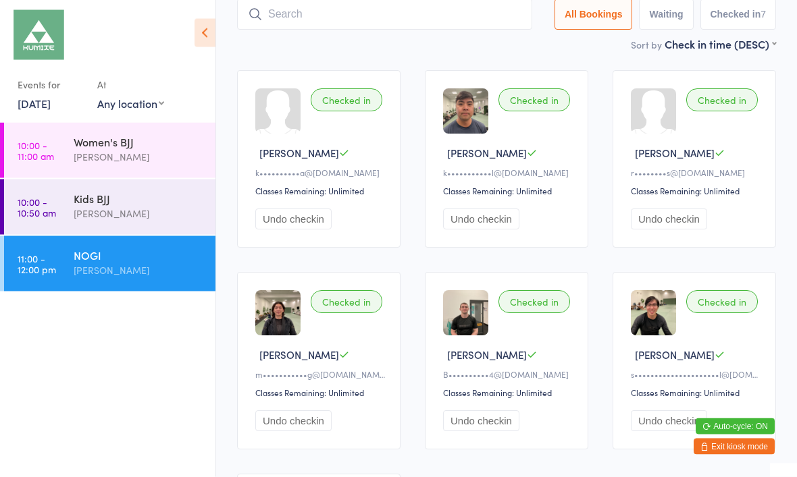
scroll to position [90, 0]
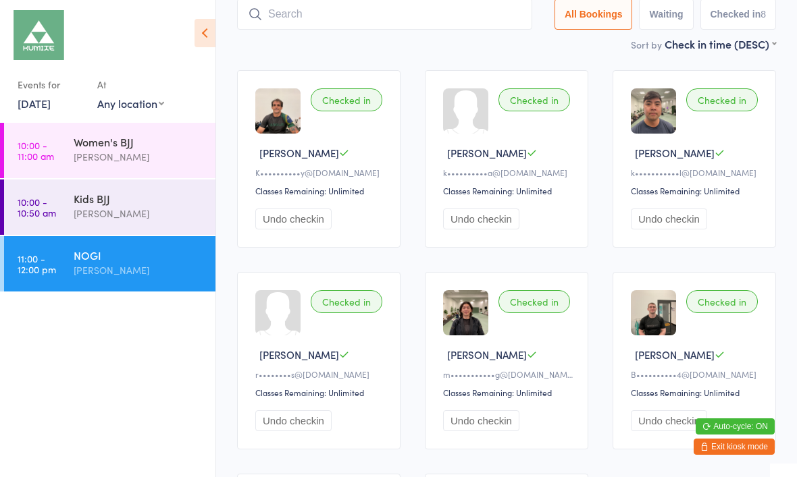
click at [458, 11] on input "search" at bounding box center [384, 14] width 295 height 31
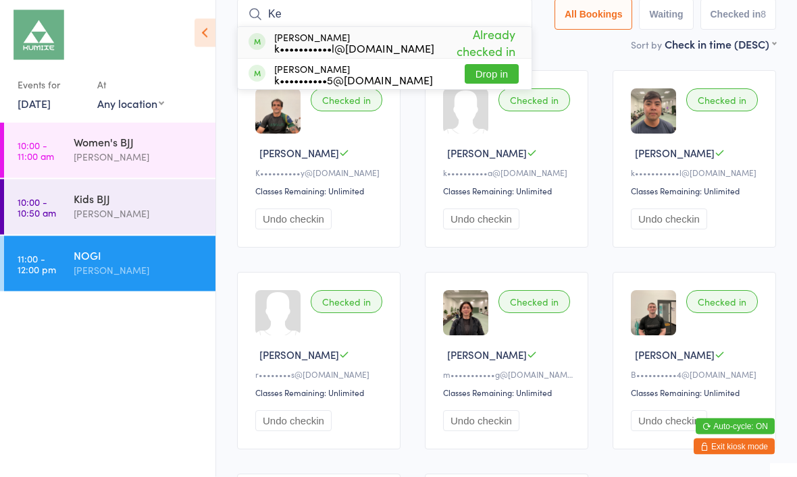
type input "Ke"
click at [482, 80] on button "Drop in" at bounding box center [492, 75] width 54 height 20
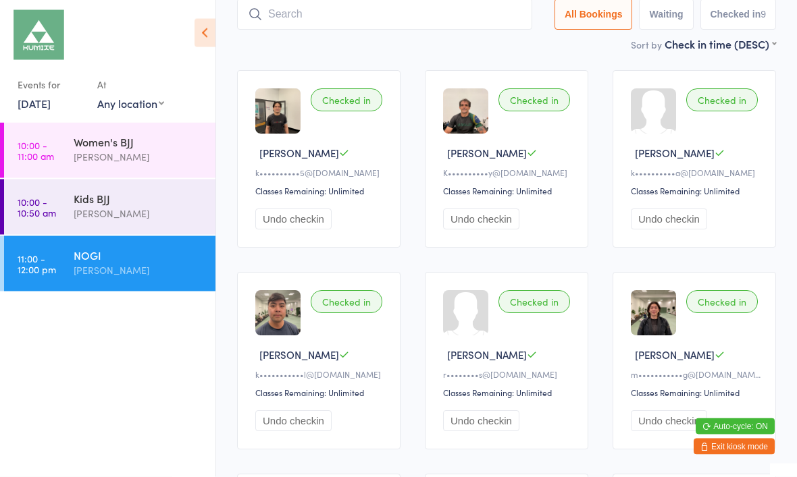
scroll to position [90, 0]
click at [737, 444] on button "Exit kiosk mode" at bounding box center [733, 447] width 81 height 16
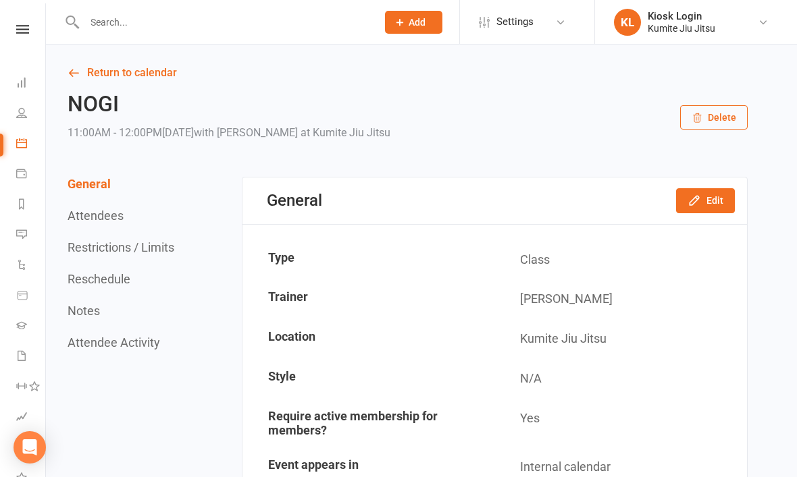
click at [192, 22] on input "text" at bounding box center [223, 22] width 287 height 19
type input "E"
type input "N"
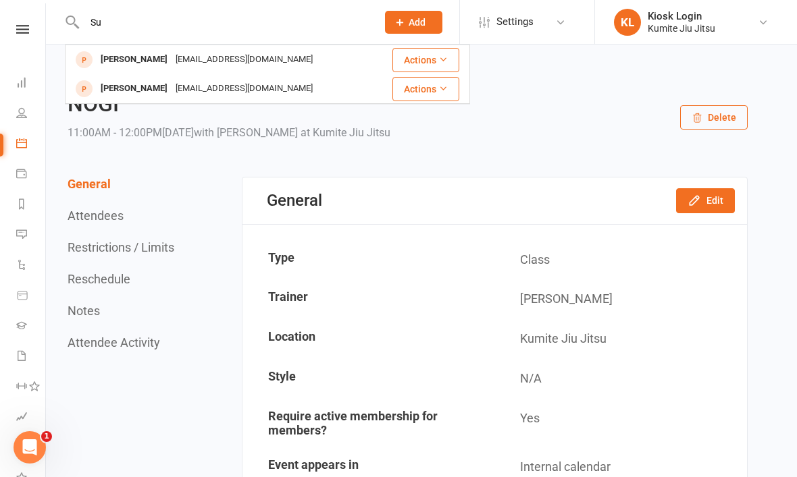
type input "S"
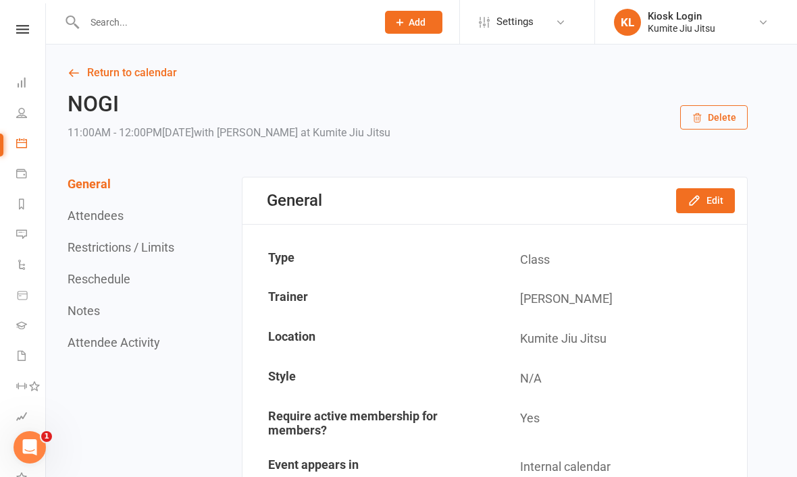
click at [595, 95] on div "NOGI 11:00AM - 12:00PM[DATE] with [PERSON_NAME] at Kumite Jiu Jitsu Delete" at bounding box center [408, 118] width 680 height 50
click at [24, 32] on icon at bounding box center [22, 29] width 13 height 9
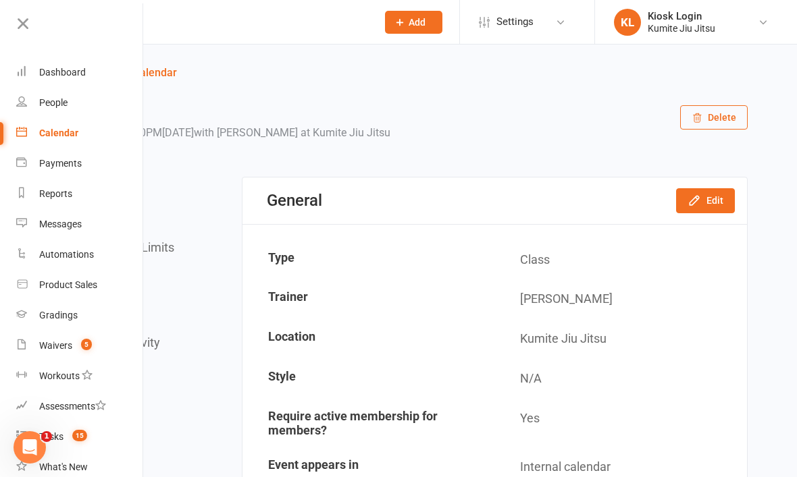
click at [86, 350] on span "5" at bounding box center [86, 344] width 11 height 11
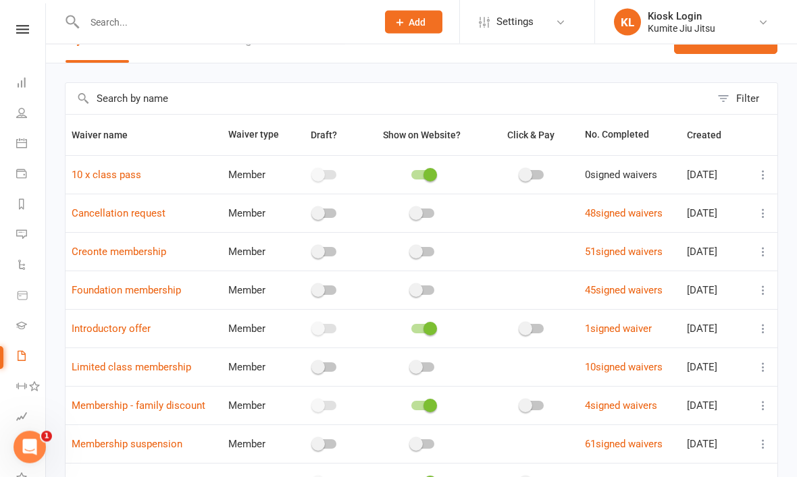
scroll to position [111, 0]
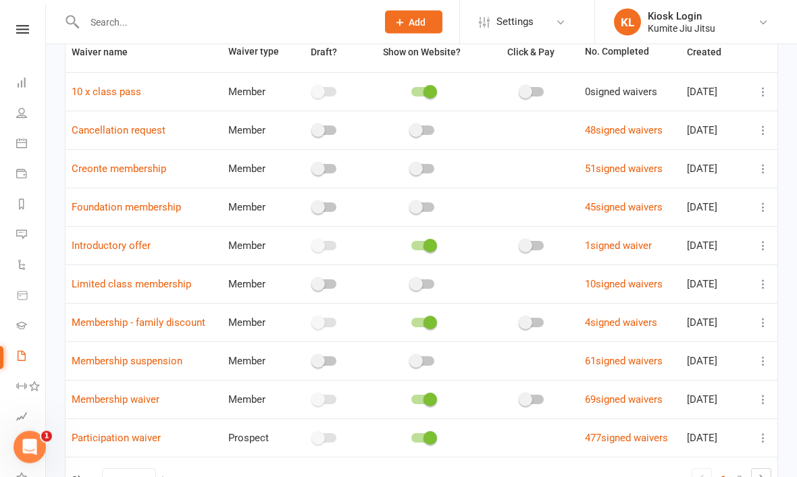
click at [759, 440] on icon at bounding box center [763, 439] width 14 height 14
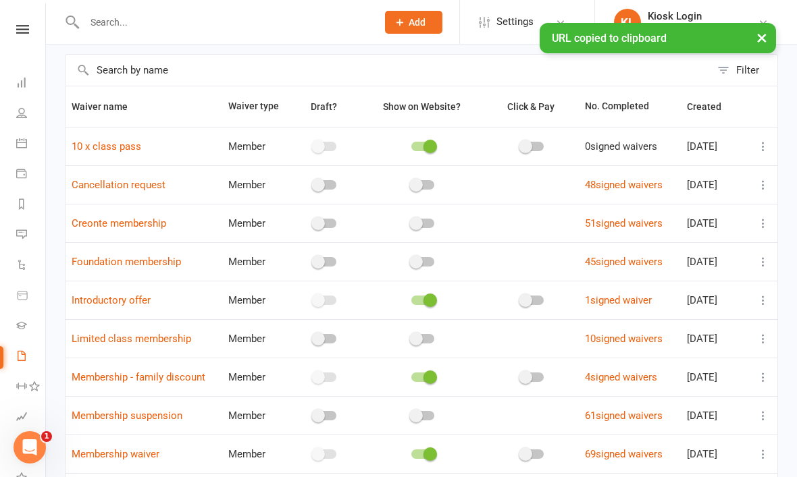
scroll to position [0, 0]
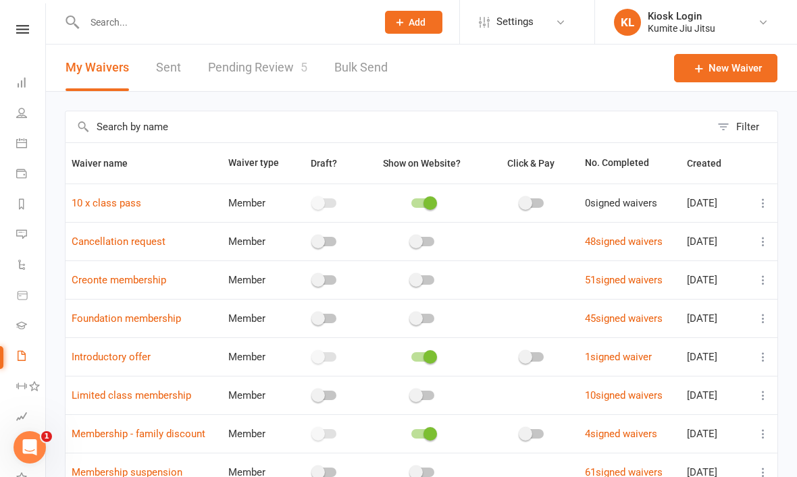
click at [19, 28] on icon at bounding box center [22, 29] width 13 height 9
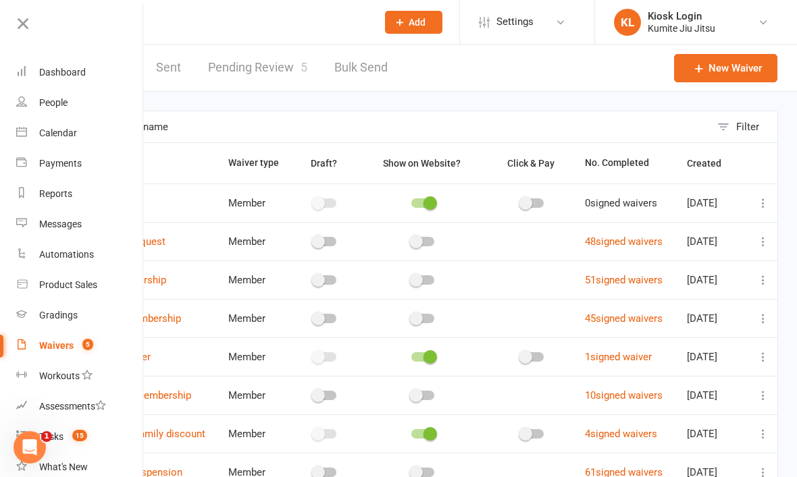
click at [61, 348] on div "Waivers" at bounding box center [56, 345] width 34 height 11
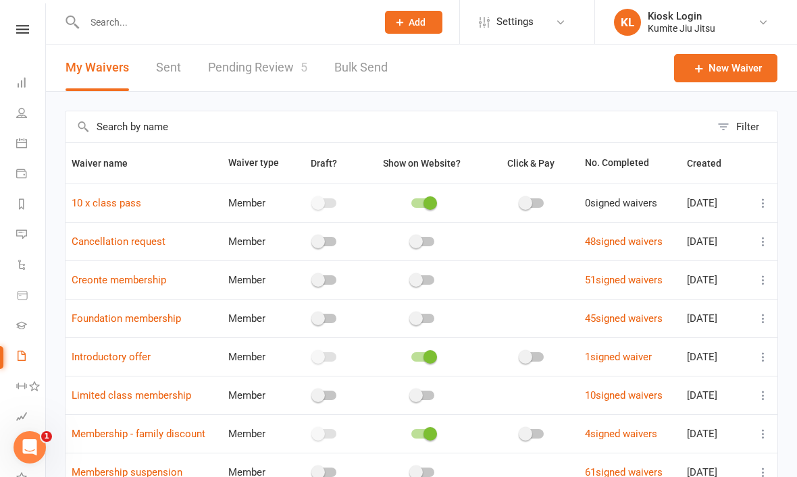
click at [271, 71] on link "Pending Review 5" at bounding box center [257, 68] width 99 height 47
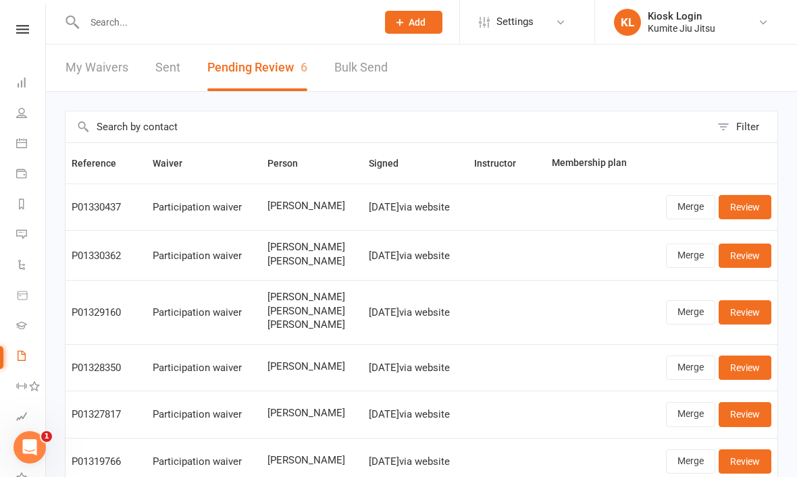
click at [683, 206] on link "Merge" at bounding box center [690, 207] width 49 height 24
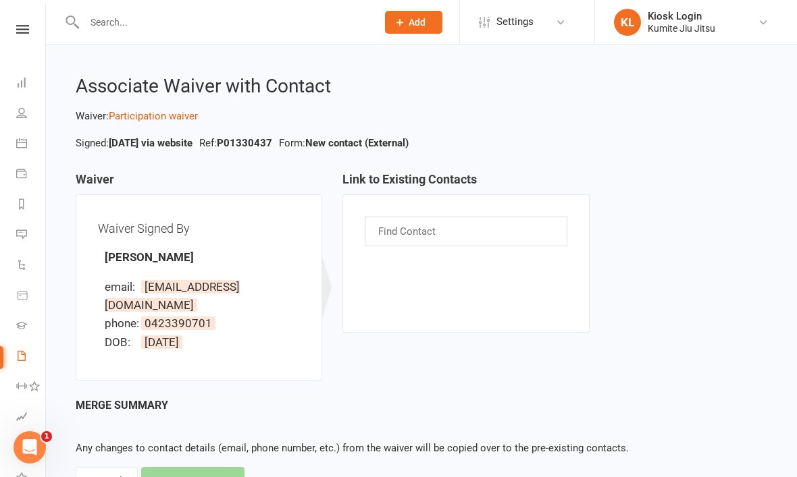
scroll to position [7, 0]
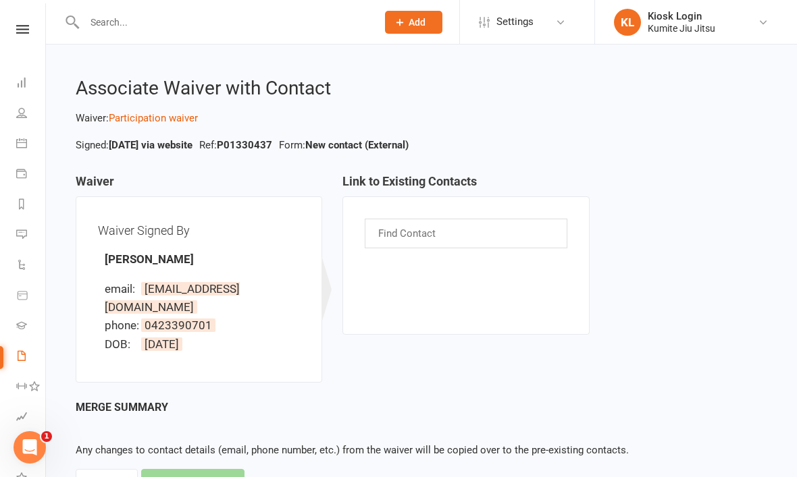
click at [110, 469] on div "Cancel" at bounding box center [107, 483] width 62 height 28
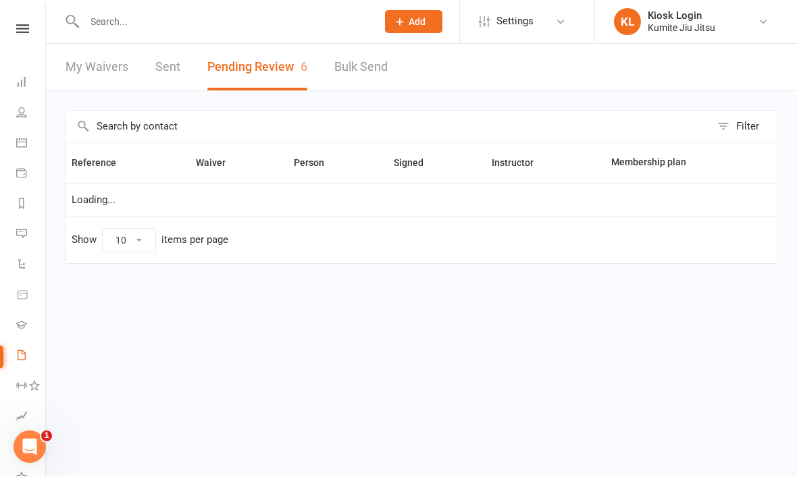
scroll to position [1, 0]
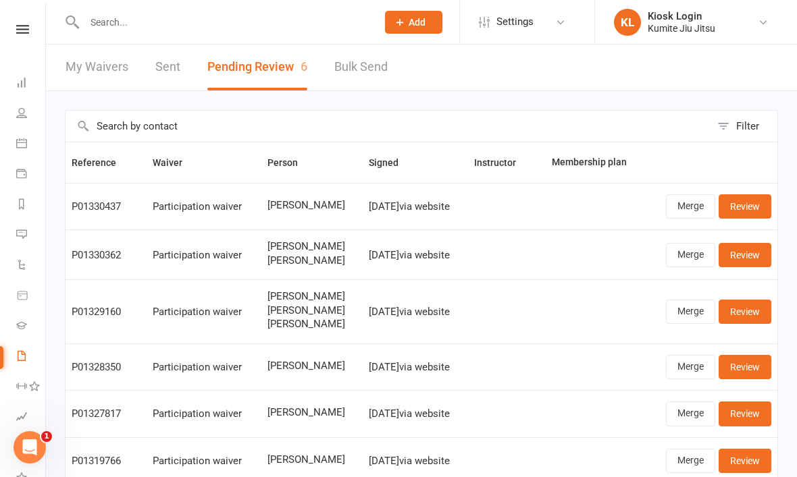
click at [755, 203] on link "Review" at bounding box center [744, 206] width 53 height 24
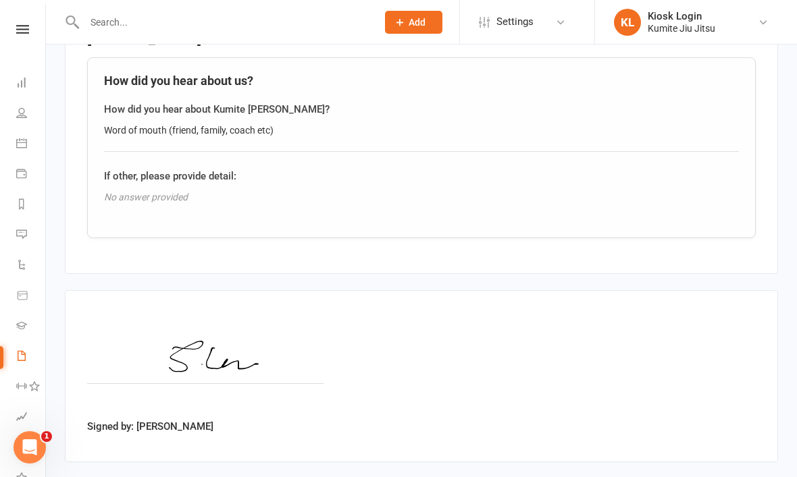
scroll to position [984, 0]
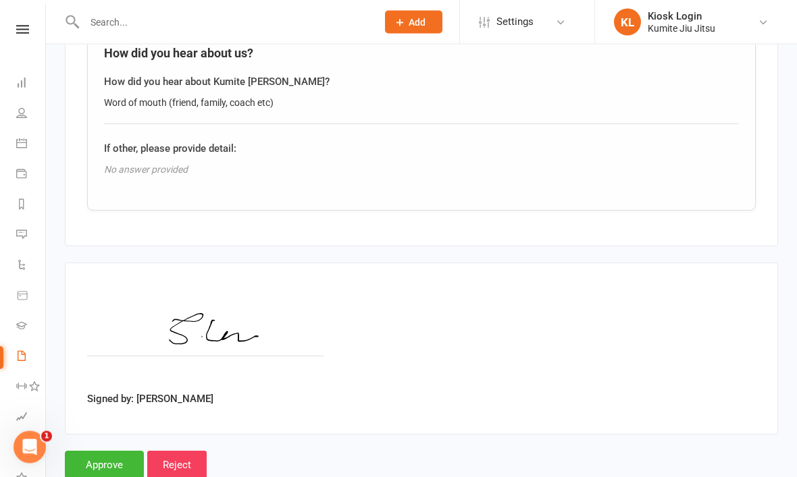
click at [119, 453] on input "Approve" at bounding box center [104, 466] width 79 height 28
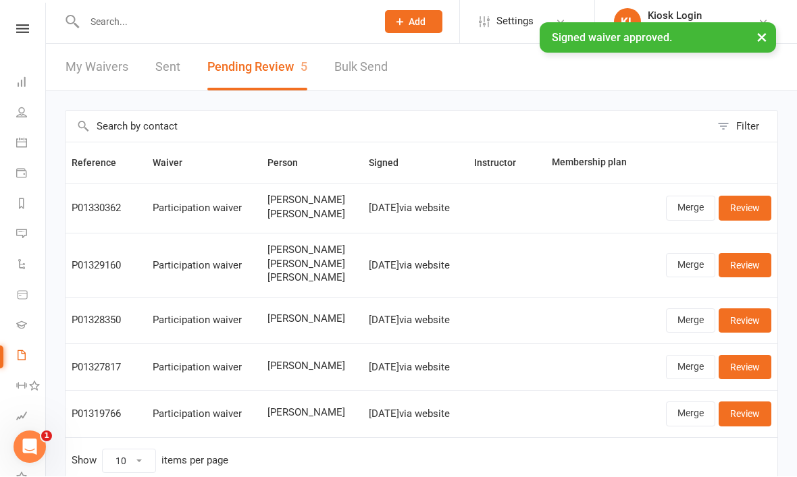
scroll to position [1, 0]
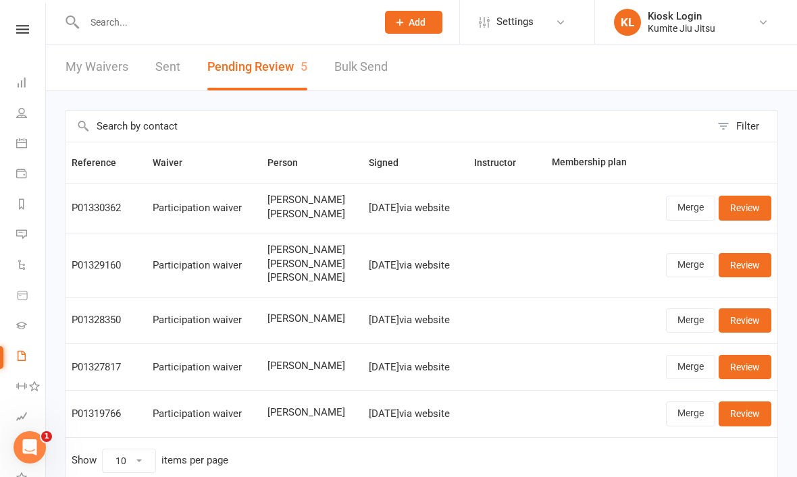
click at [132, 24] on input "text" at bounding box center [223, 22] width 287 height 19
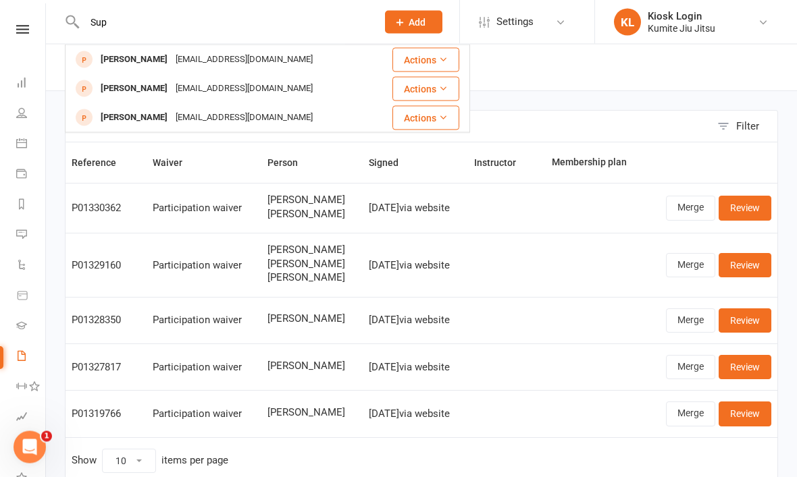
type input "Sup"
click at [176, 58] on div "Suparat.lewis1@gmail.com" at bounding box center [244, 60] width 145 height 20
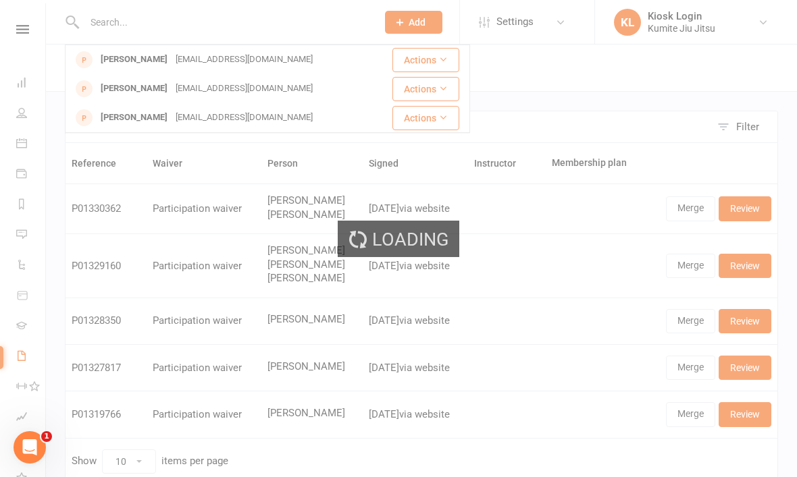
scroll to position [1, 0]
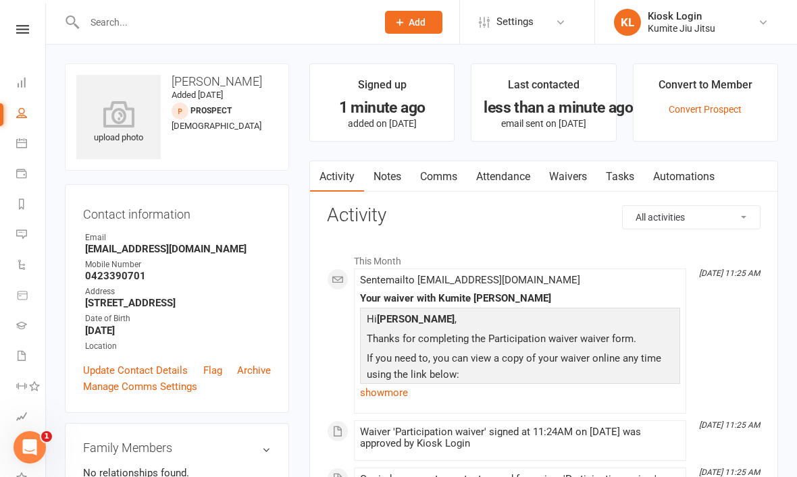
click at [571, 176] on link "Waivers" at bounding box center [568, 176] width 57 height 31
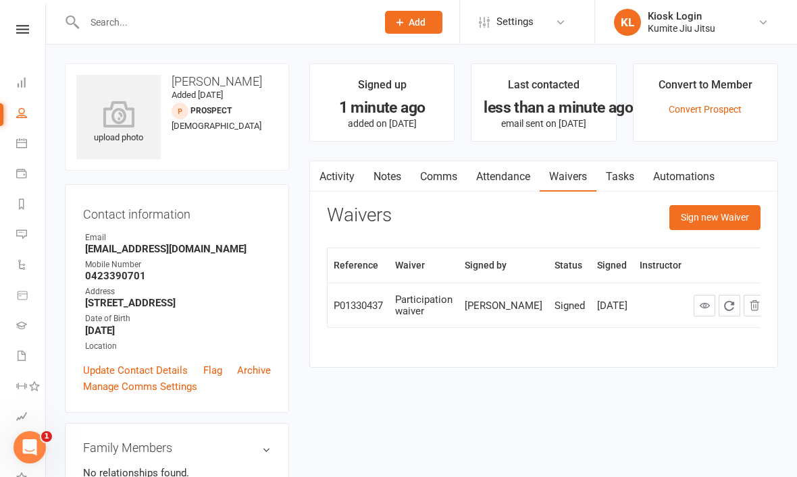
click at [723, 216] on button "Sign new Waiver" at bounding box center [714, 217] width 91 height 24
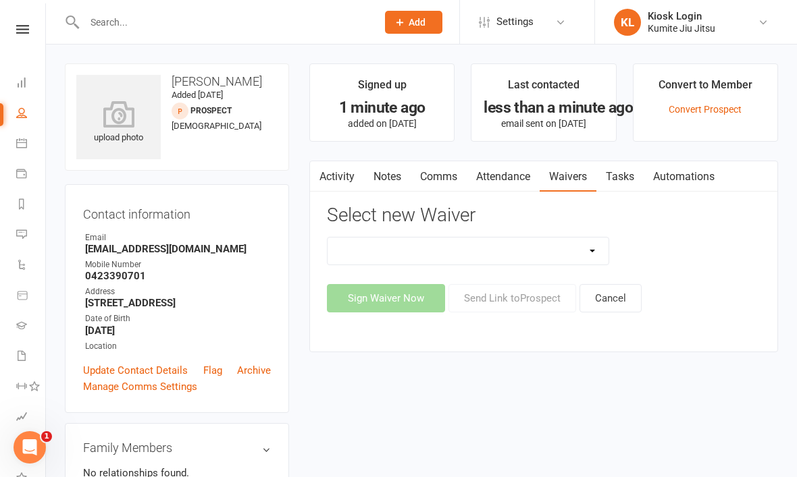
click at [595, 248] on select "10 x class pass Cancellation request Creonte membership Foundation membership I…" at bounding box center [467, 251] width 281 height 27
select select "12559"
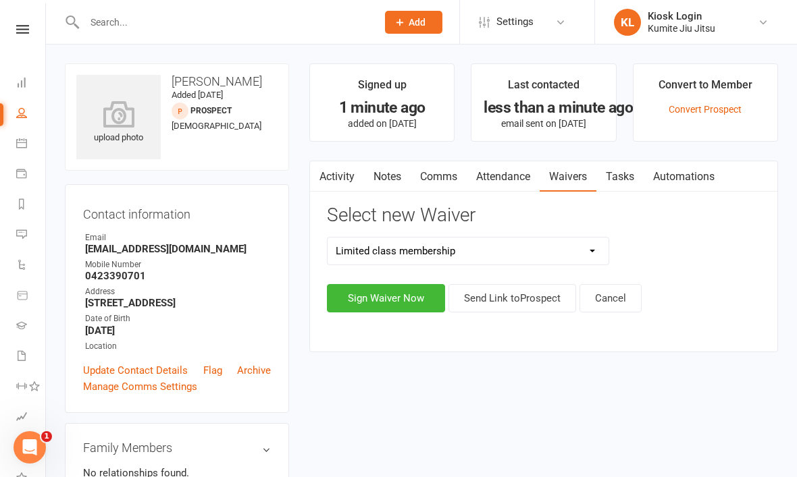
click at [410, 286] on button "Sign Waiver Now" at bounding box center [386, 298] width 118 height 28
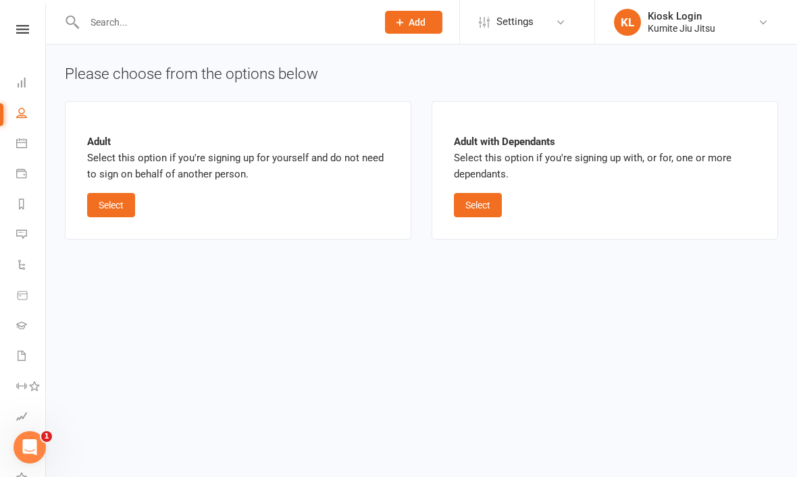
click at [122, 202] on button "Select" at bounding box center [111, 205] width 48 height 24
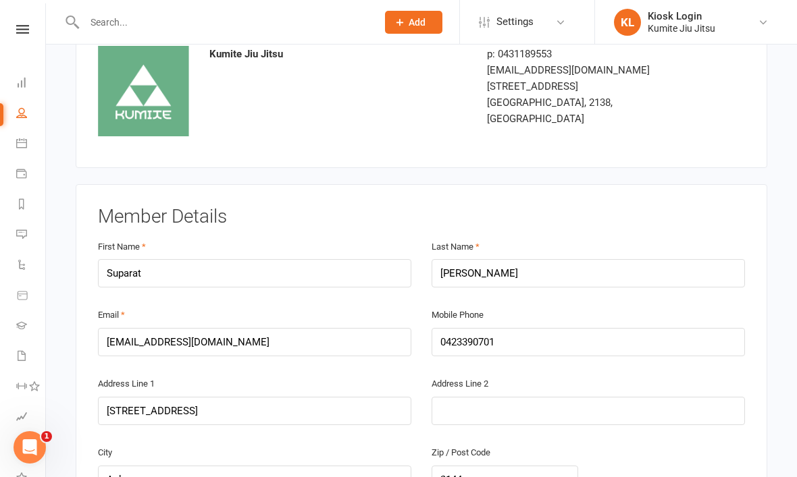
scroll to position [63, 0]
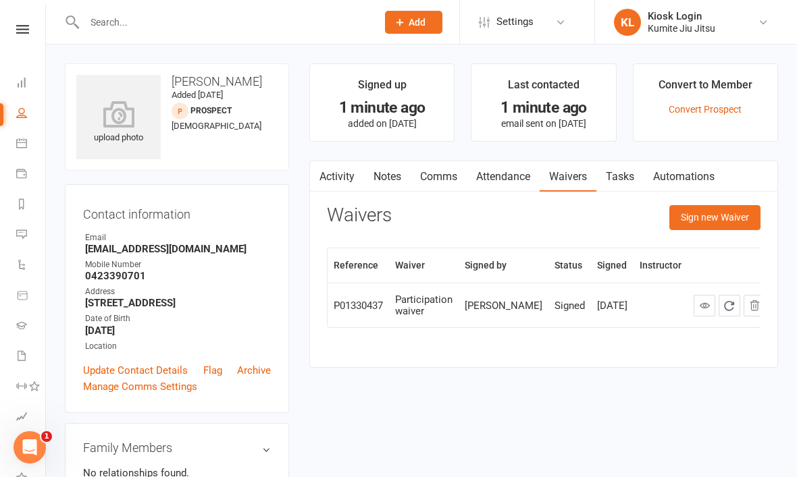
click at [698, 216] on button "Sign new Waiver" at bounding box center [714, 217] width 91 height 24
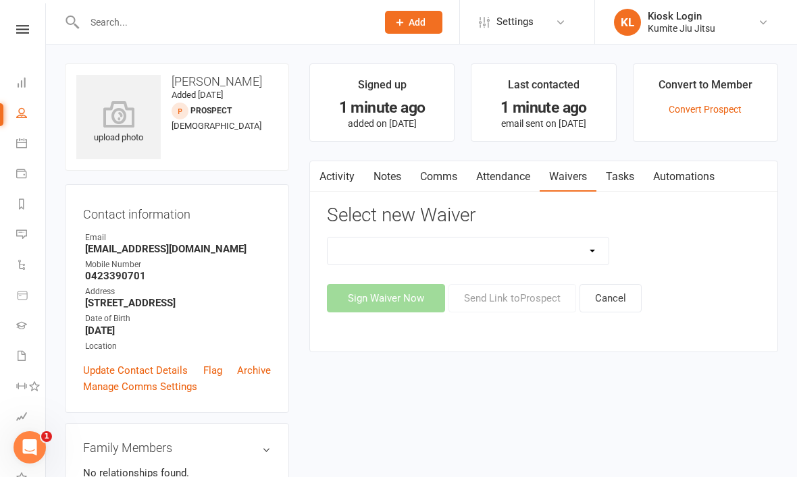
click at [575, 248] on select "10 x class pass Cancellation request Creonte membership Foundation membership I…" at bounding box center [467, 251] width 281 height 27
click at [717, 109] on link "Convert Prospect" at bounding box center [704, 109] width 73 height 11
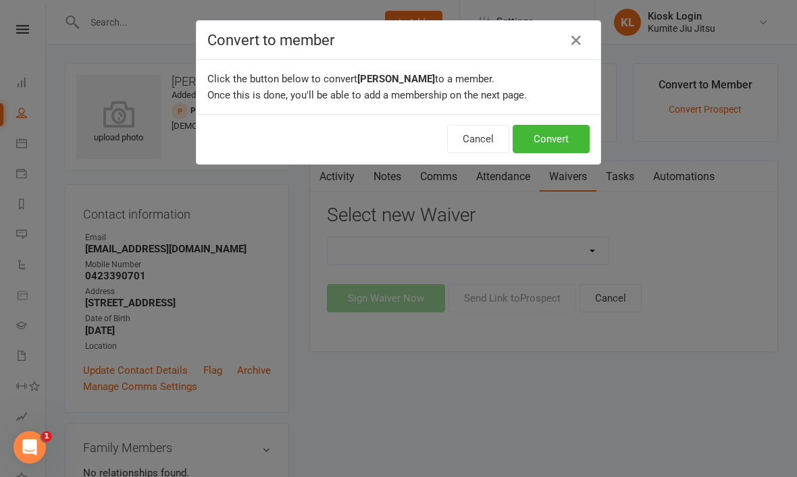
click at [552, 141] on button "Convert" at bounding box center [551, 139] width 77 height 28
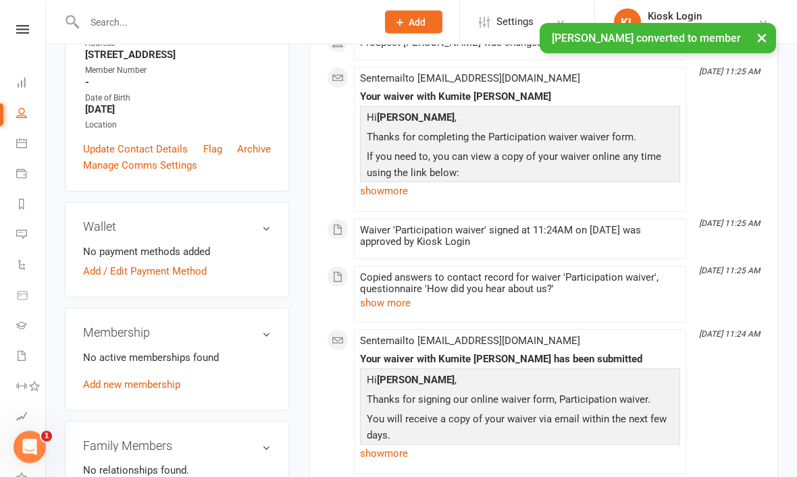
scroll to position [248, 0]
click at [161, 382] on link "Add new membership" at bounding box center [131, 385] width 97 height 12
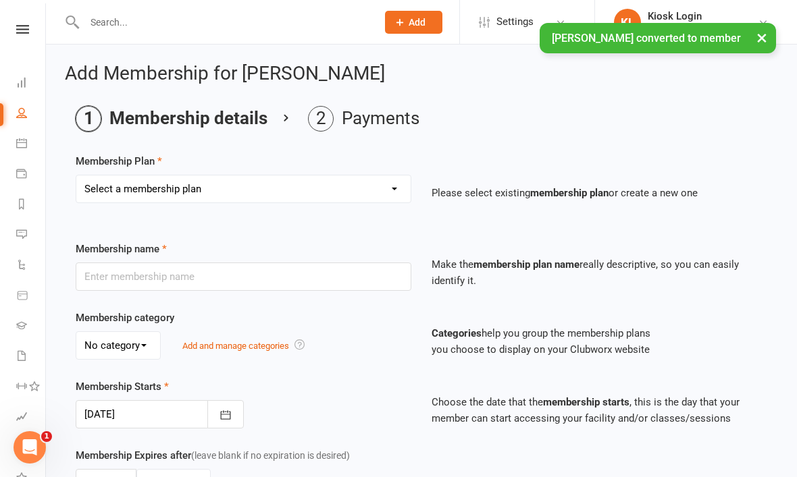
click at [241, 181] on select "Select a membership plan Create new Membership Plan Foundation member (adult) F…" at bounding box center [243, 189] width 334 height 27
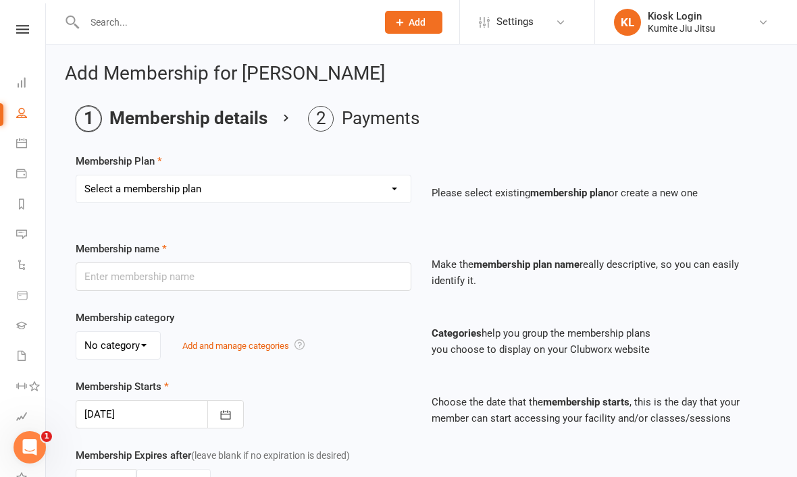
select select "20"
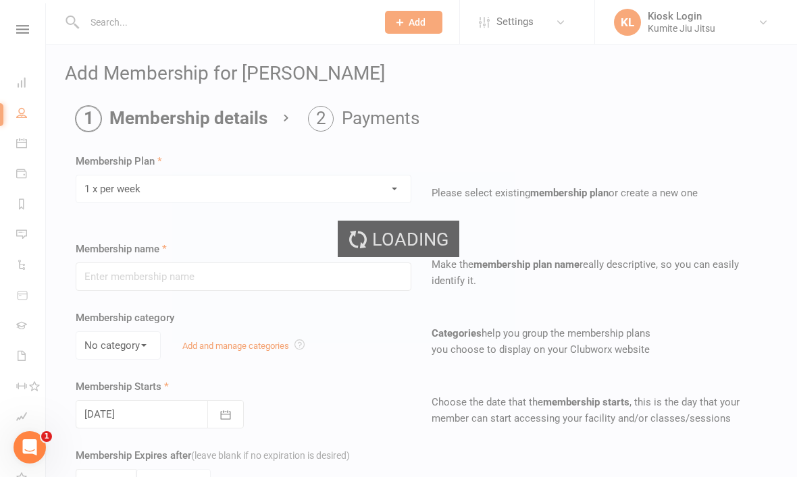
type input "1 x per week"
type input "0"
type input "1"
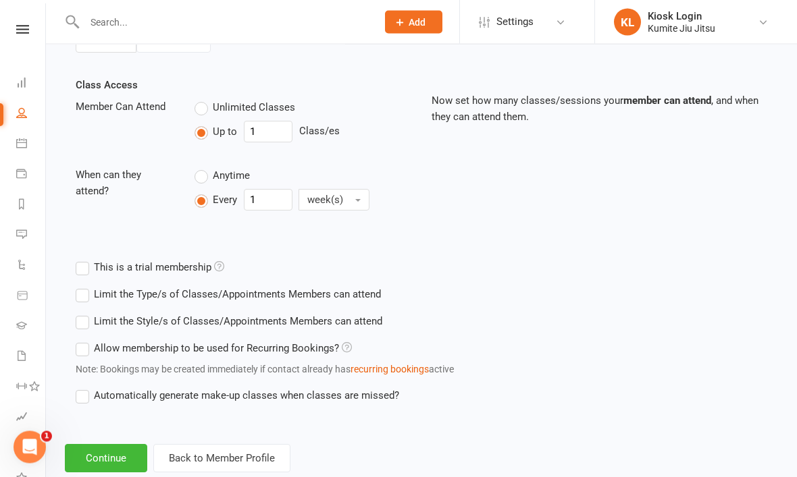
click at [111, 459] on button "Continue" at bounding box center [106, 459] width 82 height 28
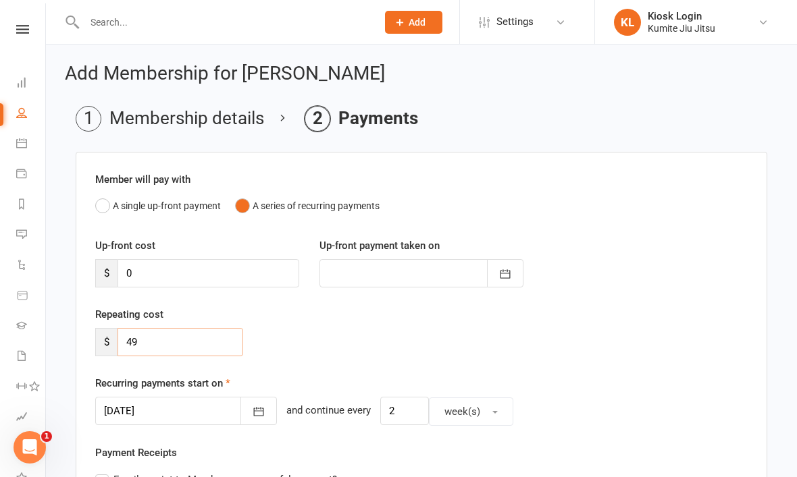
click at [172, 333] on input "49" at bounding box center [180, 342] width 126 height 28
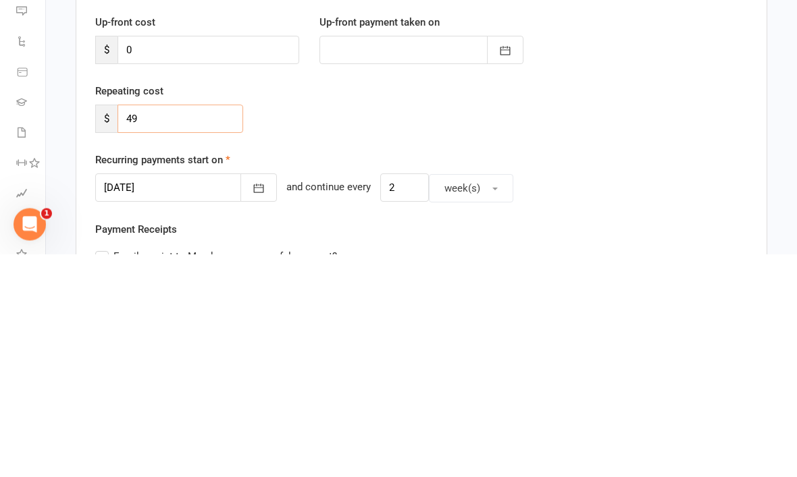
click at [174, 328] on input "49" at bounding box center [180, 342] width 126 height 28
type input "4"
click at [575, 307] on div "Repeating cost $" at bounding box center [421, 341] width 673 height 69
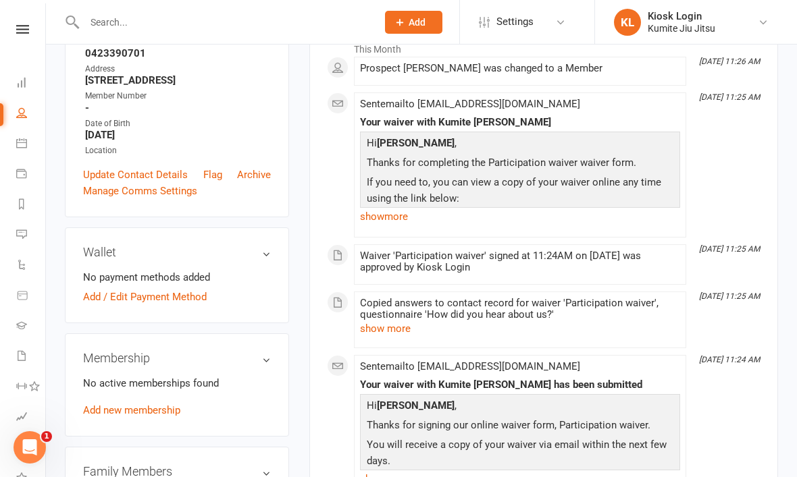
scroll to position [234, 0]
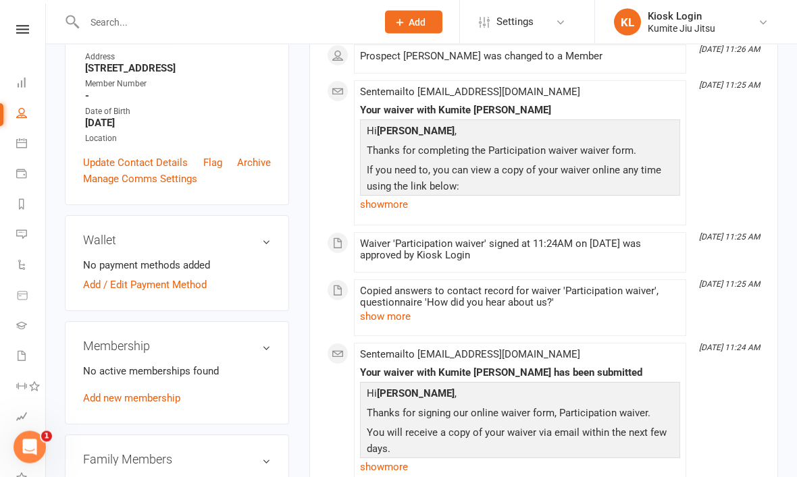
click at [153, 393] on link "Add new membership" at bounding box center [131, 399] width 97 height 12
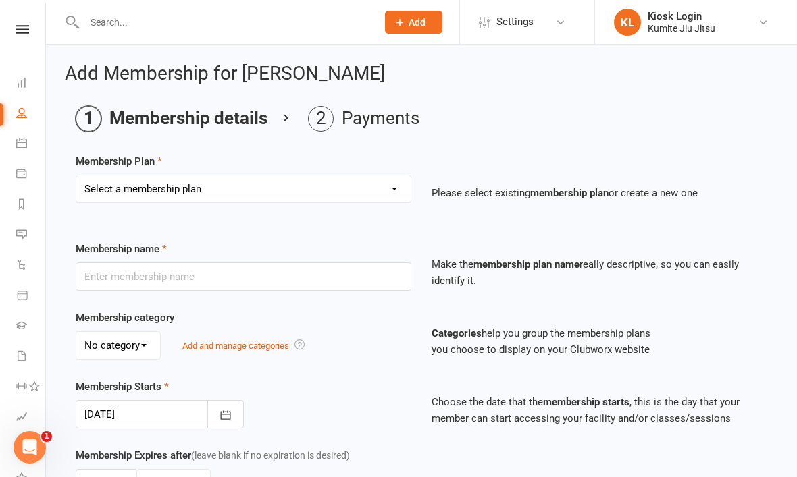
click at [390, 180] on select "Select a membership plan Create new Membership Plan Foundation member (adult) F…" at bounding box center [243, 189] width 334 height 27
select select "0"
click at [207, 275] on input "text" at bounding box center [244, 277] width 336 height 28
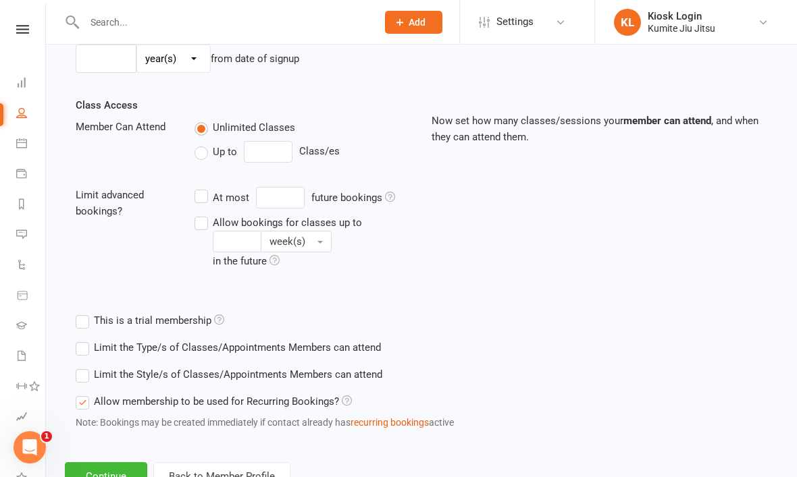
scroll to position [442, 0]
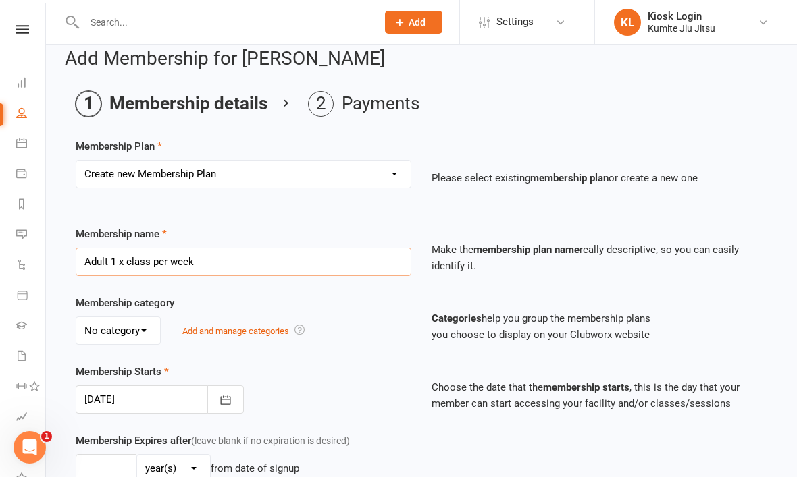
type input "Adult 1 x class per week"
click at [205, 477] on html "Prospect Member Non-attending contact Class / event Appointment Grading event T…" at bounding box center [398, 461] width 797 height 953
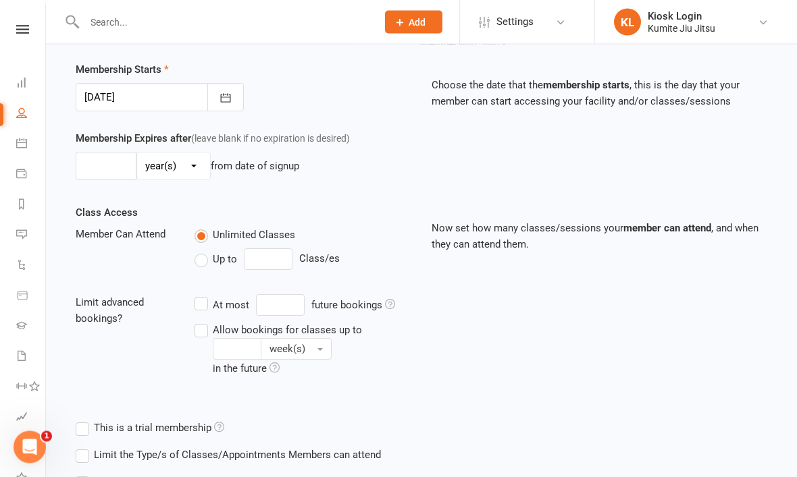
click at [201, 260] on label "Up to" at bounding box center [215, 260] width 43 height 16
click at [201, 252] on input "Up to" at bounding box center [198, 252] width 9 height 0
type input "0"
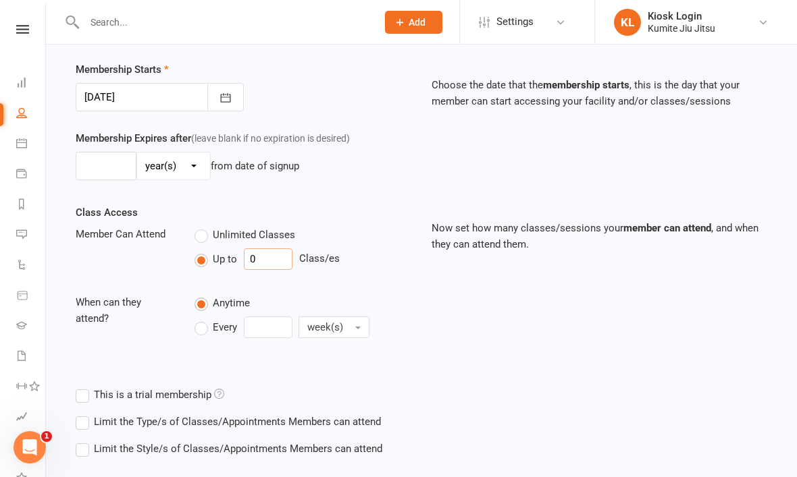
click at [275, 259] on input "0" at bounding box center [268, 259] width 49 height 22
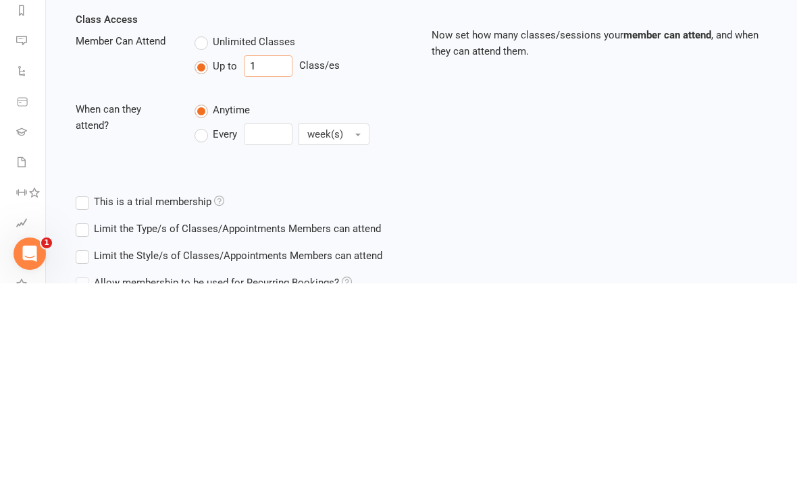
type input "1"
click at [194, 320] on label "Every" at bounding box center [215, 328] width 43 height 16
click at [194, 317] on input "Every" at bounding box center [198, 317] width 9 height 0
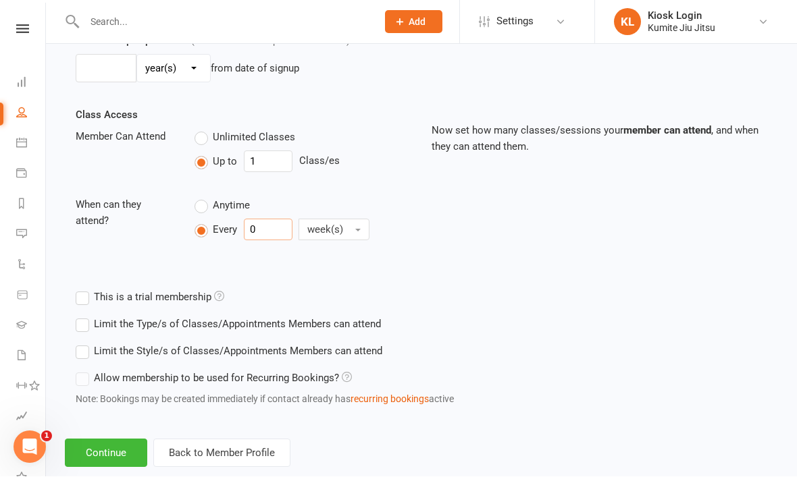
click at [275, 226] on input "0" at bounding box center [268, 230] width 49 height 22
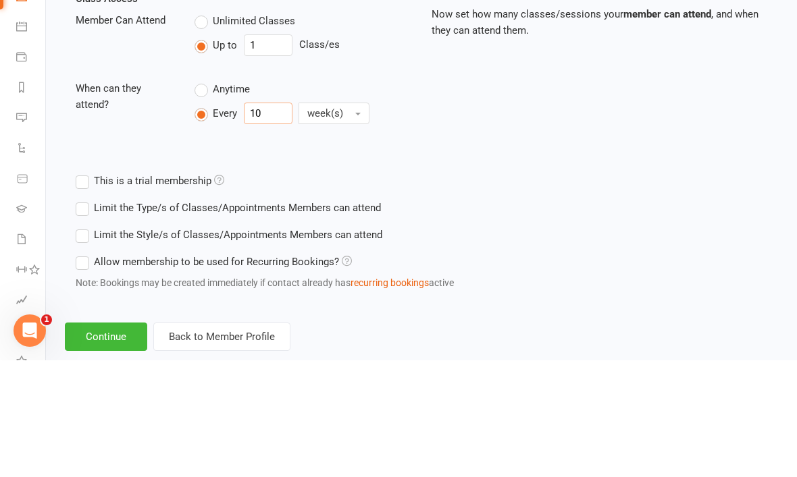
click at [269, 219] on input "10" at bounding box center [268, 230] width 49 height 22
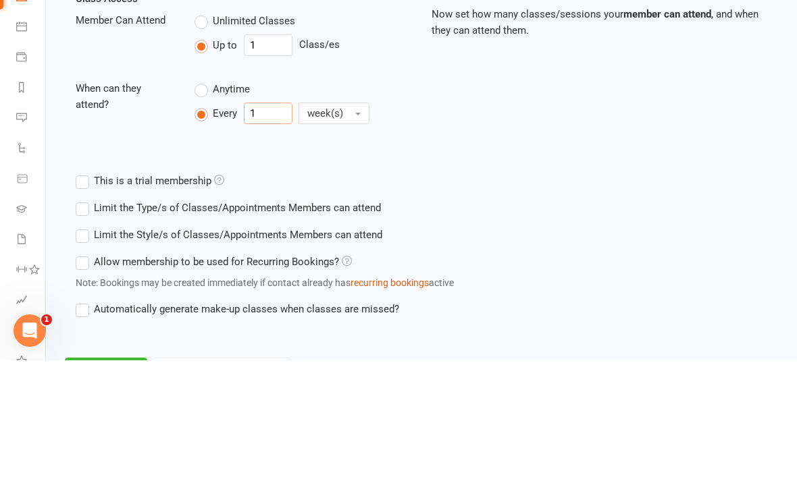
type input "1"
click at [513, 146] on div "Class Access Member Can Attend Unlimited Classes Up to 1 Class/es When can they…" at bounding box center [421, 195] width 712 height 177
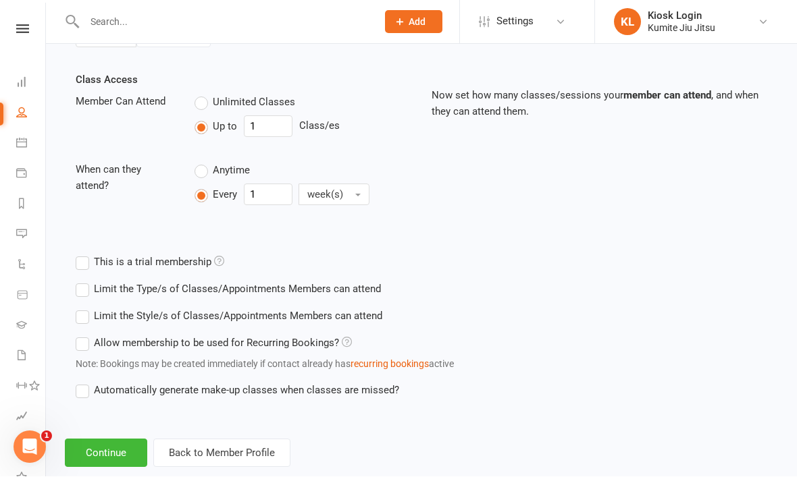
click at [124, 456] on button "Continue" at bounding box center [106, 454] width 82 height 28
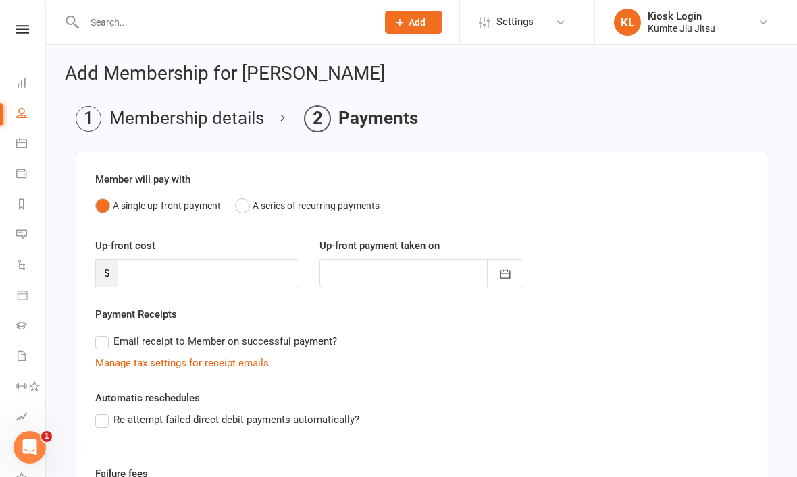
click at [304, 206] on button "A series of recurring payments" at bounding box center [307, 206] width 144 height 26
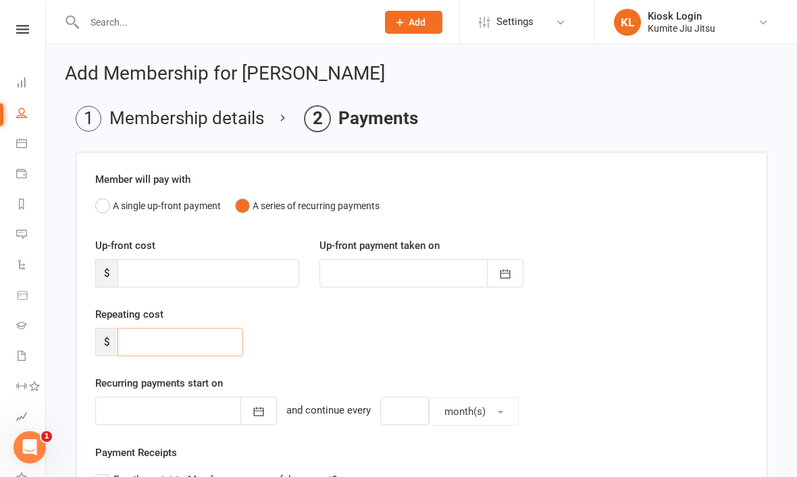
click at [168, 337] on input "number" at bounding box center [180, 342] width 126 height 28
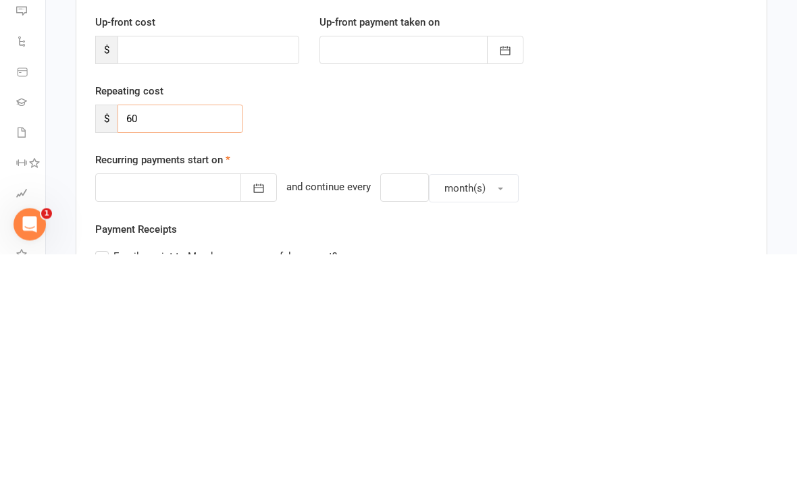
type input "60"
click at [247, 397] on button "button" at bounding box center [258, 411] width 36 height 28
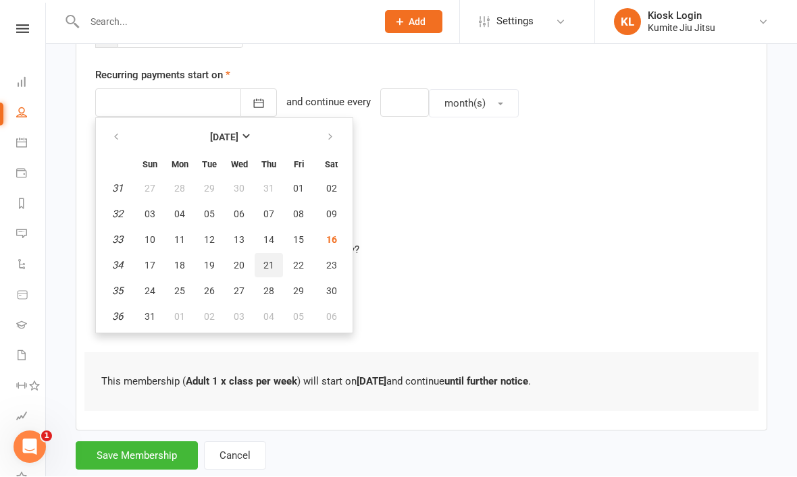
click at [269, 265] on span "21" at bounding box center [268, 266] width 11 height 11
type input "21 Aug 2025"
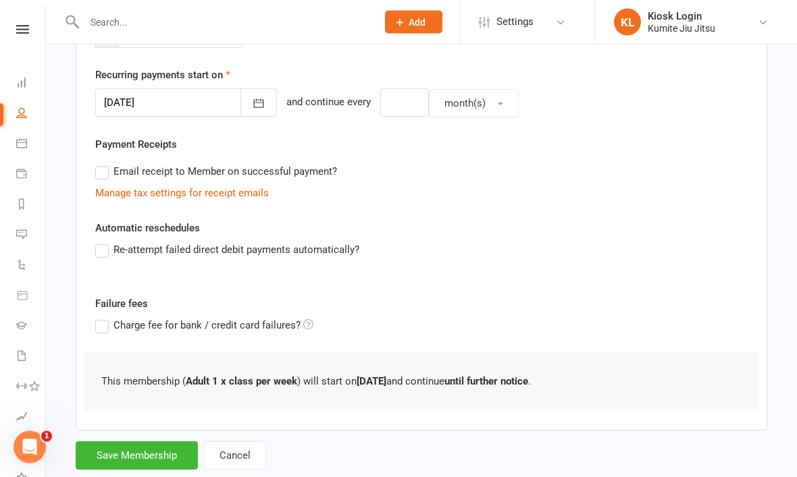
click at [128, 246] on label "Re-attempt failed direct debit payments automatically?" at bounding box center [227, 250] width 264 height 16
click at [104, 242] on input "Re-attempt failed direct debit payments automatically?" at bounding box center [99, 242] width 9 height 0
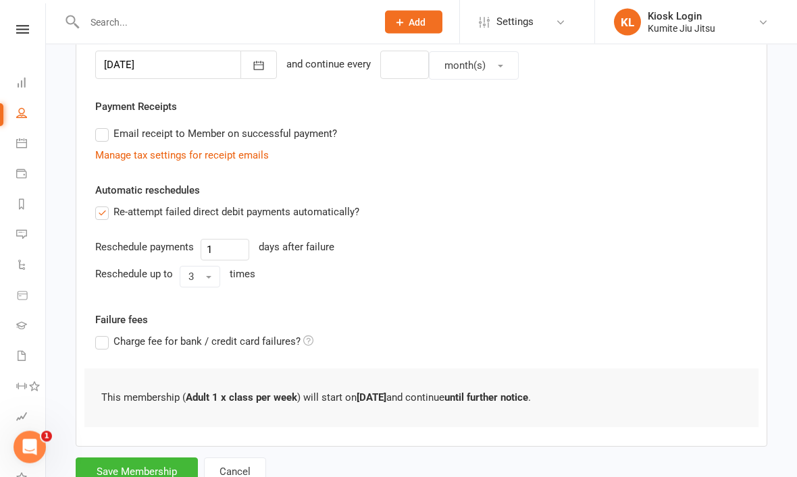
scroll to position [362, 0]
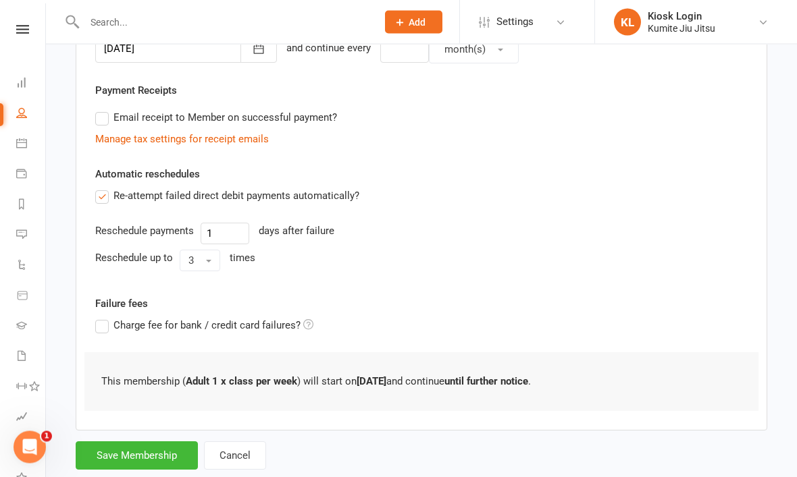
click at [136, 457] on button "Save Membership" at bounding box center [137, 456] width 122 height 28
type input "0"
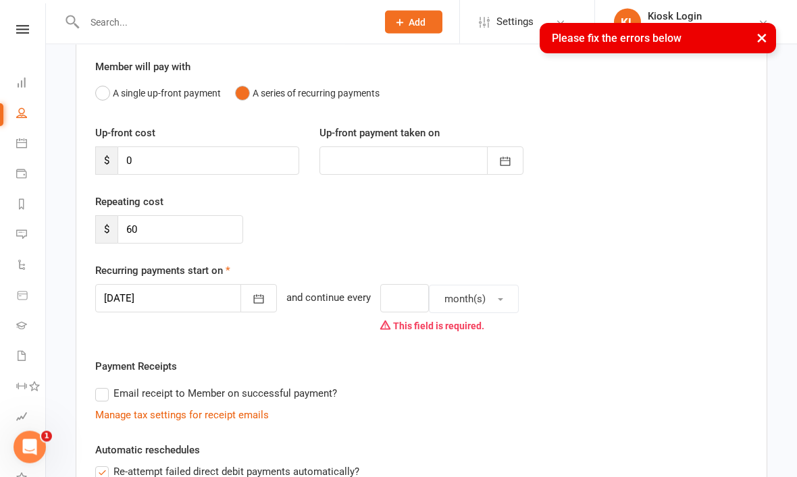
scroll to position [113, 0]
click at [384, 299] on input "number" at bounding box center [404, 298] width 49 height 28
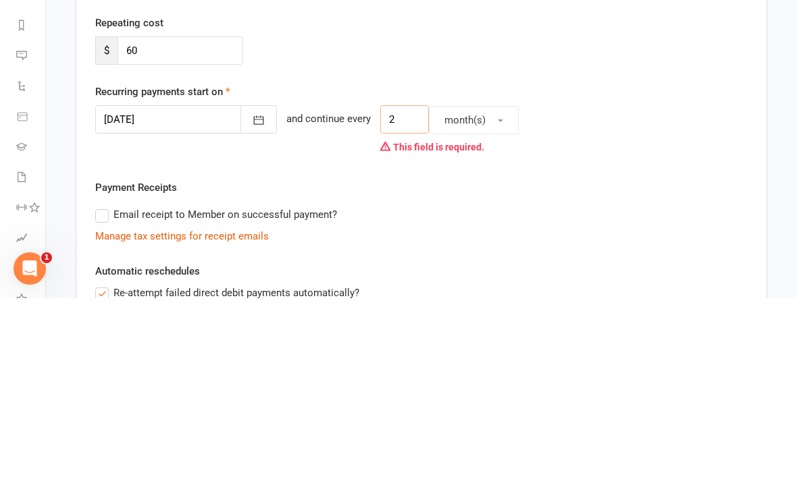
type input "2"
click at [465, 293] on span "month(s)" at bounding box center [464, 299] width 41 height 12
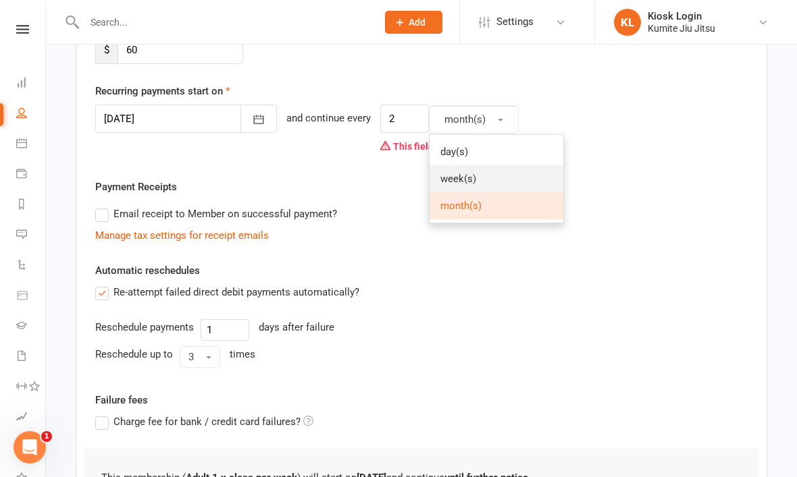
click at [458, 181] on link "week(s)" at bounding box center [496, 178] width 134 height 27
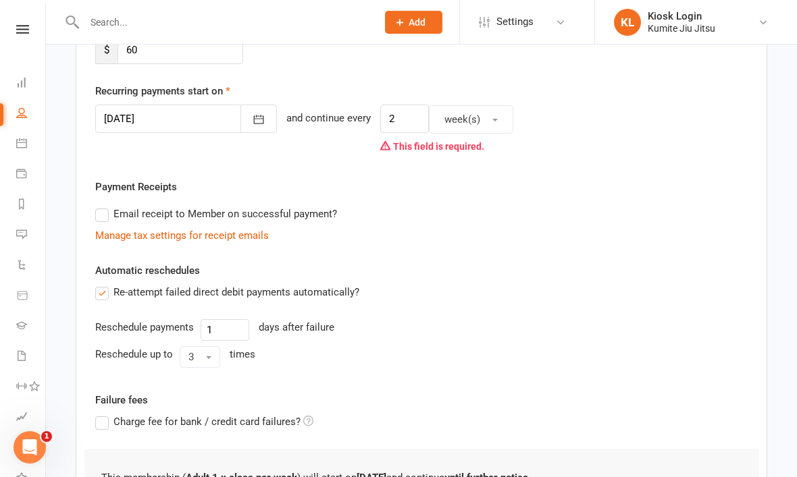
click at [460, 374] on div "Member will pay with A single up-front payment A series of recurring payments U…" at bounding box center [421, 221] width 691 height 722
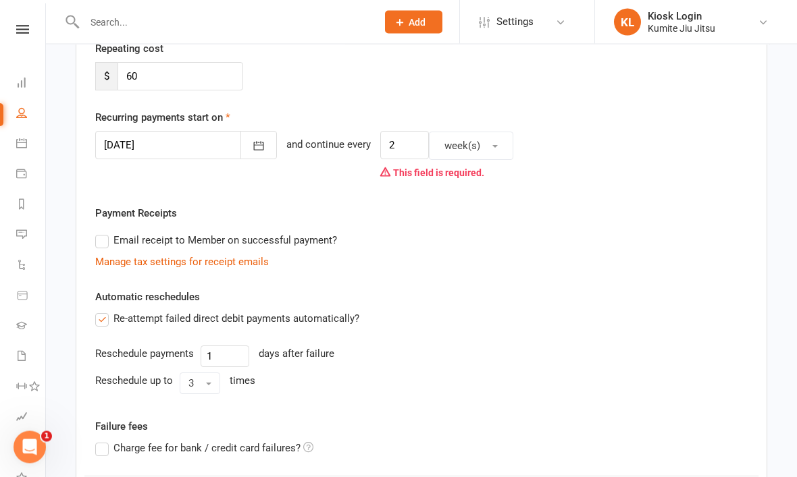
scroll to position [244, 0]
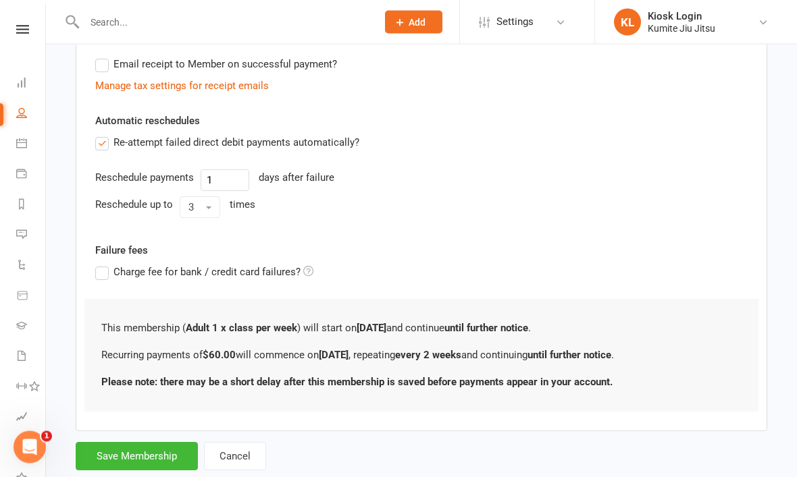
click at [140, 461] on button "Save Membership" at bounding box center [137, 457] width 122 height 28
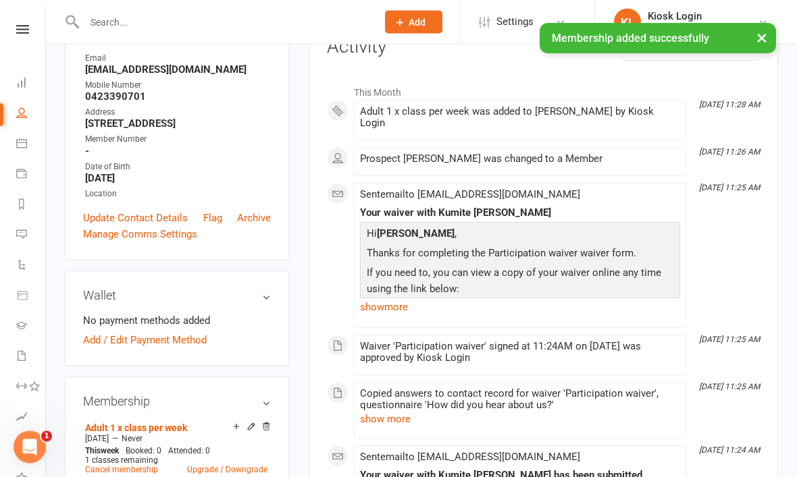
scroll to position [202, 0]
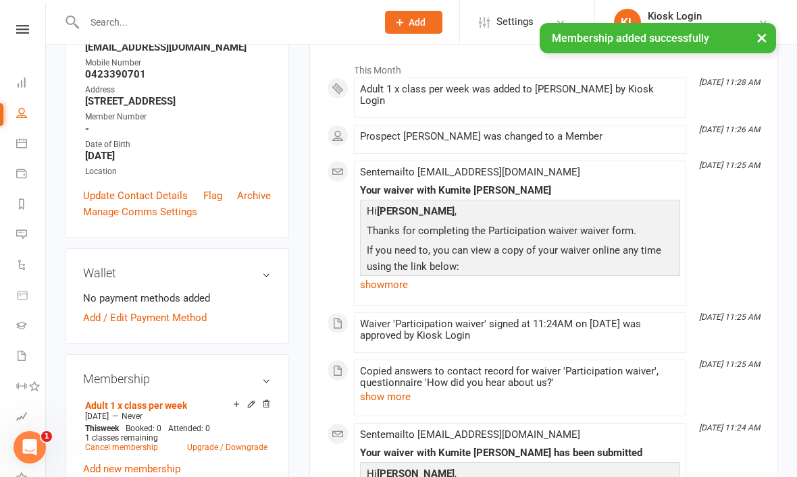
click at [172, 319] on link "Add / Edit Payment Method" at bounding box center [145, 318] width 124 height 16
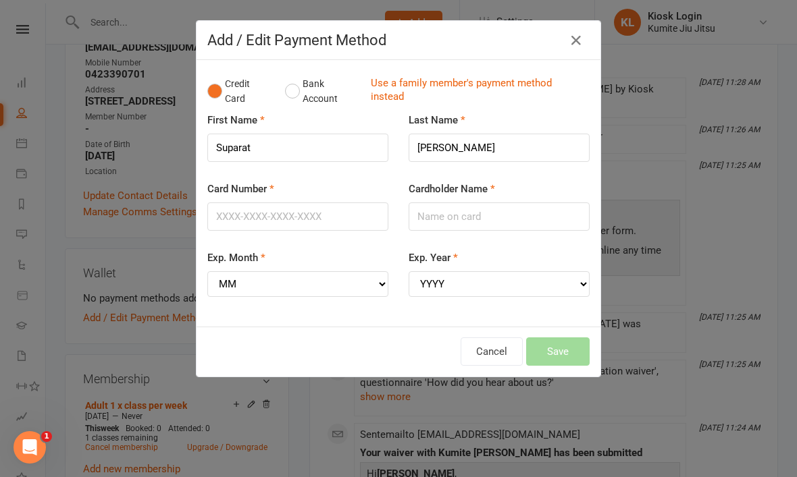
click at [297, 97] on button "Bank Account" at bounding box center [322, 91] width 75 height 41
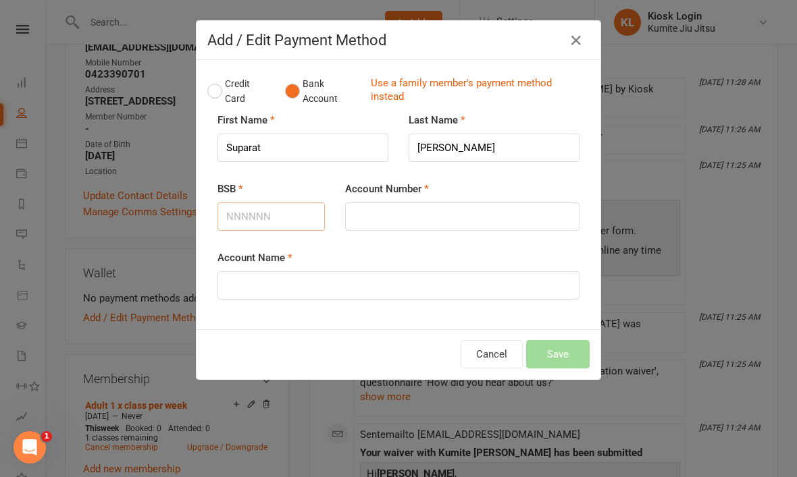
click at [275, 217] on input "BSB" at bounding box center [270, 217] width 107 height 28
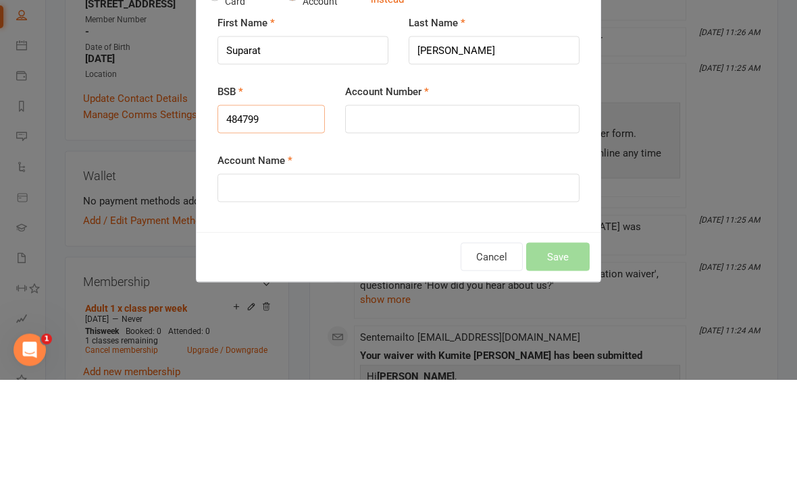
type input "484799"
click at [467, 203] on input "Account Number" at bounding box center [462, 217] width 234 height 28
type input "352983281"
click at [402, 271] on input "Account Name" at bounding box center [398, 285] width 362 height 28
type input "Suparat lewis"
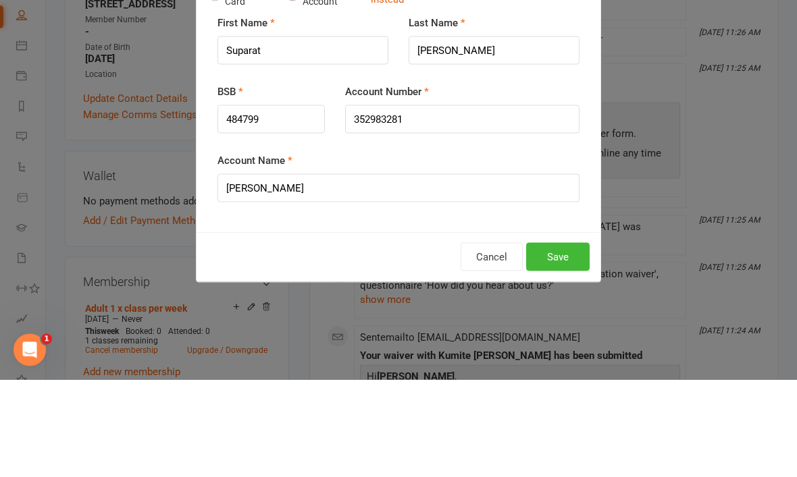
click at [749, 153] on div "Add / Edit Payment Method Credit Card Bank Account Use a family member's paymen…" at bounding box center [398, 238] width 797 height 477
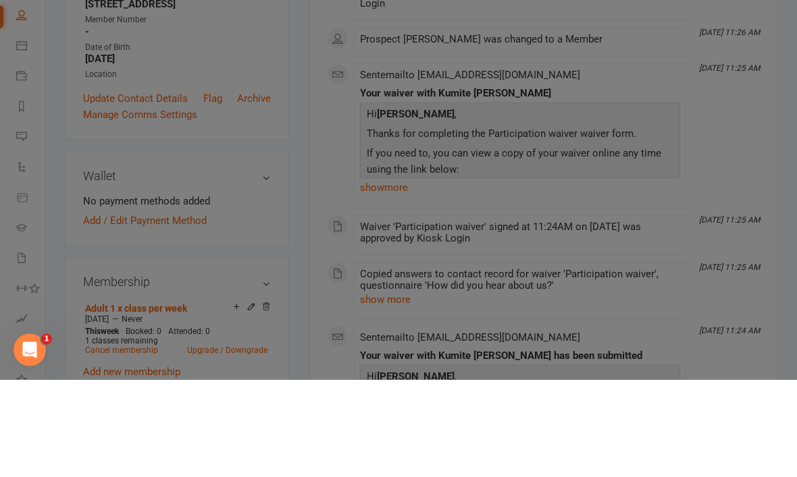
scroll to position [300, 0]
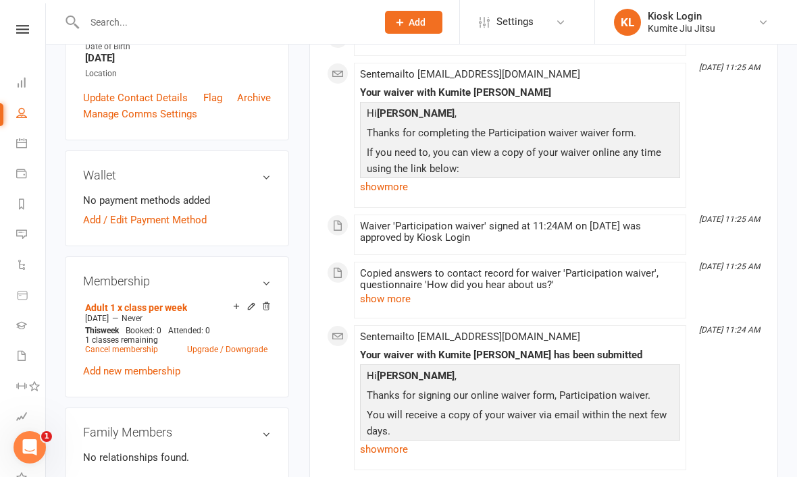
click at [175, 212] on link "Add / Edit Payment Method" at bounding box center [145, 220] width 124 height 16
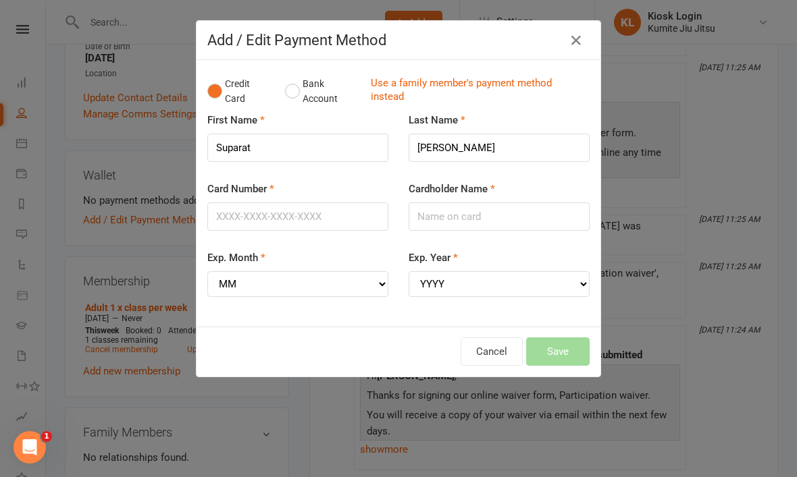
click at [305, 95] on button "Bank Account" at bounding box center [322, 91] width 75 height 41
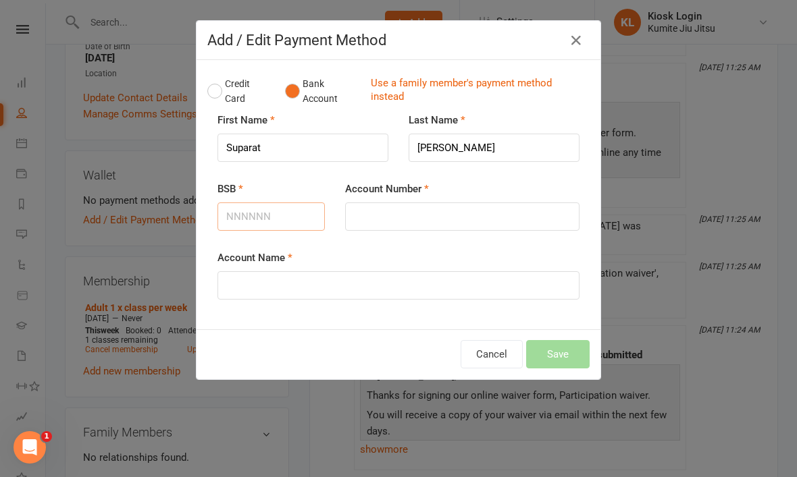
click at [268, 217] on input "BSB" at bounding box center [270, 217] width 107 height 28
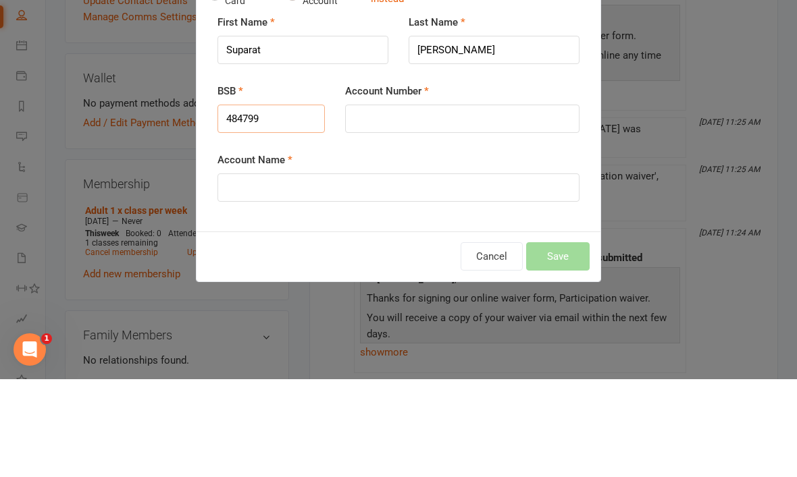
type input "484799"
click at [425, 203] on input "Account Number" at bounding box center [462, 217] width 234 height 28
type input "352983281"
click at [350, 271] on input "Account Name" at bounding box center [398, 285] width 362 height 28
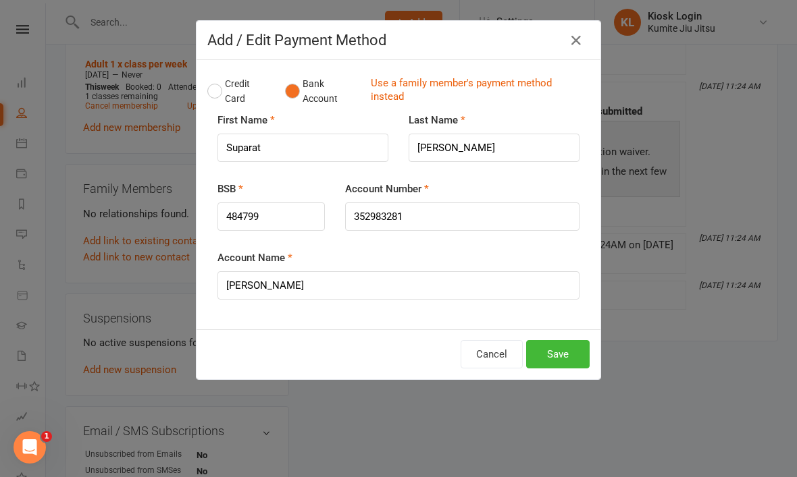
scroll to position [548, 0]
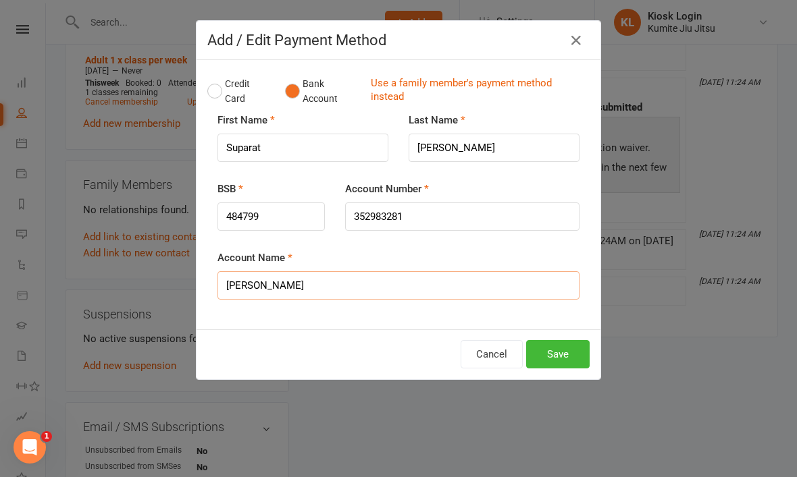
type input "Suparat Lewis"
click at [552, 367] on button "Save" at bounding box center [557, 354] width 63 height 28
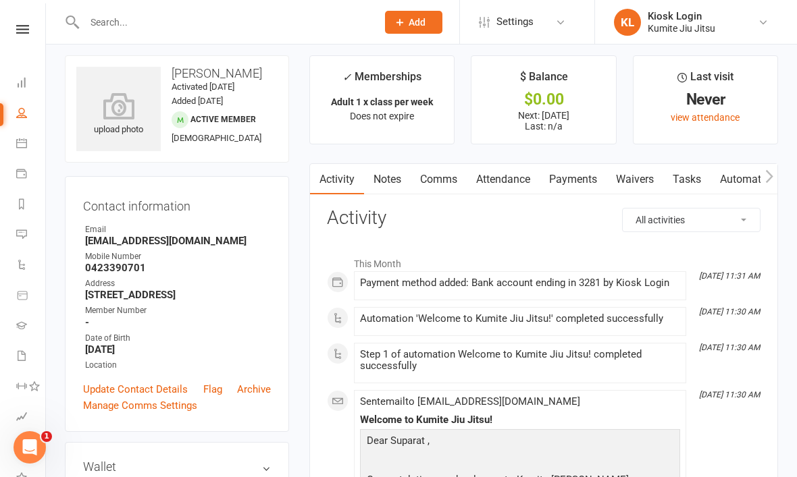
scroll to position [0, 0]
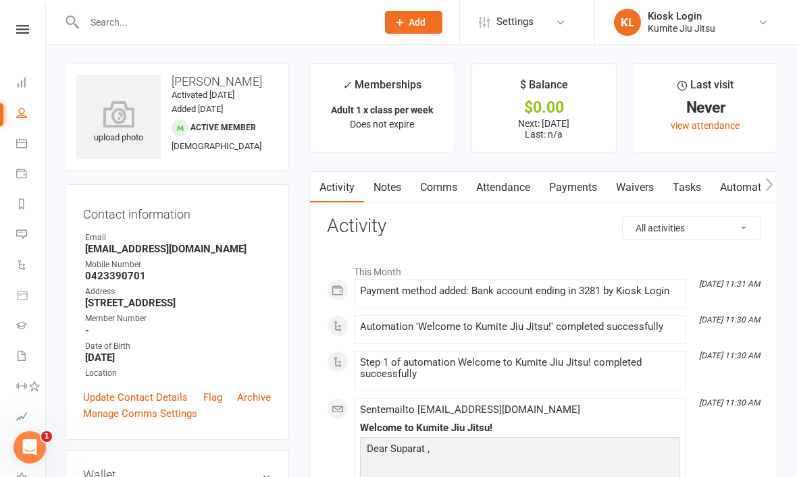
click at [117, 117] on icon at bounding box center [118, 114] width 84 height 27
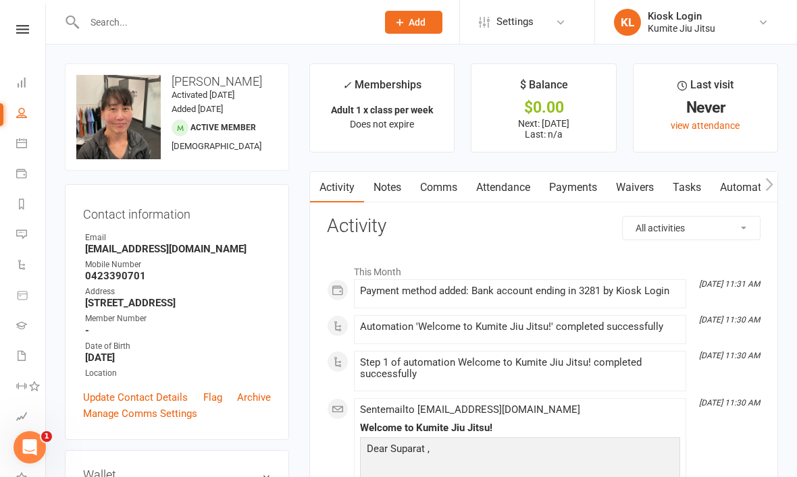
click at [443, 184] on link "Comms" at bounding box center [439, 187] width 56 height 31
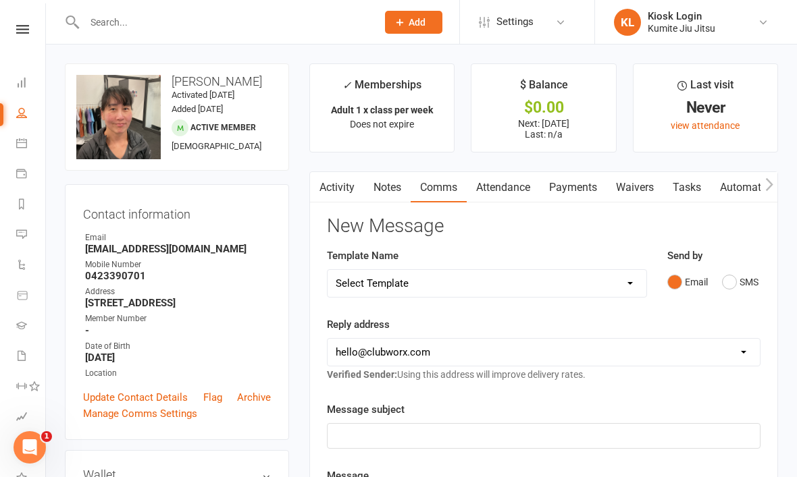
click at [735, 278] on button "SMS" at bounding box center [740, 282] width 36 height 26
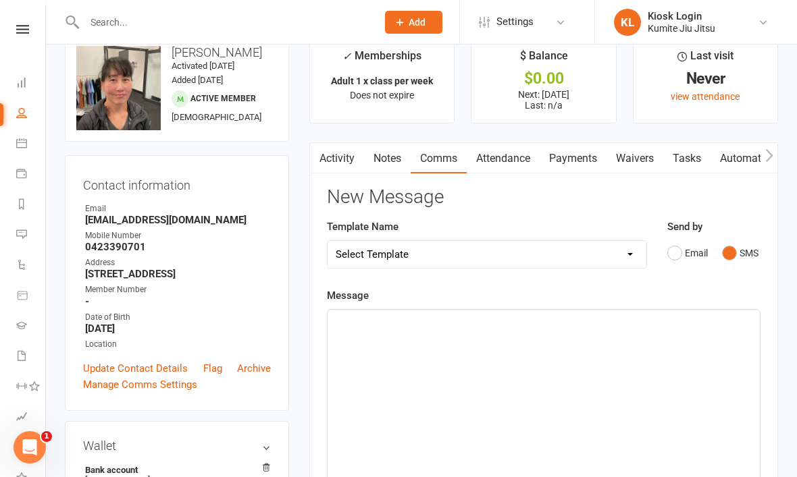
scroll to position [55, 0]
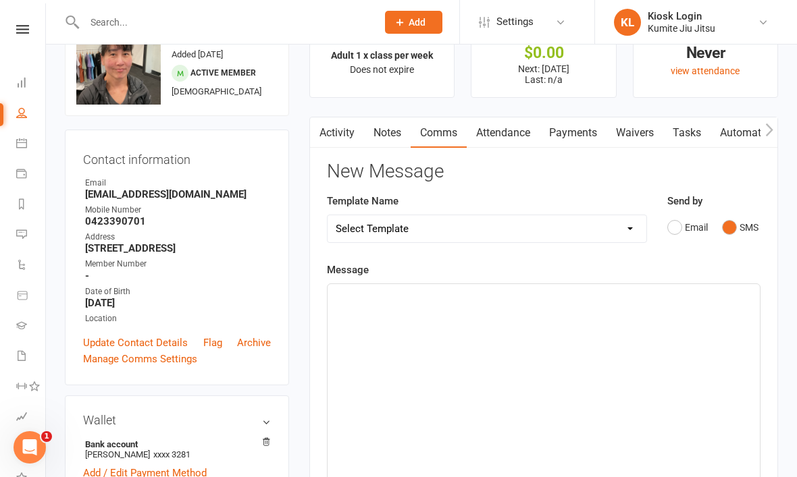
click at [418, 316] on div "﻿" at bounding box center [543, 385] width 432 height 203
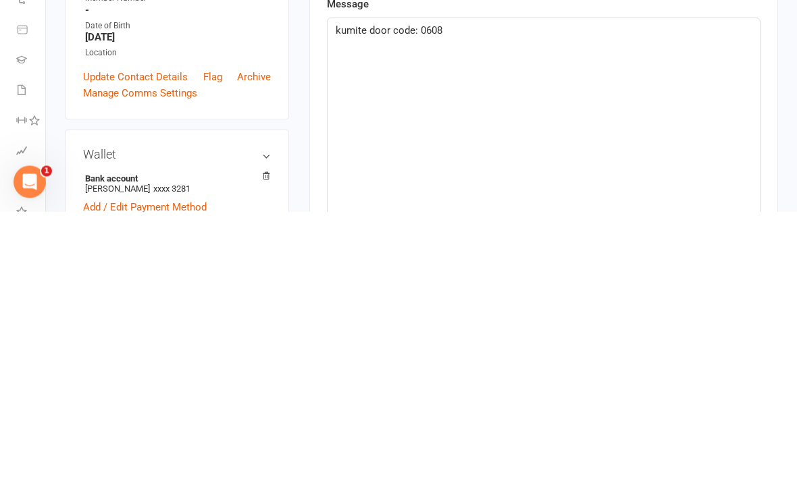
click at [779, 204] on main "✓ Memberships Adult 1 x class per week Does not expire $ Balance $0.00 Next: 21…" at bounding box center [543, 407] width 489 height 797
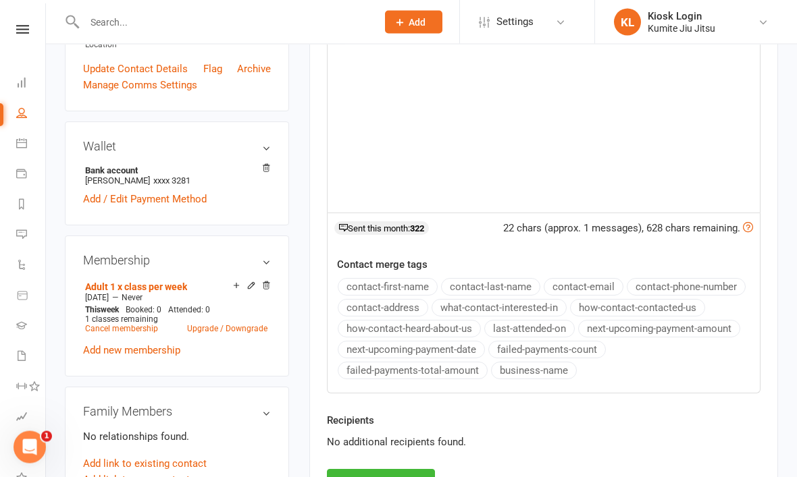
scroll to position [329, 0]
click at [389, 477] on button "Send Message" at bounding box center [381, 483] width 108 height 28
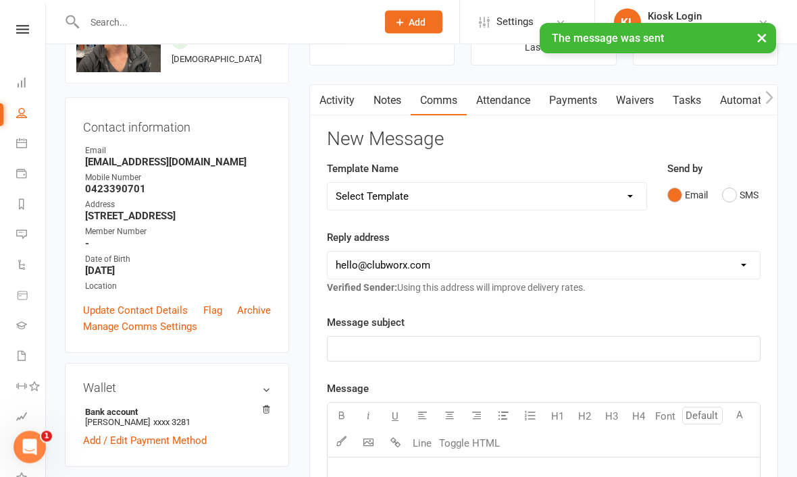
scroll to position [0, 0]
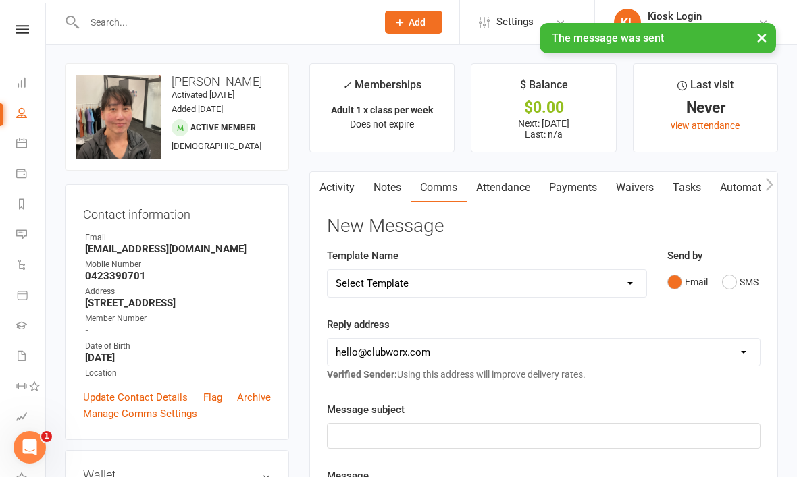
click at [25, 23] on div "× The message was sent" at bounding box center [389, 23] width 779 height 0
click at [20, 23] on div "× The message was sent" at bounding box center [389, 23] width 779 height 0
click at [30, 15] on nav "Clubworx Dashboard People Calendar Payments Reports Messages Automations Produc…" at bounding box center [23, 241] width 46 height 477
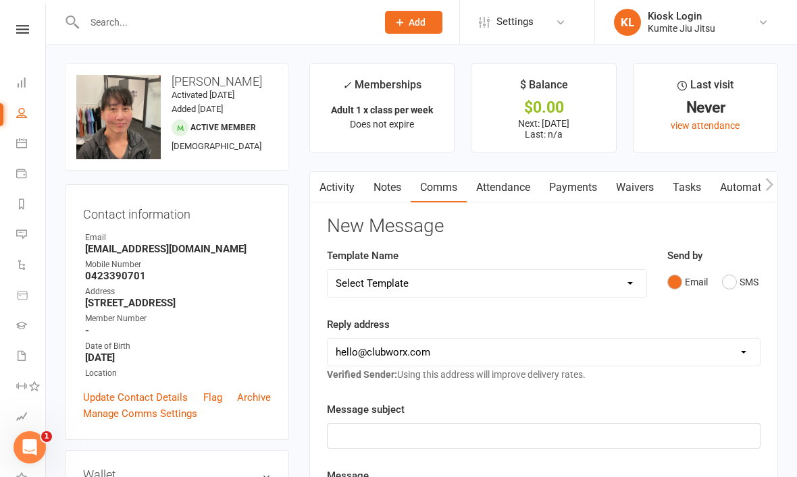
click at [19, 30] on icon at bounding box center [22, 29] width 13 height 9
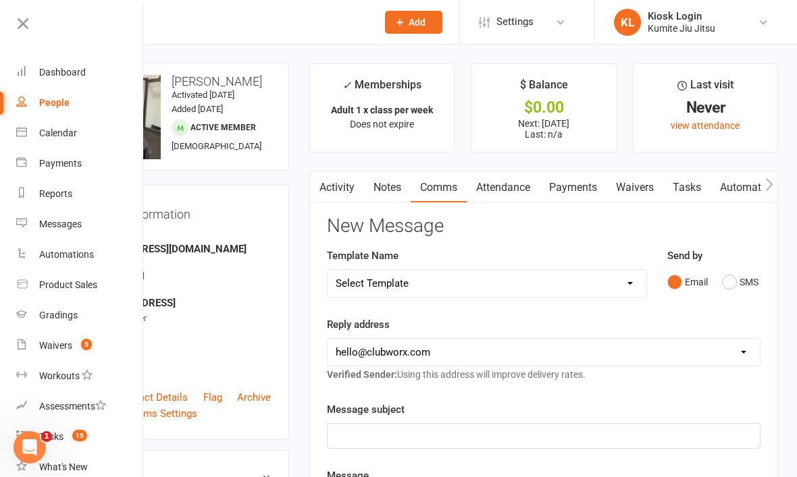
click at [76, 71] on div "Dashboard" at bounding box center [62, 72] width 47 height 11
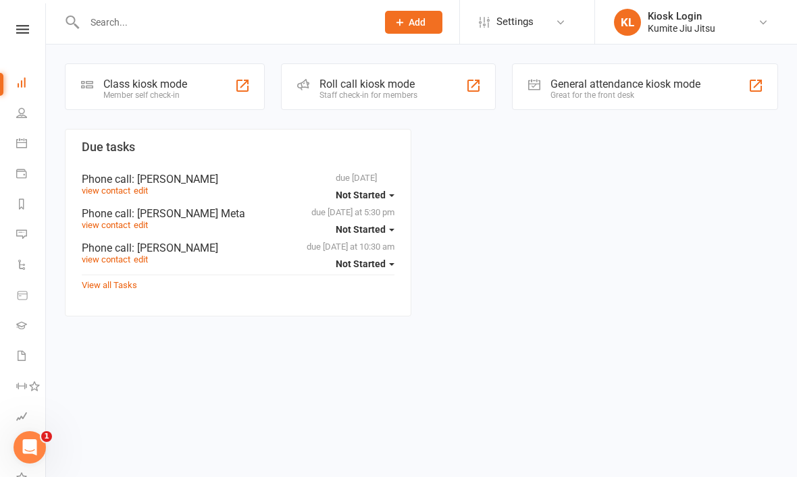
click at [196, 86] on div "Class kiosk mode Member self check-in" at bounding box center [165, 86] width 200 height 47
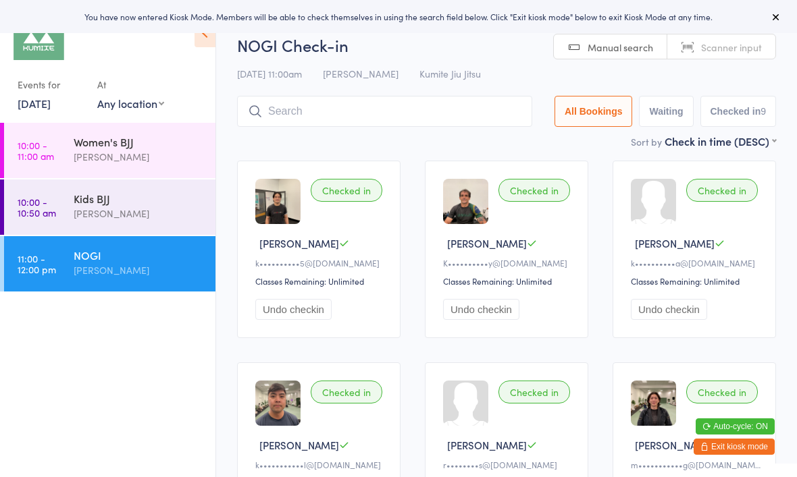
click at [128, 140] on div "Women's BJJ" at bounding box center [139, 141] width 130 height 15
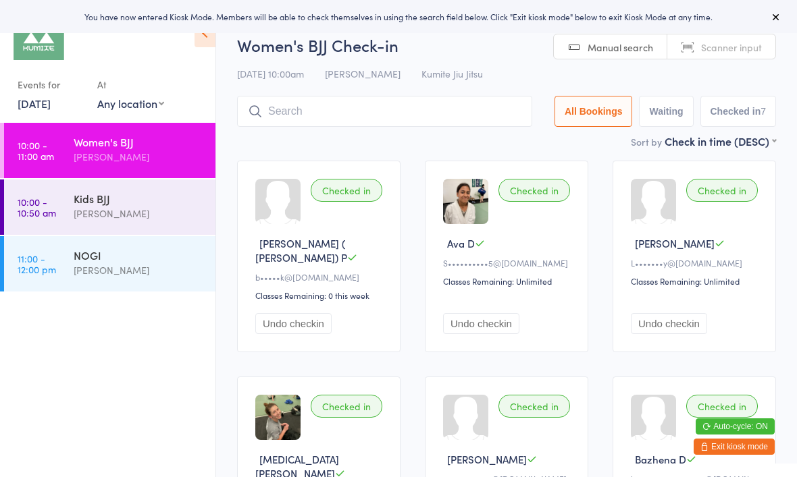
click at [330, 111] on input "search" at bounding box center [384, 111] width 295 height 31
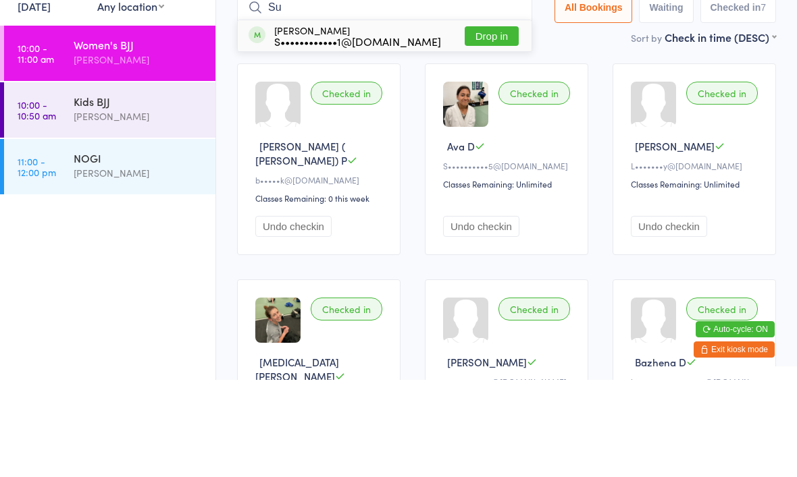
type input "S"
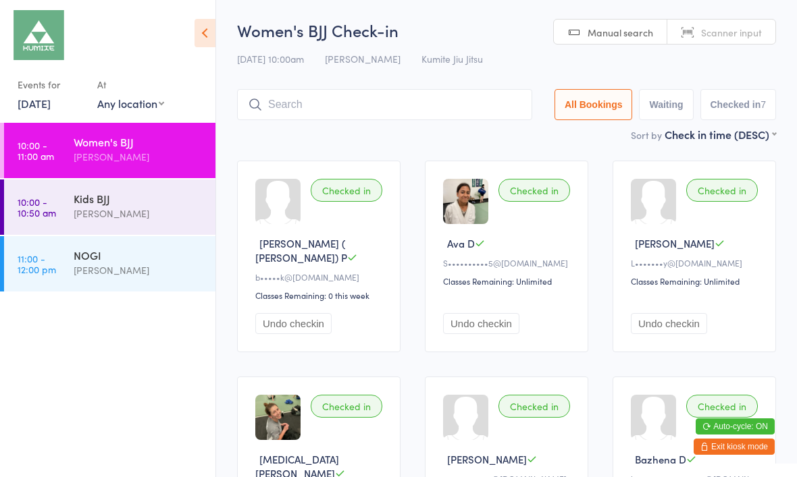
click at [169, 209] on div "[PERSON_NAME]" at bounding box center [139, 214] width 130 height 16
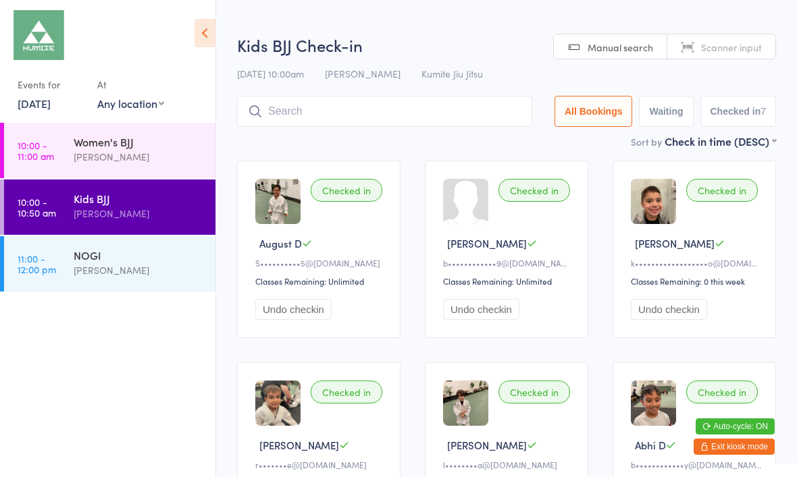
click at [389, 113] on input "search" at bounding box center [384, 111] width 295 height 31
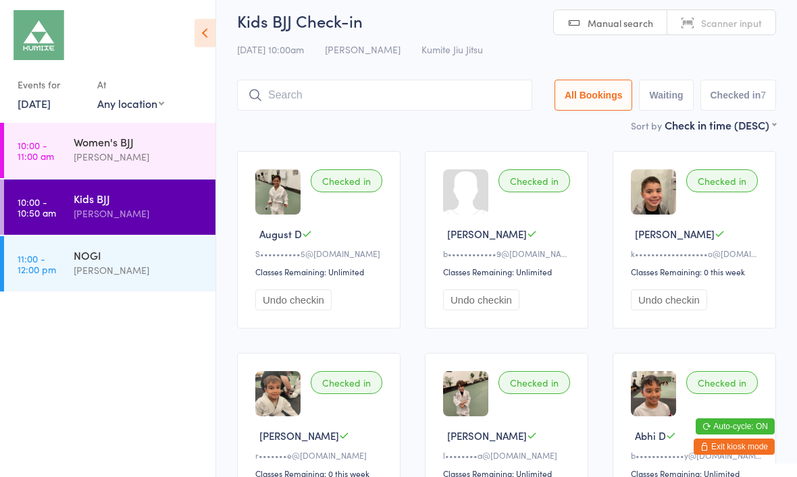
scroll to position [11, 0]
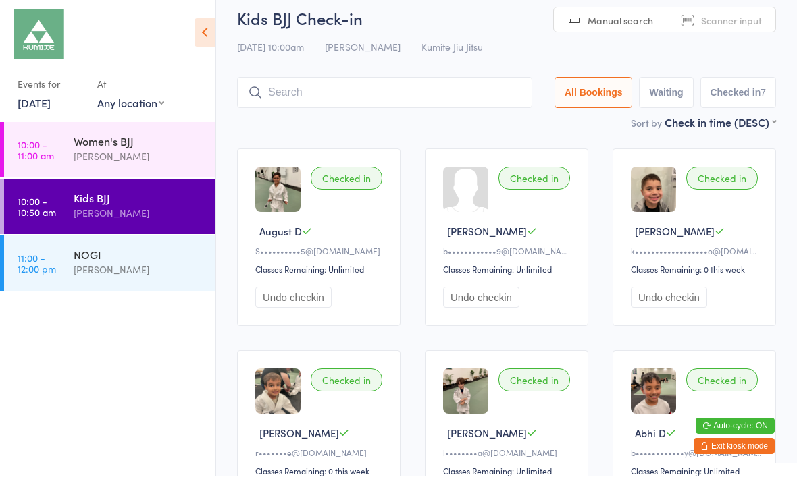
click at [343, 93] on input "search" at bounding box center [384, 93] width 295 height 31
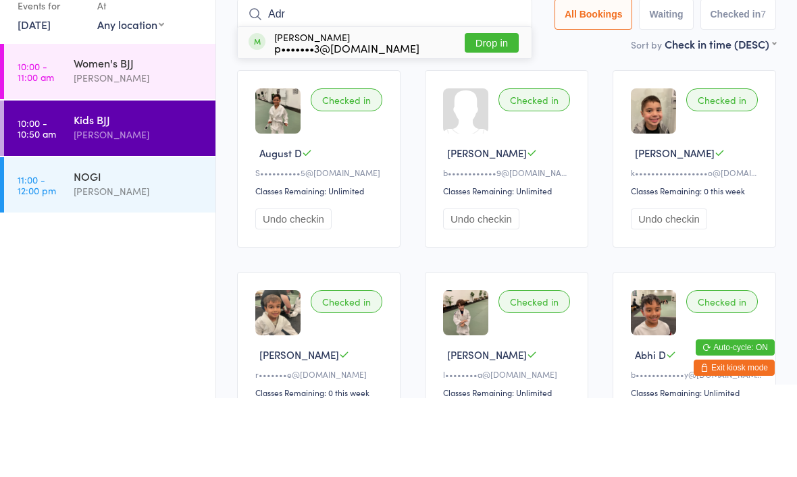
type input "Adr"
click at [496, 112] on button "Drop in" at bounding box center [492, 122] width 54 height 20
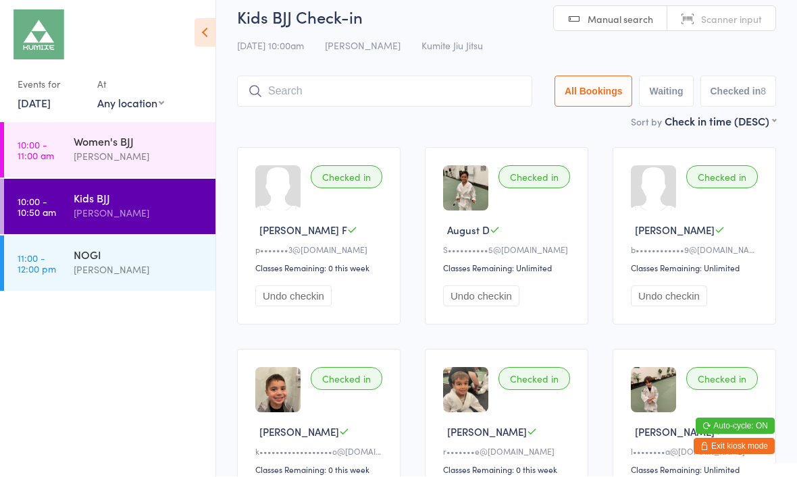
scroll to position [13, 0]
click at [365, 84] on input "search" at bounding box center [384, 91] width 295 height 31
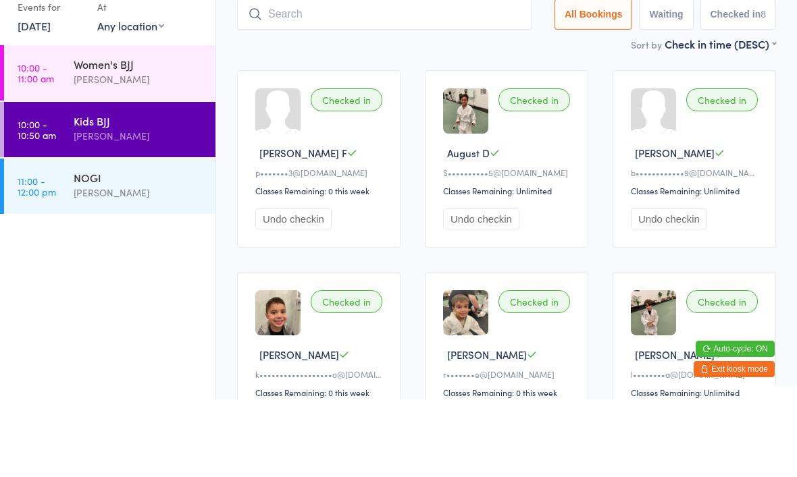
scroll to position [90, 0]
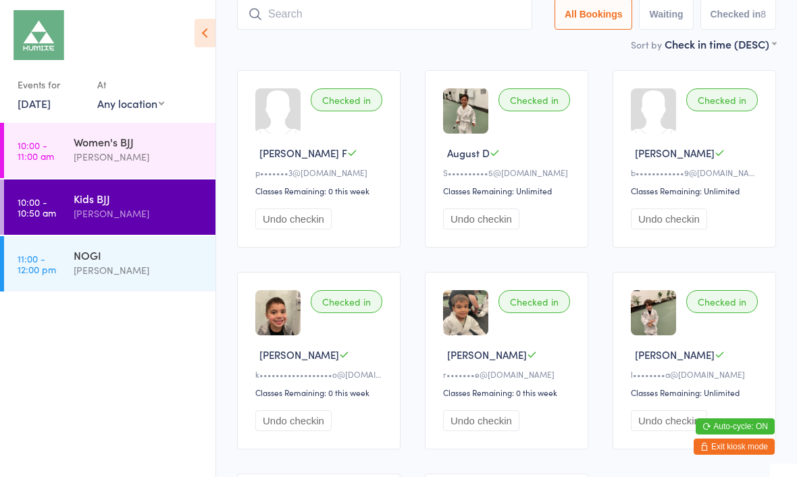
click at [731, 443] on button "Exit kiosk mode" at bounding box center [733, 447] width 81 height 16
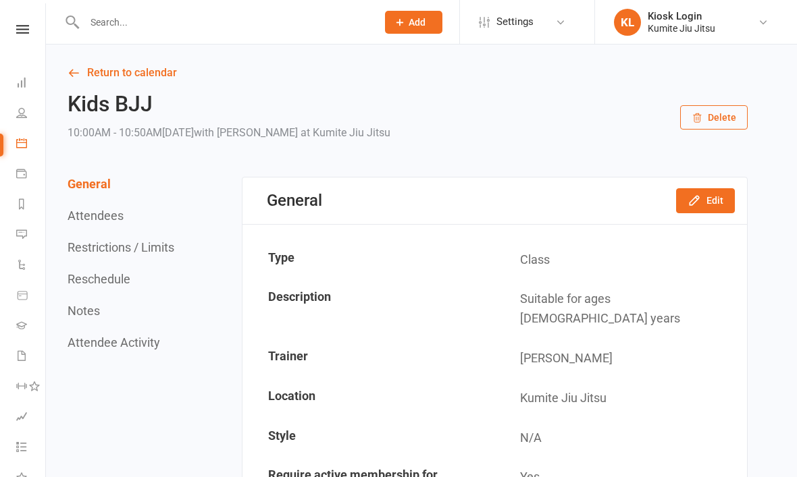
click at [221, 25] on input "text" at bounding box center [223, 22] width 287 height 19
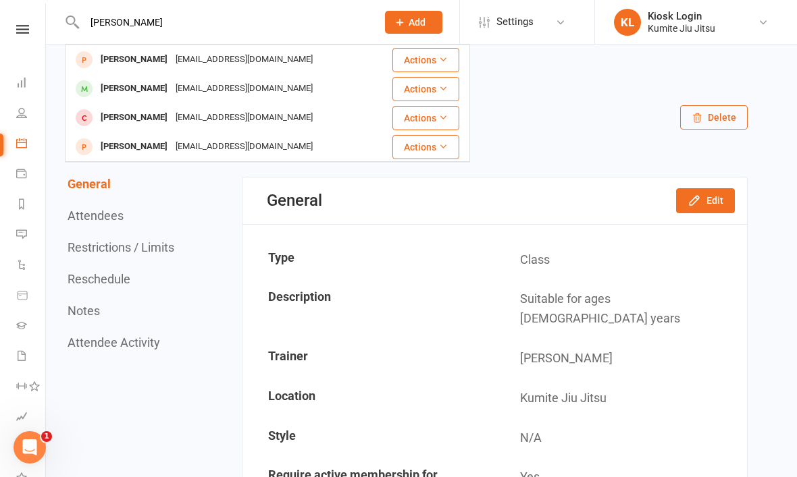
type input "[PERSON_NAME]"
click at [183, 92] on div "[EMAIL_ADDRESS][DOMAIN_NAME]" at bounding box center [244, 89] width 145 height 20
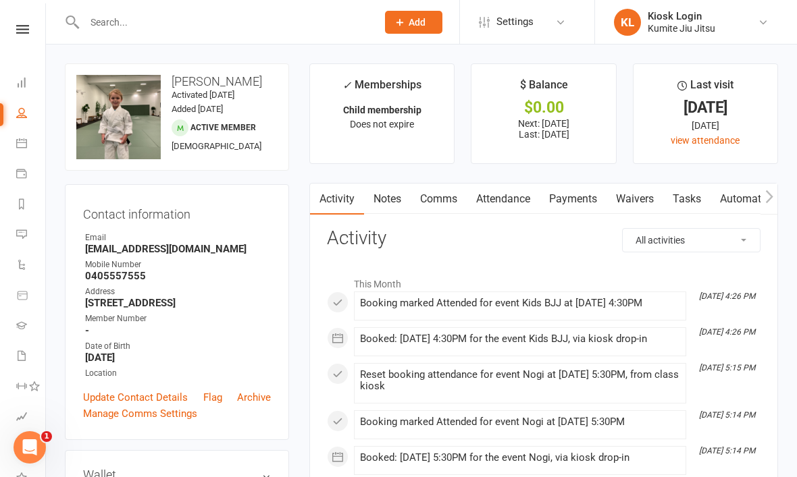
click at [0, 0] on div "change photo" at bounding box center [0, 0] width 0 height 0
click at [31, 30] on link at bounding box center [23, 29] width 48 height 9
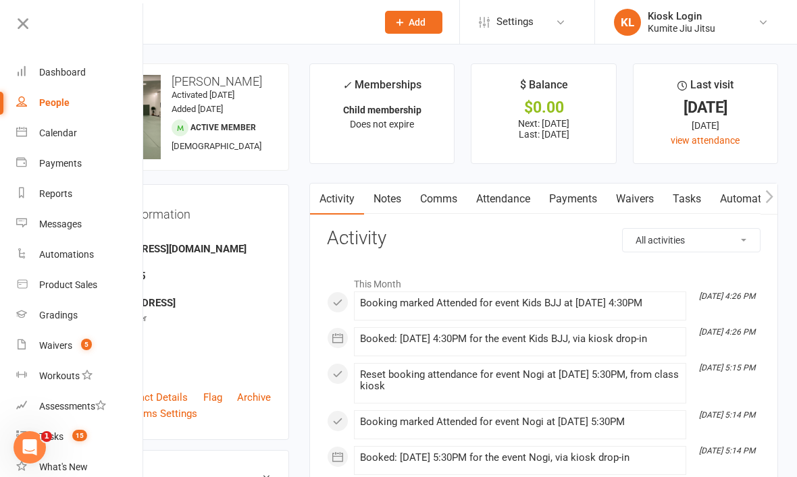
click at [73, 81] on link "Dashboard" at bounding box center [80, 72] width 128 height 30
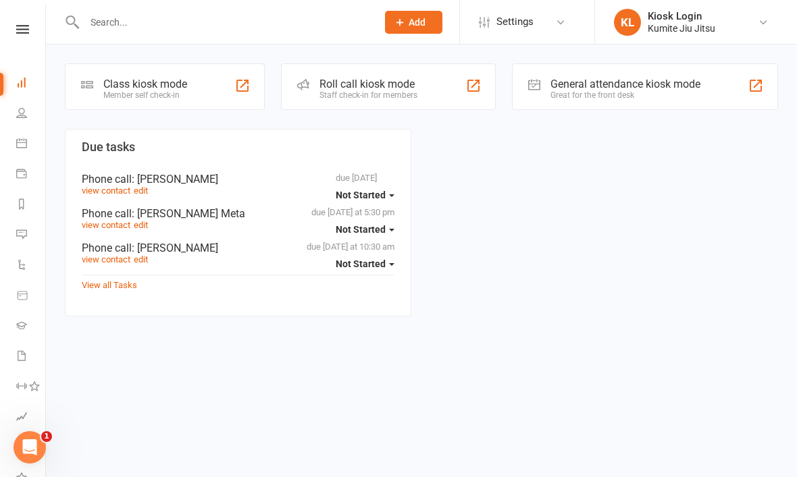
click at [206, 81] on div "Class kiosk mode Member self check-in" at bounding box center [165, 86] width 200 height 47
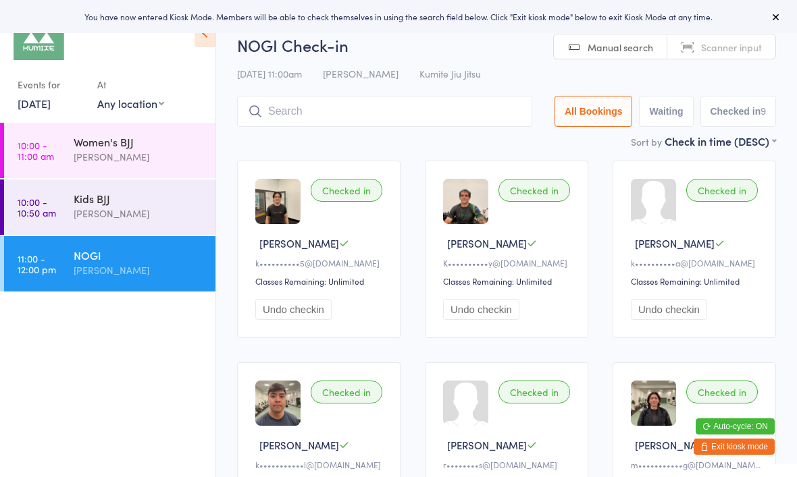
click at [167, 154] on div "[PERSON_NAME]" at bounding box center [139, 157] width 130 height 16
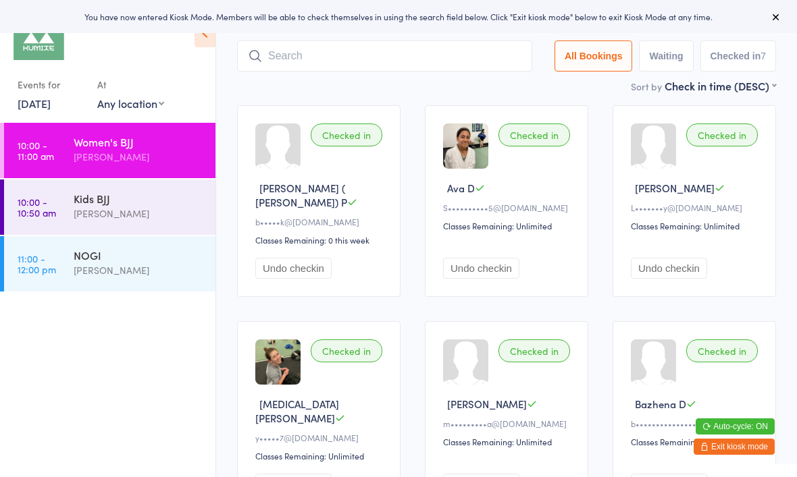
scroll to position [55, 0]
click at [159, 263] on div "NOGI" at bounding box center [139, 255] width 130 height 15
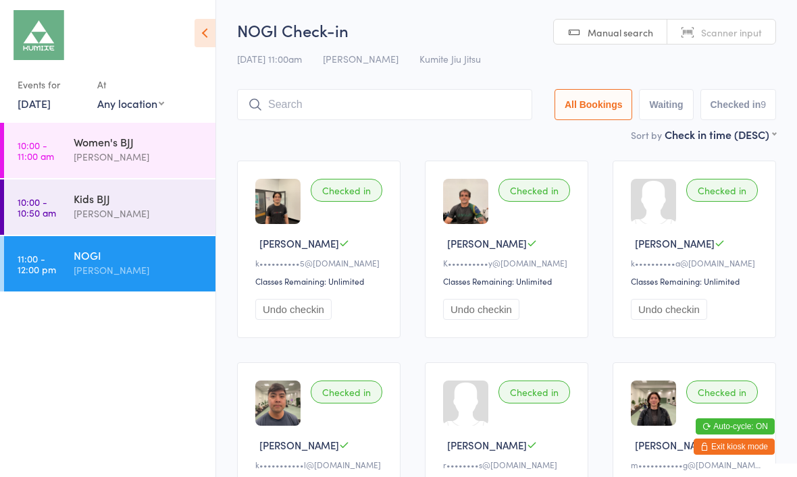
click at [368, 112] on input "search" at bounding box center [384, 104] width 295 height 31
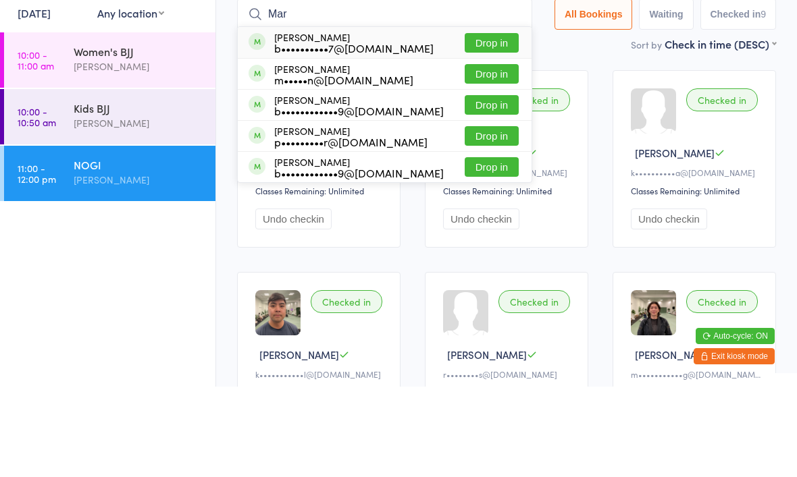
type input "Mar"
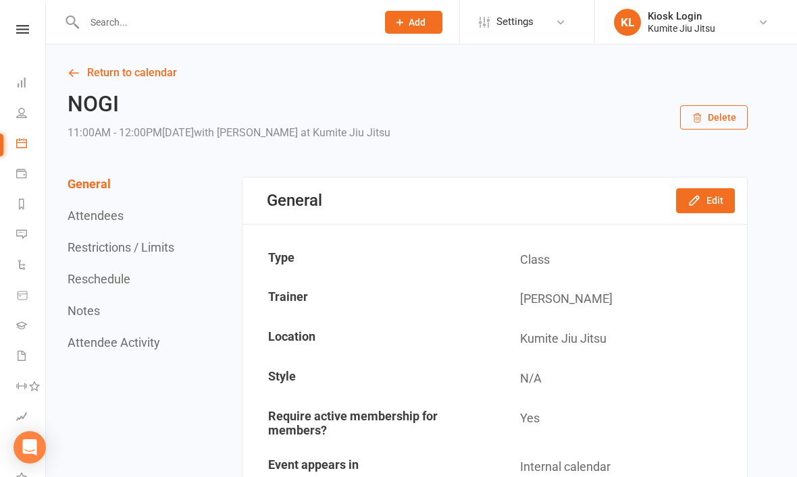
click at [232, 22] on input "text" at bounding box center [223, 22] width 287 height 19
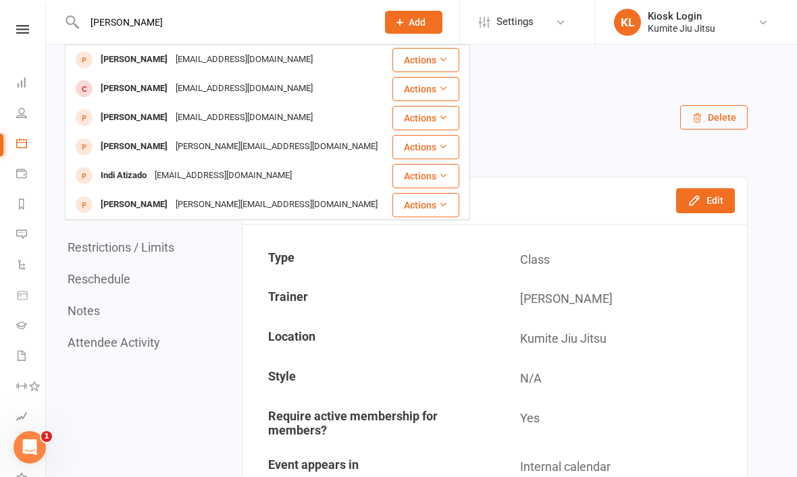
type input "[PERSON_NAME]"
click at [180, 118] on div "[EMAIL_ADDRESS][DOMAIN_NAME]" at bounding box center [244, 118] width 145 height 20
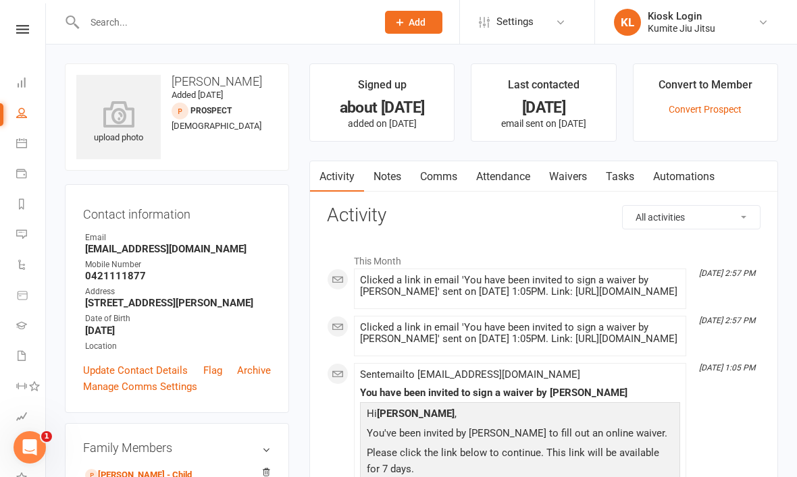
click at [146, 29] on input "text" at bounding box center [223, 22] width 287 height 19
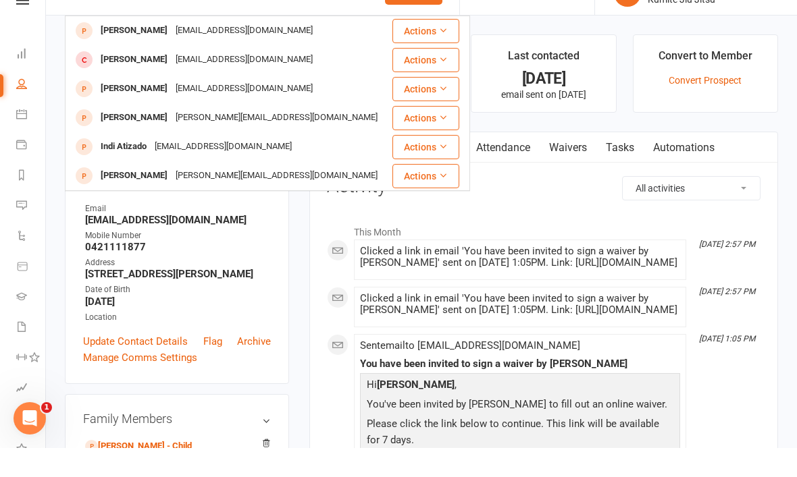
type input "[PERSON_NAME]"
click at [199, 79] on div "[EMAIL_ADDRESS][DOMAIN_NAME]" at bounding box center [244, 89] width 145 height 20
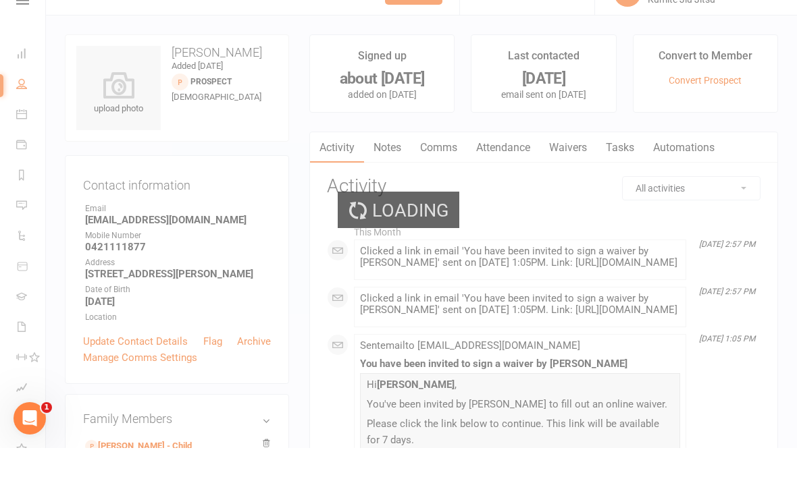
scroll to position [29, 0]
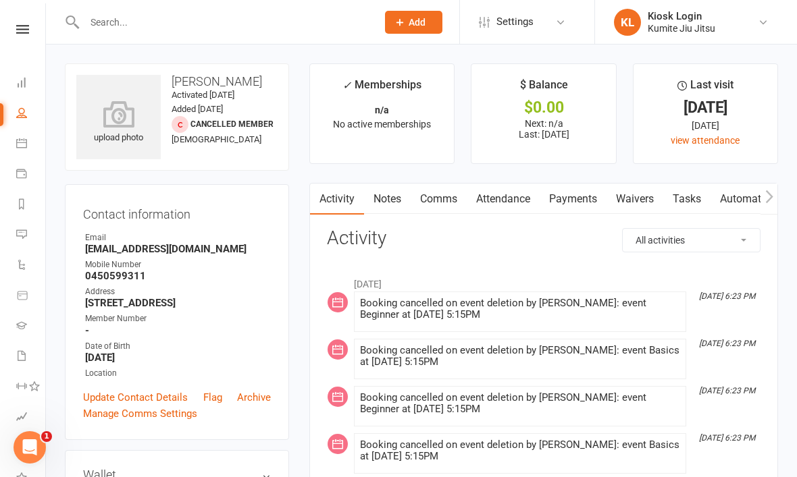
click at [391, 203] on link "Notes" at bounding box center [387, 199] width 47 height 31
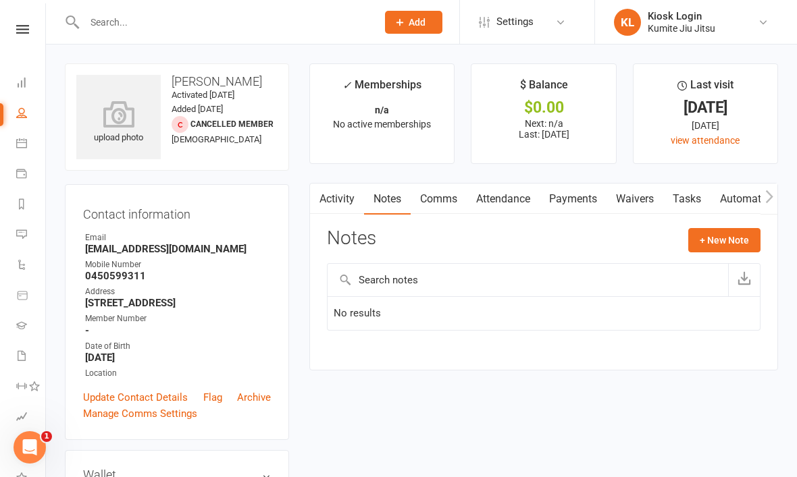
click at [243, 20] on input "text" at bounding box center [223, 22] width 287 height 19
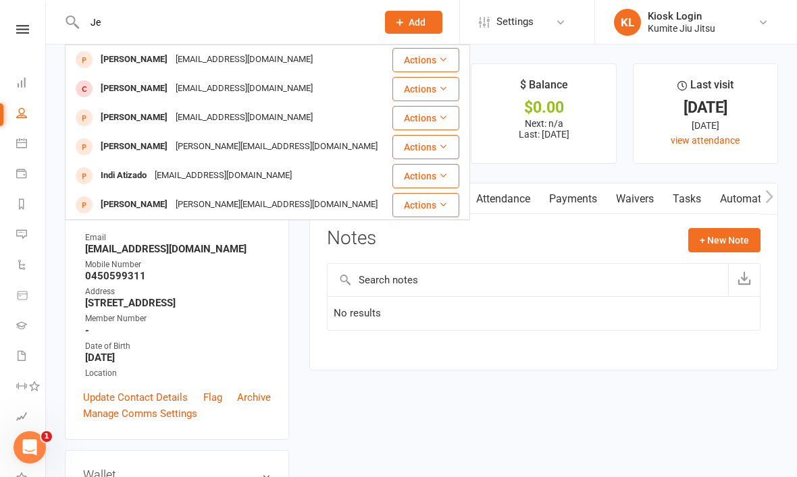
type input "J"
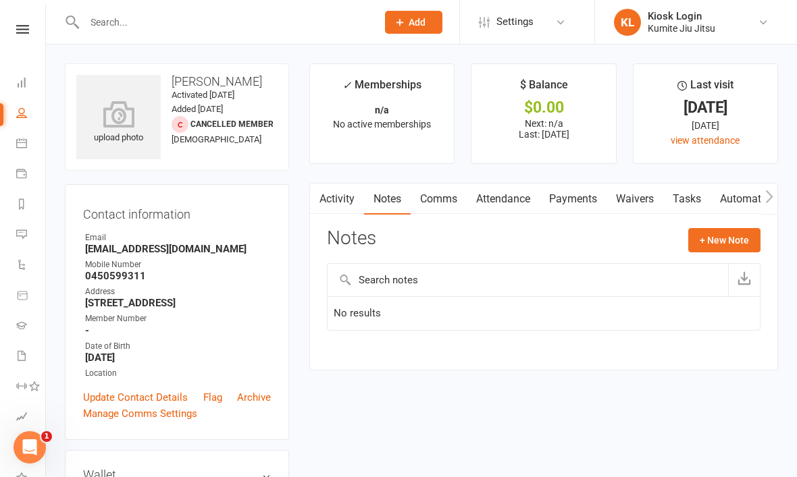
type input "G"
click at [693, 201] on link "Tasks" at bounding box center [686, 199] width 47 height 31
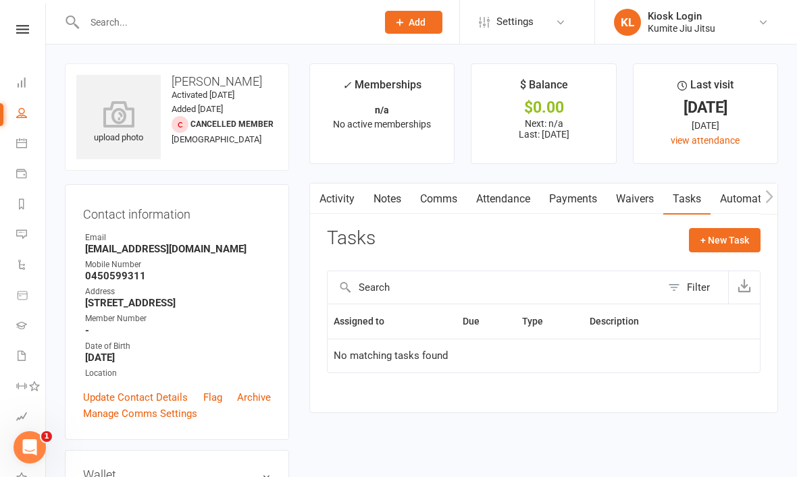
click at [742, 239] on button "+ New Task" at bounding box center [725, 240] width 72 height 24
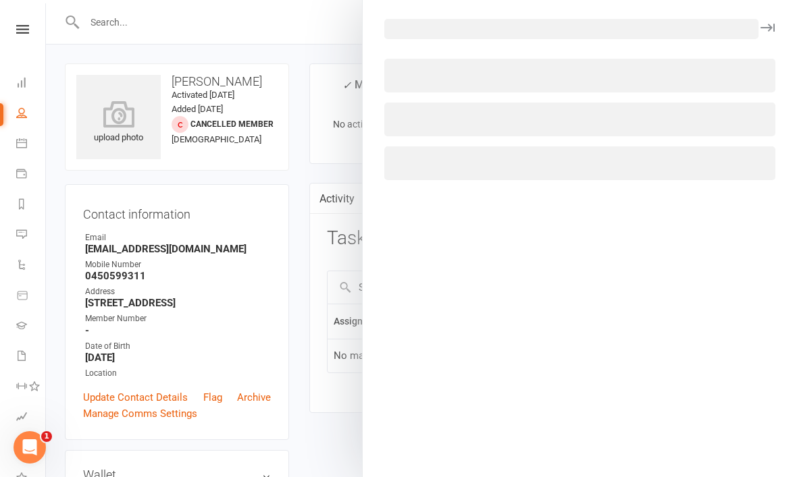
select select "50441"
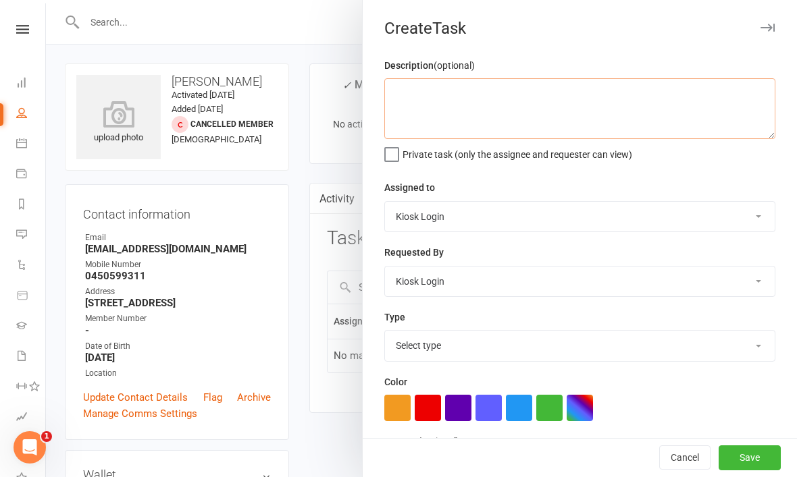
click at [528, 109] on textarea at bounding box center [579, 108] width 391 height 61
type textarea "See if he’s ready to reactivate membership"
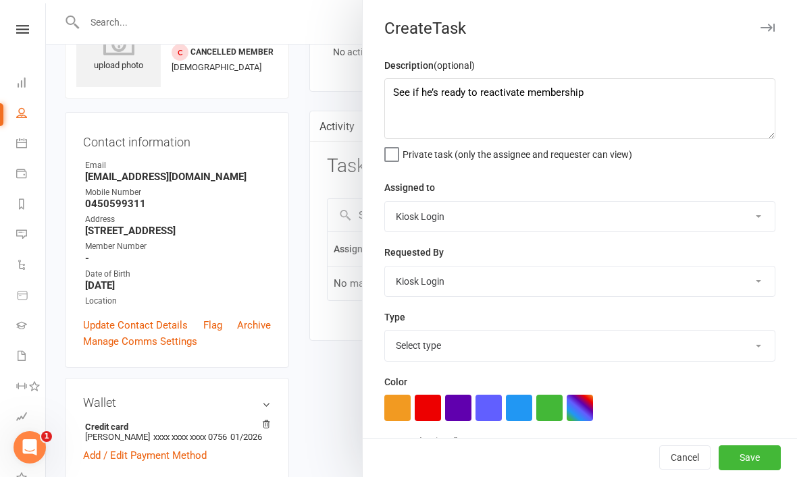
scroll to position [73, 0]
click at [584, 216] on select "Josh Allsopp Hope Douglass Ariel Tabak Kiosk Login" at bounding box center [580, 217] width 390 height 30
select select "49706"
click at [554, 358] on select "Select type E-mail In person Meeting Phone call Add new task type" at bounding box center [580, 346] width 390 height 30
select select "28623"
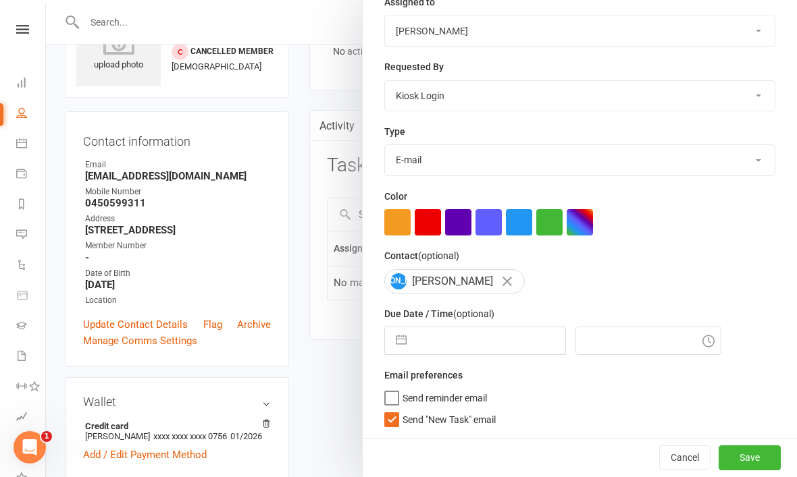
scroll to position [188, 0]
click at [400, 334] on button "button" at bounding box center [401, 340] width 24 height 27
select select "6"
select select "2025"
select select "7"
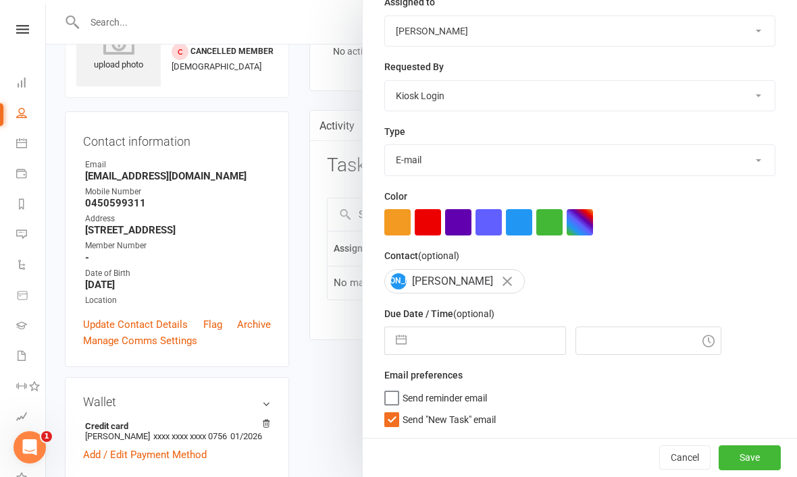
select select "2025"
select select "8"
select select "2025"
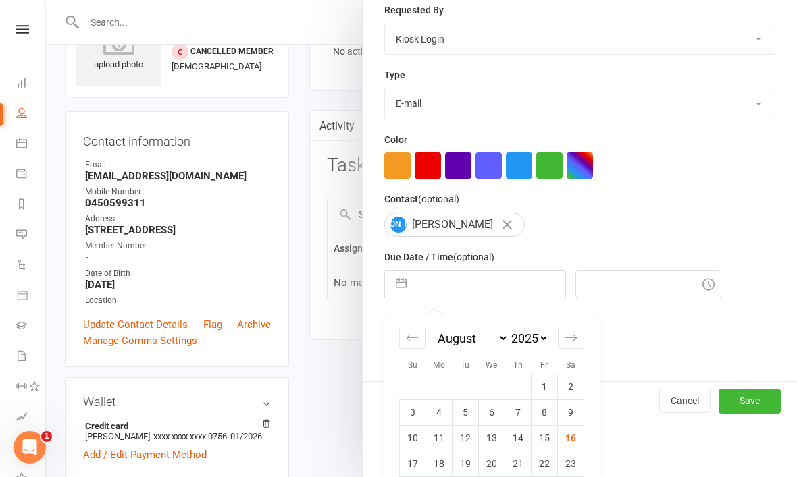
scroll to position [305, 0]
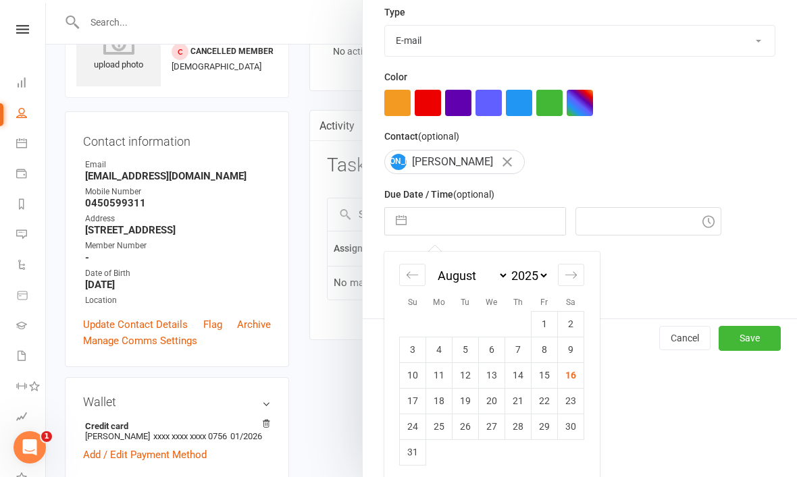
click at [442, 405] on td "18" at bounding box center [439, 401] width 26 height 26
type input "18 Aug 2025"
type input "11:45am"
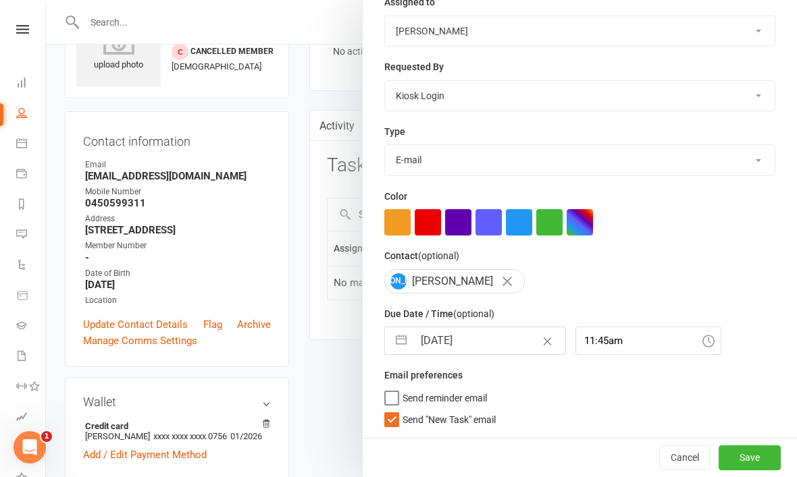
click at [395, 419] on label "Send "New Task" email" at bounding box center [439, 417] width 111 height 14
click at [395, 410] on input "Send "New Task" email" at bounding box center [439, 410] width 111 height 0
checkbox input "false"
click at [750, 455] on button "Save" at bounding box center [749, 458] width 62 height 24
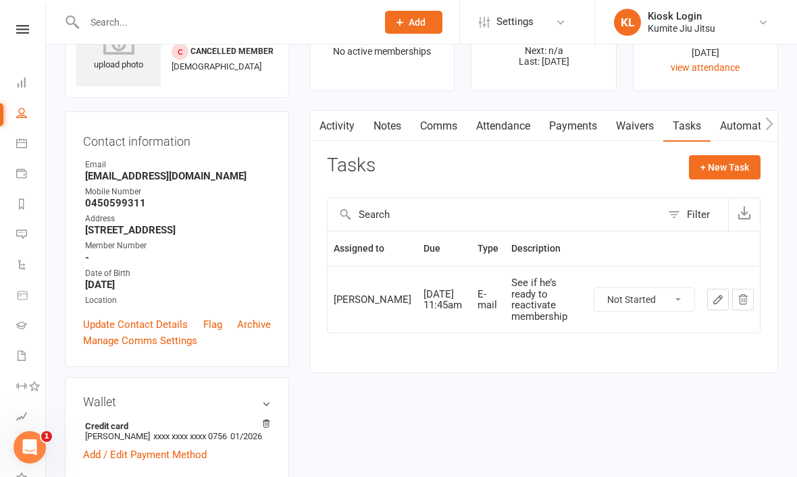
click at [30, 33] on link at bounding box center [23, 29] width 48 height 9
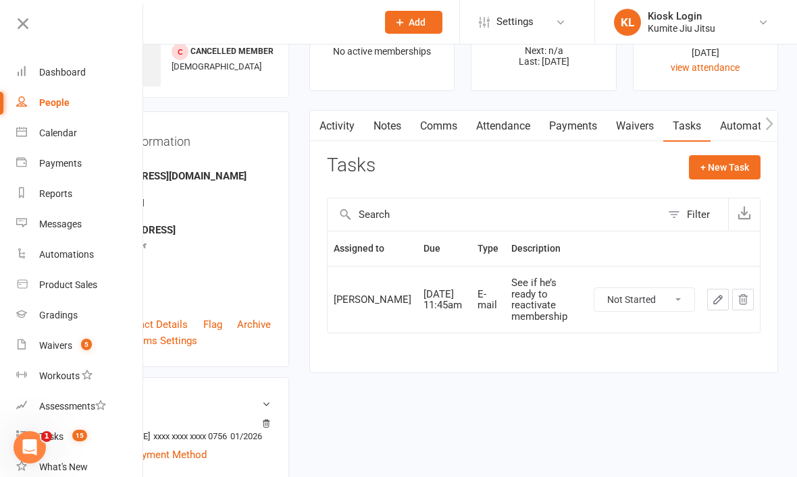
click at [74, 68] on div "Dashboard" at bounding box center [62, 72] width 47 height 11
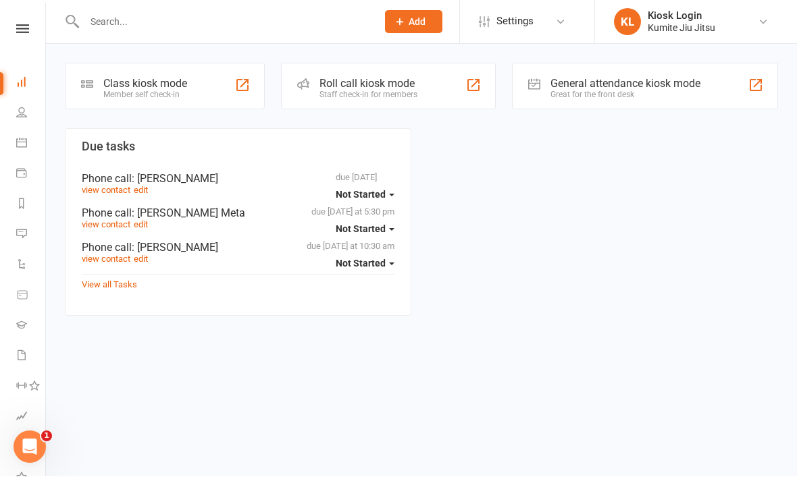
click at [233, 89] on div "Class kiosk mode Member self check-in" at bounding box center [165, 86] width 200 height 47
